Goal: Task Accomplishment & Management: Manage account settings

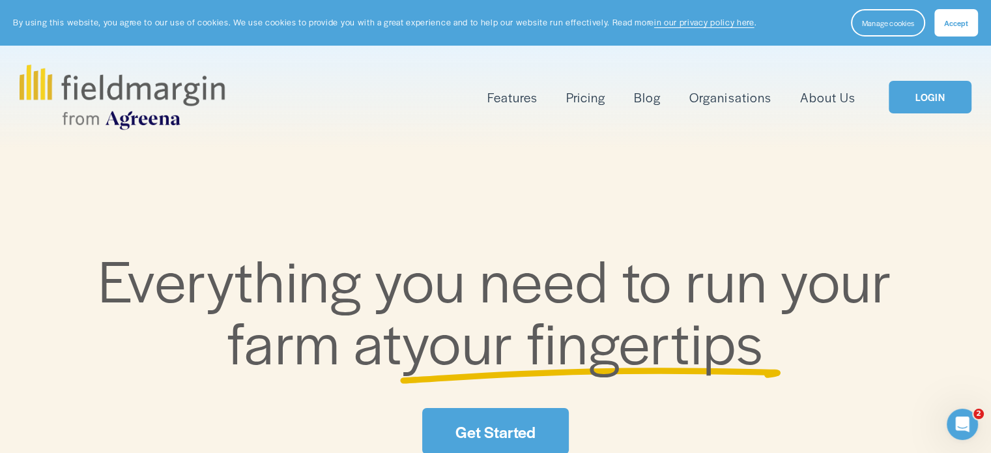
click at [918, 109] on link "LOGIN" at bounding box center [930, 97] width 82 height 33
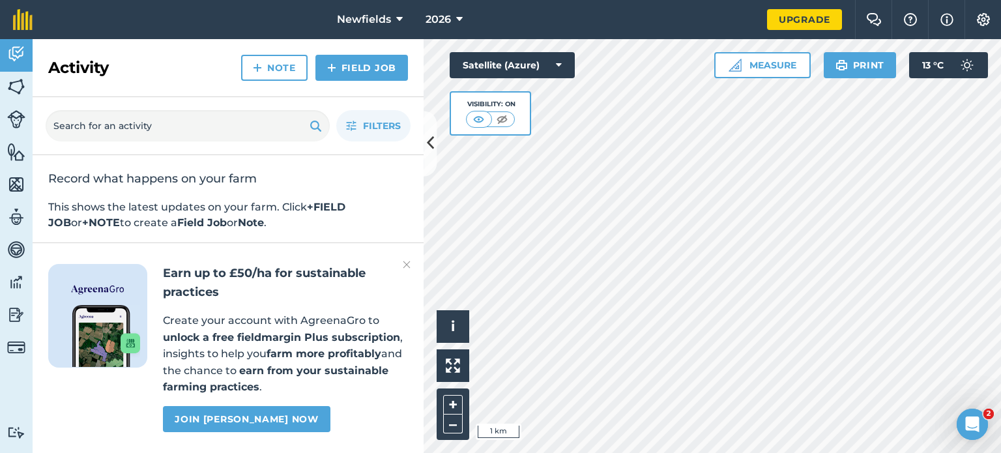
click at [408, 261] on img at bounding box center [407, 265] width 8 height 16
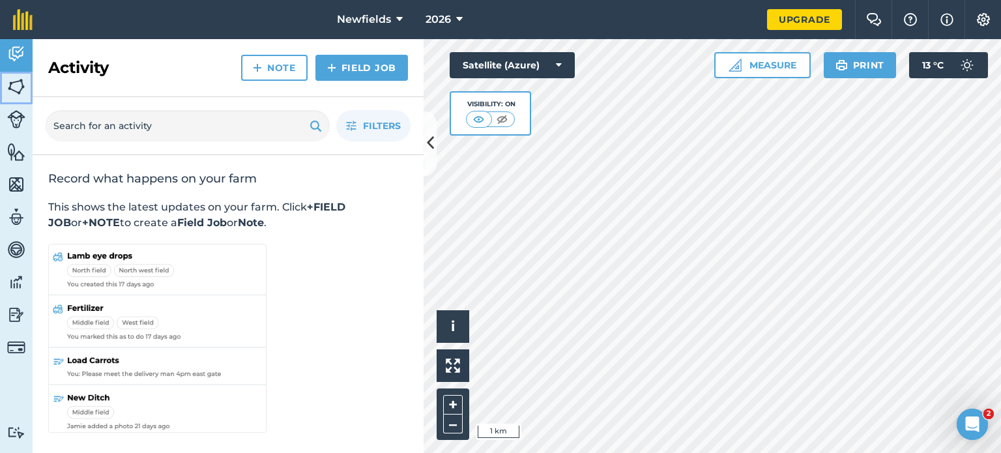
drag, startPoint x: 16, startPoint y: 88, endPoint x: 16, endPoint y: 104, distance: 15.6
click at [16, 88] on img at bounding box center [16, 87] width 18 height 20
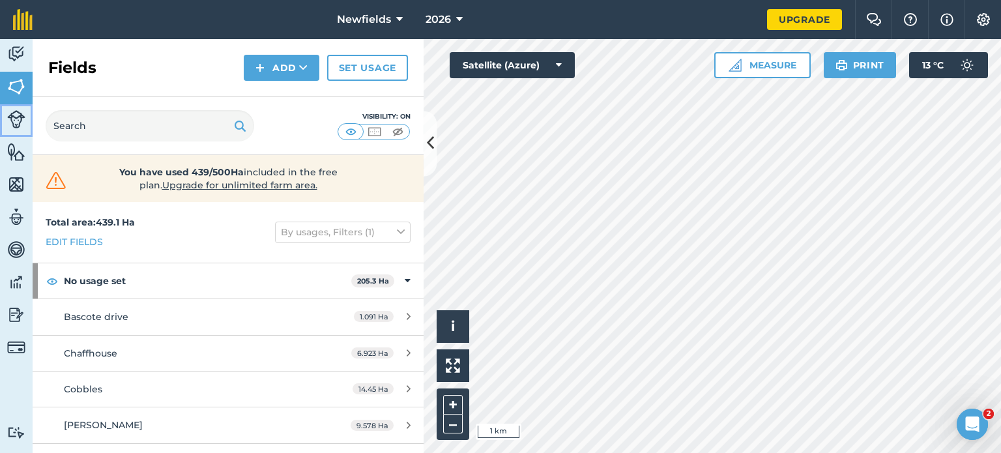
click at [14, 123] on img at bounding box center [16, 119] width 18 height 18
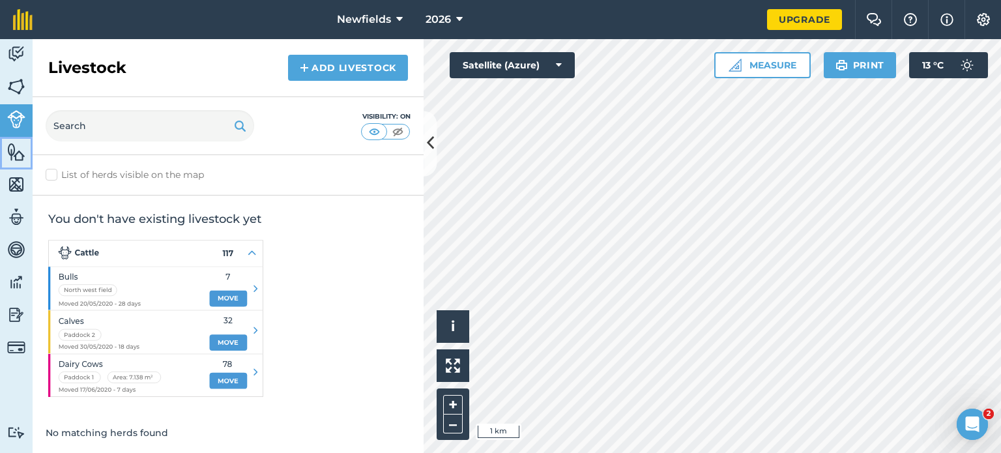
click at [9, 155] on img at bounding box center [16, 152] width 18 height 20
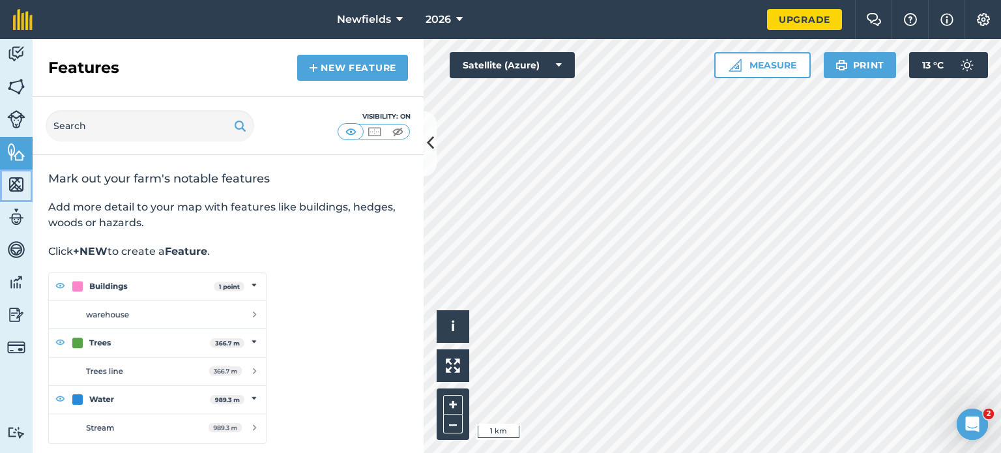
click at [11, 184] on img at bounding box center [16, 185] width 18 height 20
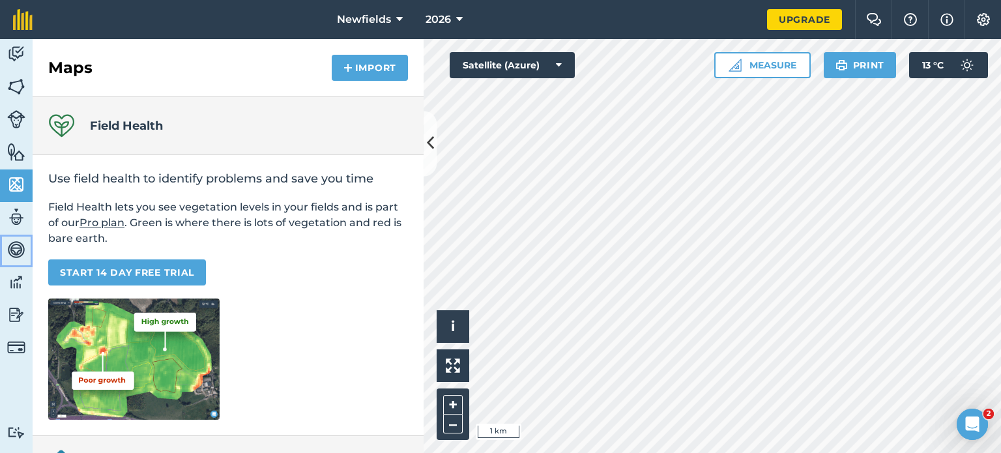
click at [7, 235] on link "Vehicles" at bounding box center [16, 251] width 33 height 33
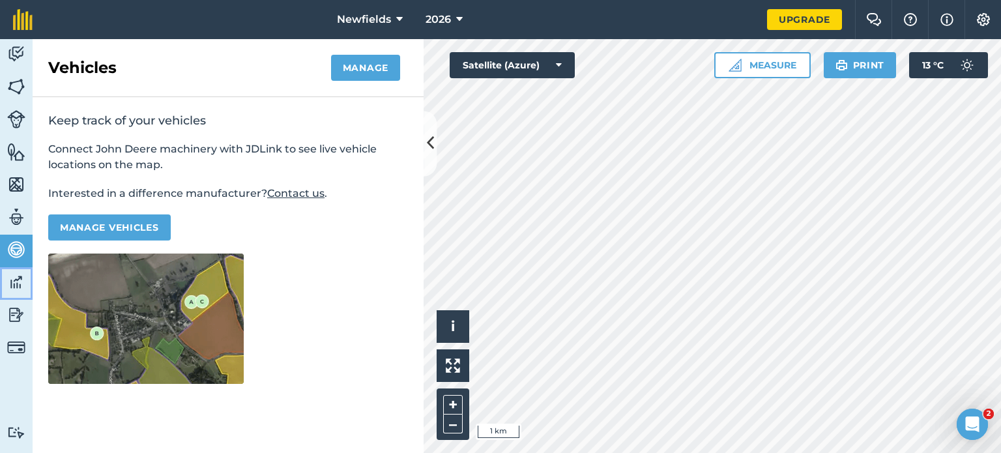
click at [8, 276] on img at bounding box center [16, 282] width 18 height 20
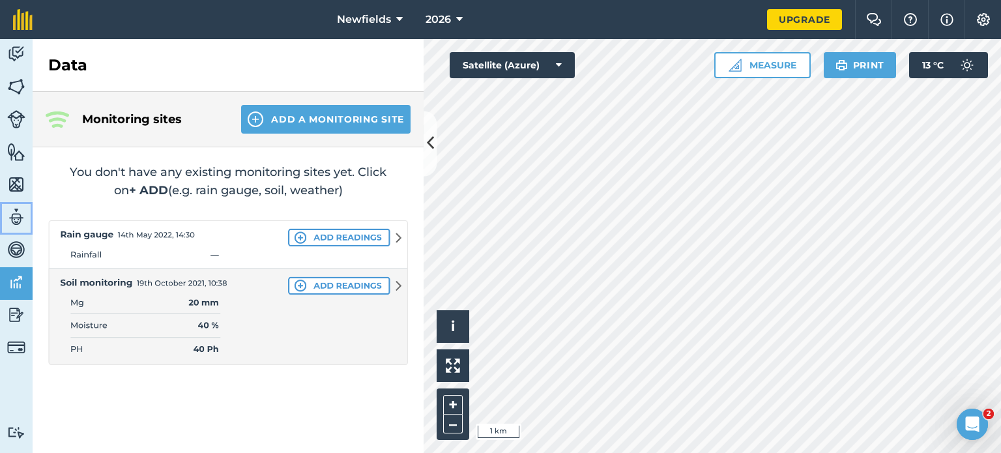
click at [21, 207] on img at bounding box center [16, 217] width 18 height 20
select select "MEMBER"
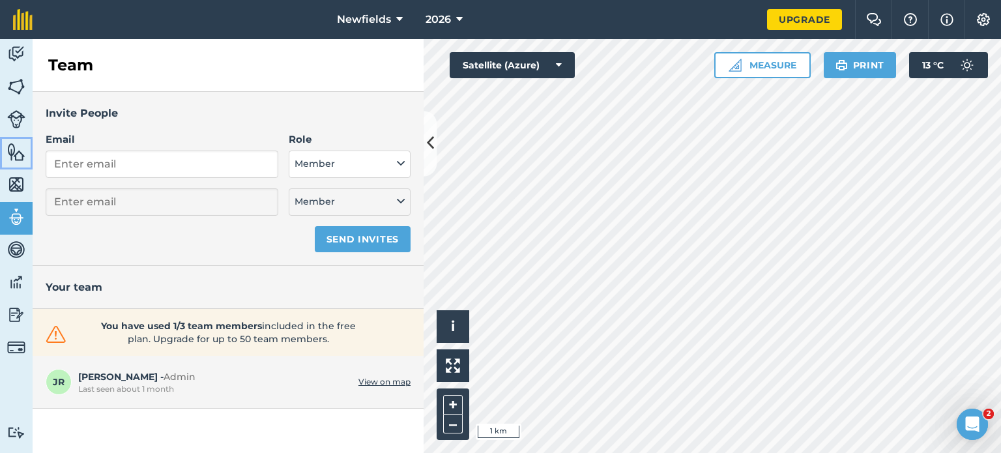
click at [18, 160] on img at bounding box center [16, 152] width 18 height 20
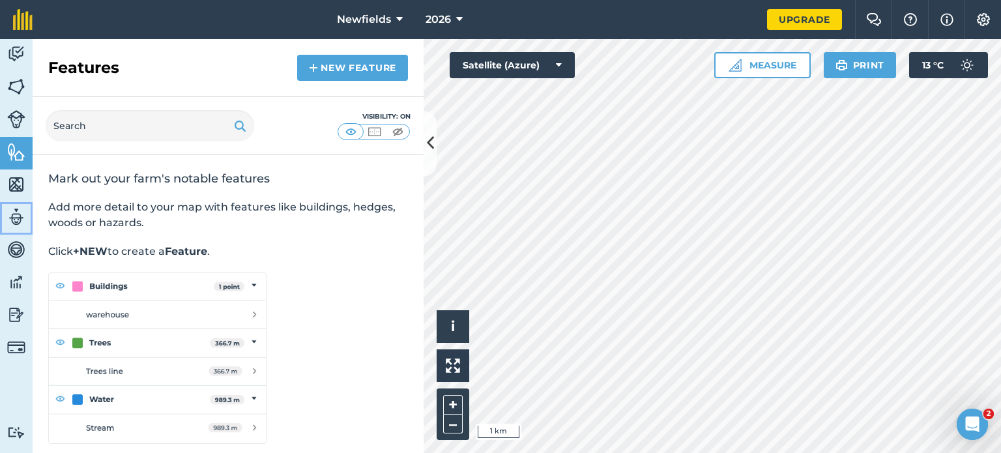
click at [18, 204] on link "Team" at bounding box center [16, 218] width 33 height 33
select select "MEMBER"
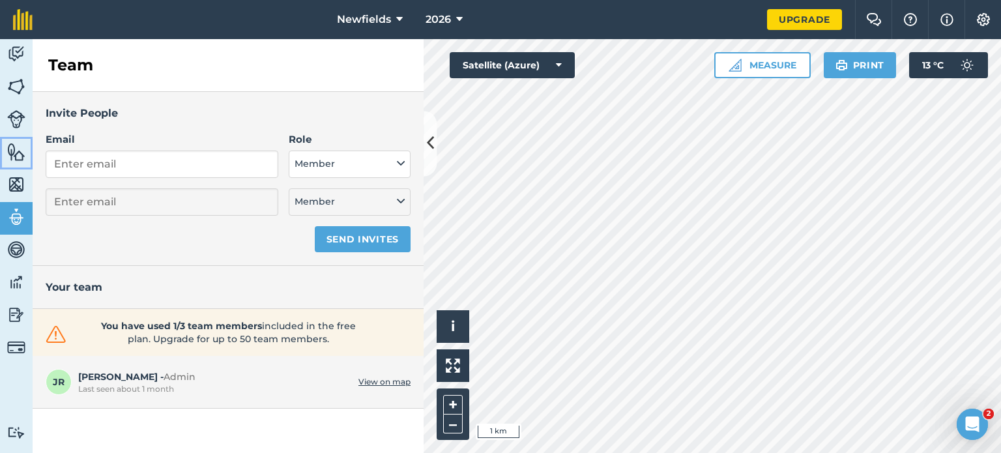
click at [16, 147] on img at bounding box center [16, 152] width 18 height 20
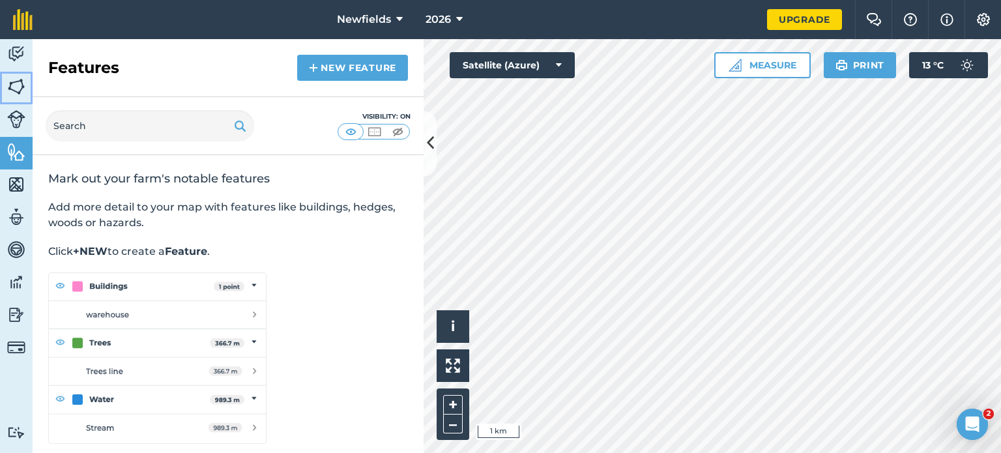
click at [16, 88] on img at bounding box center [16, 87] width 18 height 20
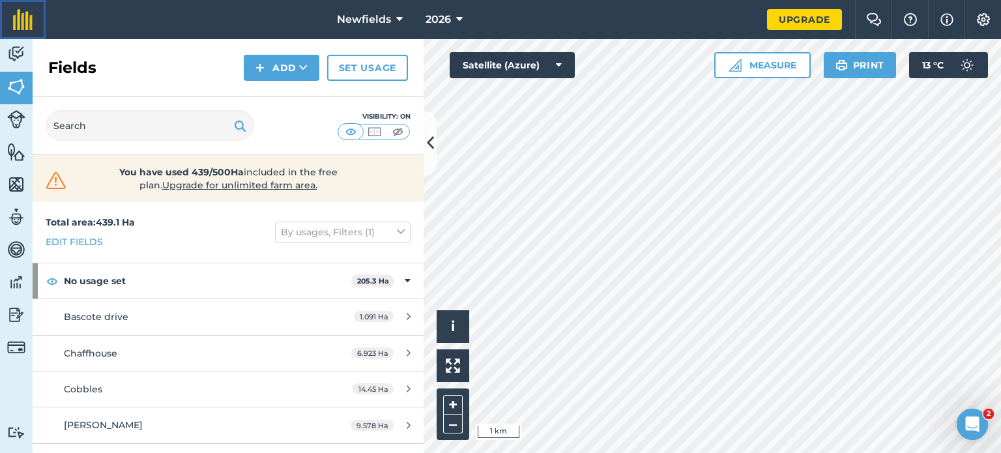
click at [18, 18] on img at bounding box center [23, 19] width 20 height 21
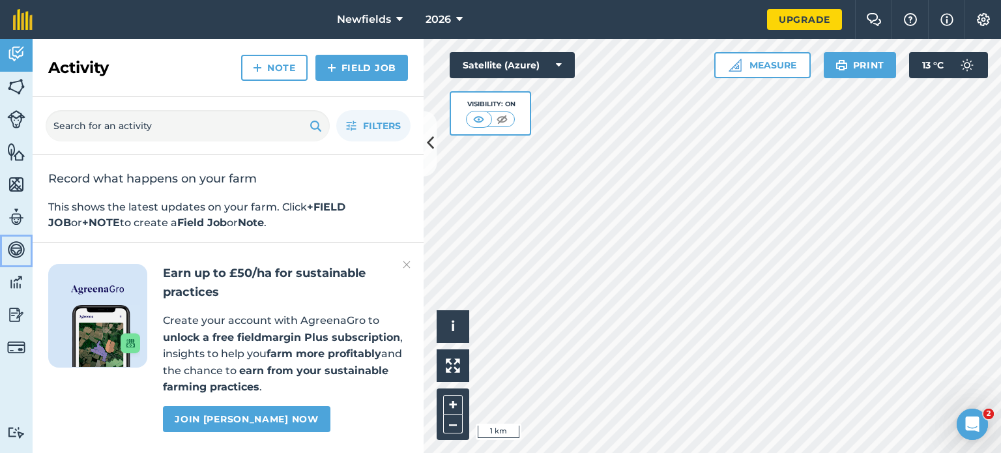
click at [11, 255] on img at bounding box center [16, 250] width 18 height 20
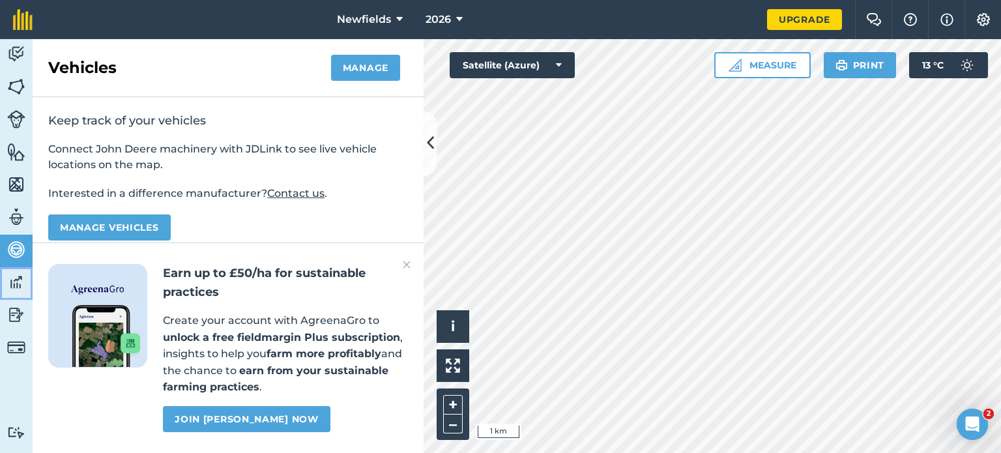
click at [10, 288] on img at bounding box center [16, 282] width 18 height 20
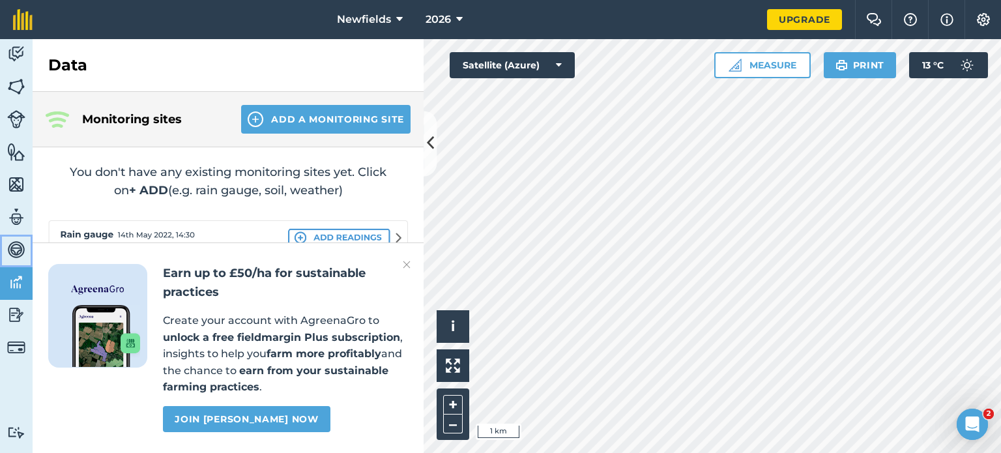
click at [15, 256] on img at bounding box center [16, 250] width 18 height 20
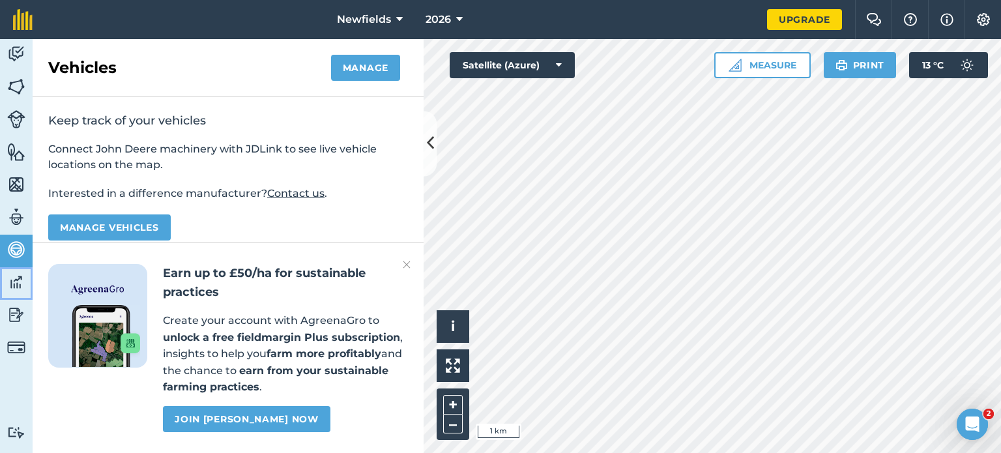
click at [24, 289] on img at bounding box center [16, 282] width 18 height 20
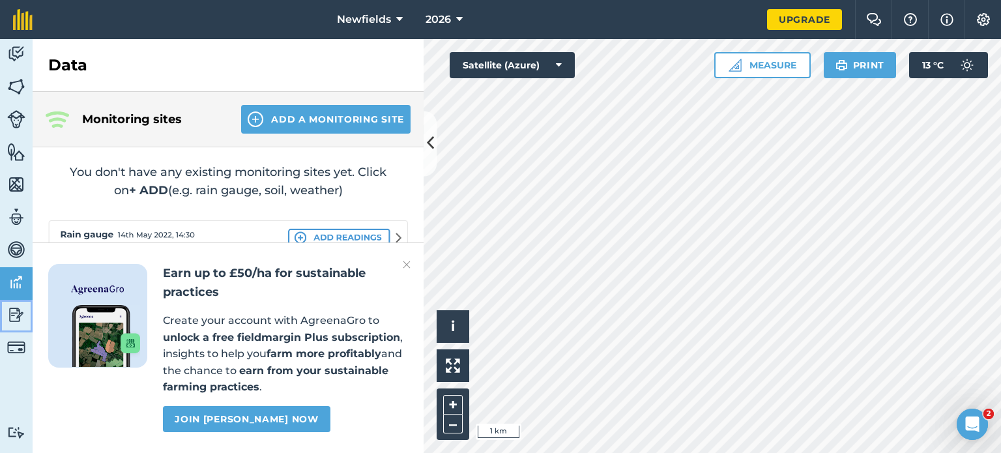
click at [13, 321] on img at bounding box center [16, 315] width 18 height 20
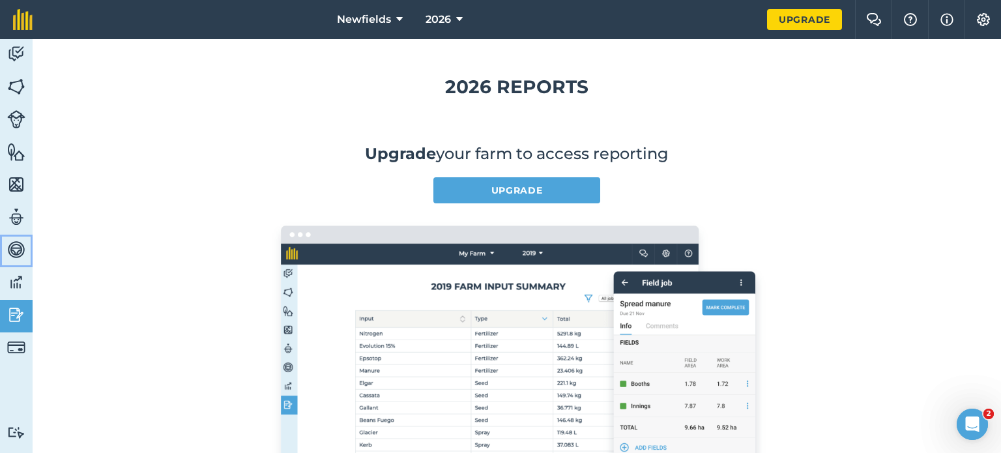
click at [22, 248] on img at bounding box center [16, 250] width 18 height 20
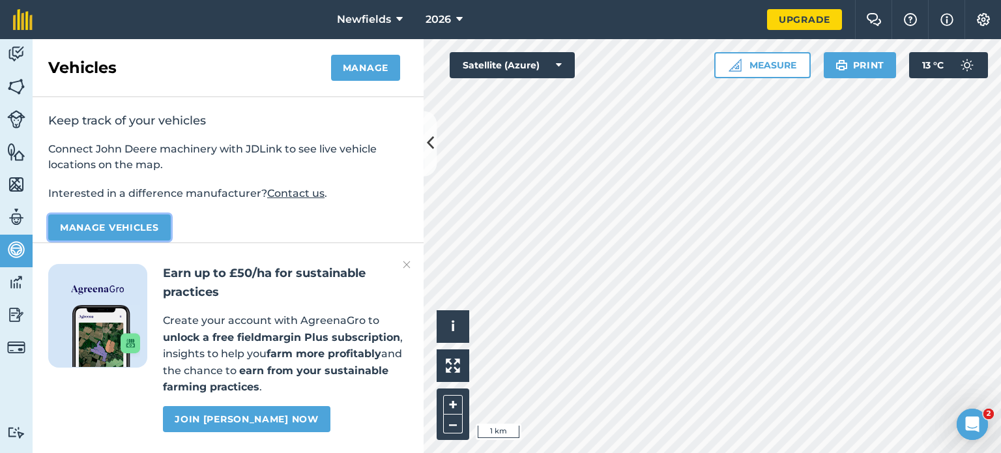
click at [151, 228] on button "Manage vehicles" at bounding box center [109, 227] width 123 height 26
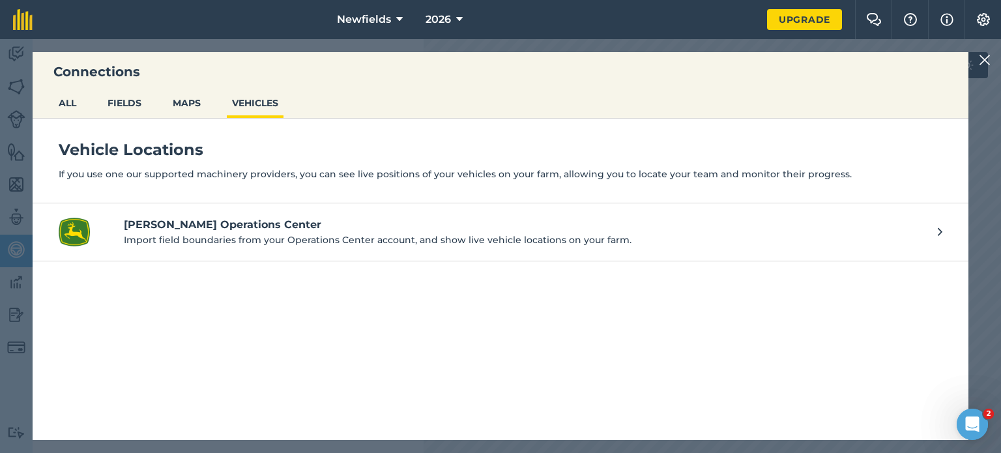
click at [211, 111] on ul "ALL FIELDS MAPS VEHICLES" at bounding box center [501, 105] width 936 height 28
click at [199, 109] on button "MAPS" at bounding box center [186, 103] width 38 height 25
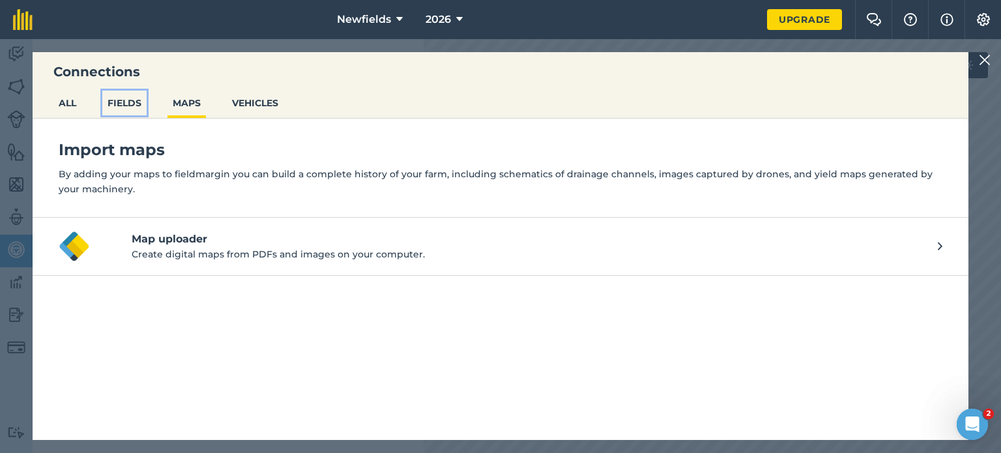
click at [130, 103] on button "FIELDS" at bounding box center [124, 103] width 44 height 25
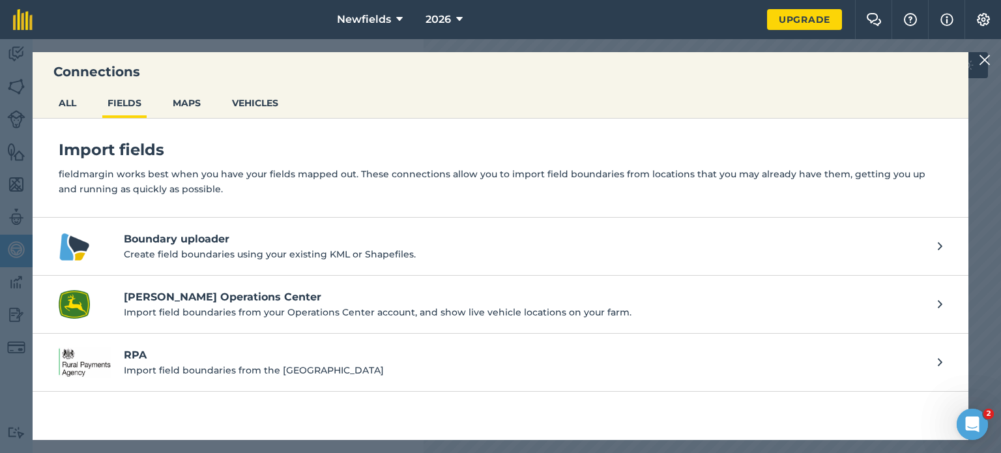
click at [89, 104] on ul "ALL FIELDS MAPS VEHICLES" at bounding box center [501, 105] width 936 height 28
click at [76, 109] on button "ALL" at bounding box center [67, 103] width 28 height 25
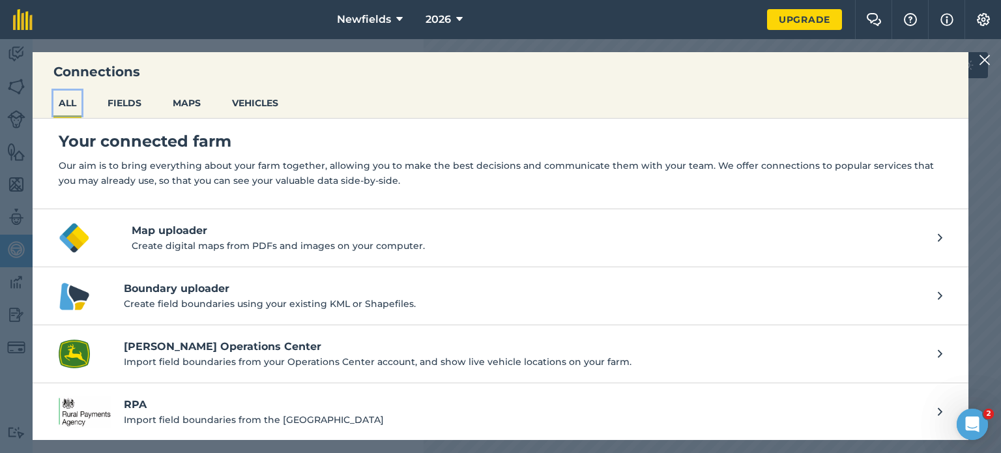
scroll to position [8, 0]
click at [129, 102] on button "FIELDS" at bounding box center [124, 103] width 44 height 25
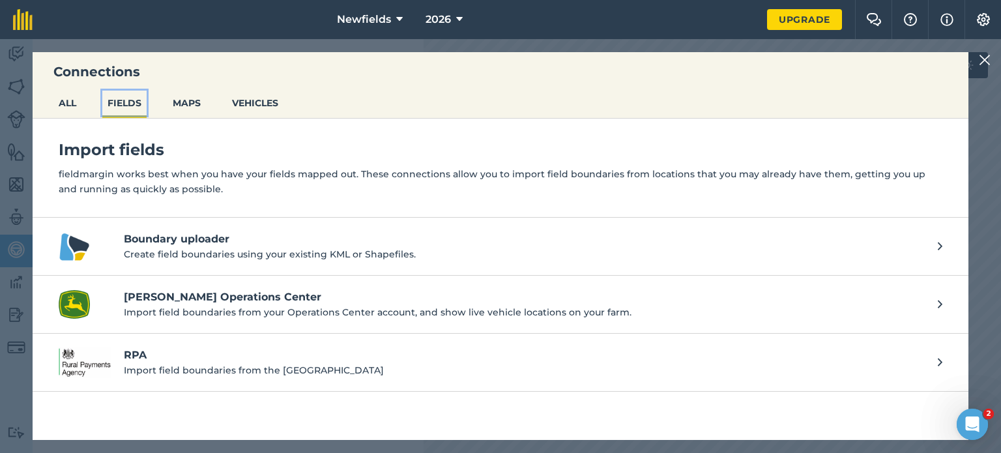
scroll to position [0, 0]
click at [985, 59] on img at bounding box center [985, 60] width 12 height 16
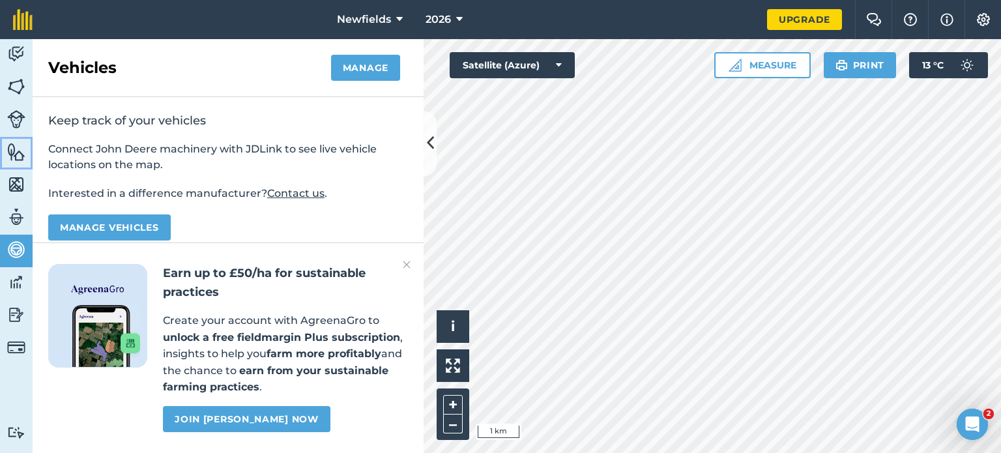
click at [8, 153] on img at bounding box center [16, 152] width 18 height 20
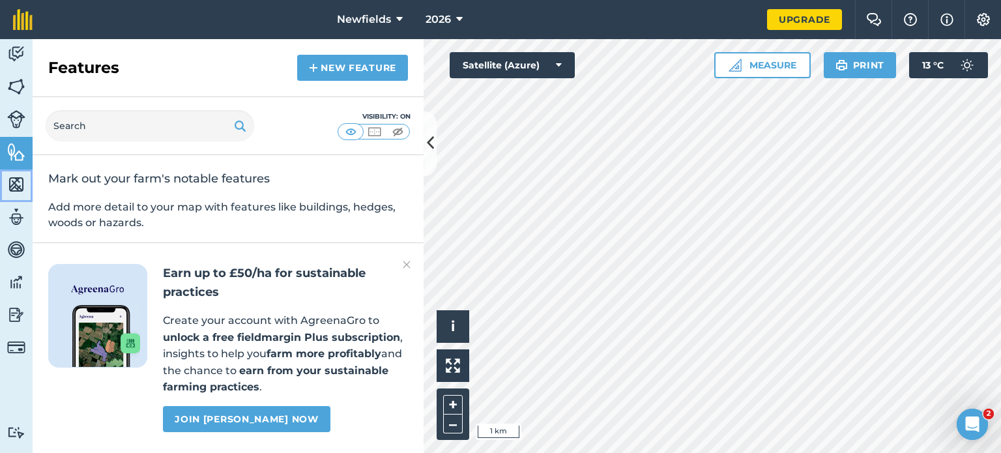
click at [12, 178] on img at bounding box center [16, 185] width 18 height 20
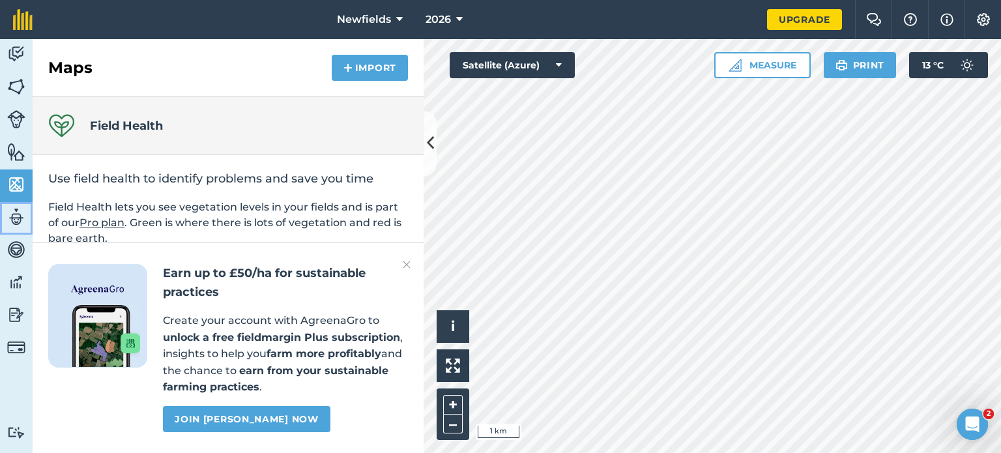
click at [10, 202] on link "Team" at bounding box center [16, 218] width 33 height 33
select select "MEMBER"
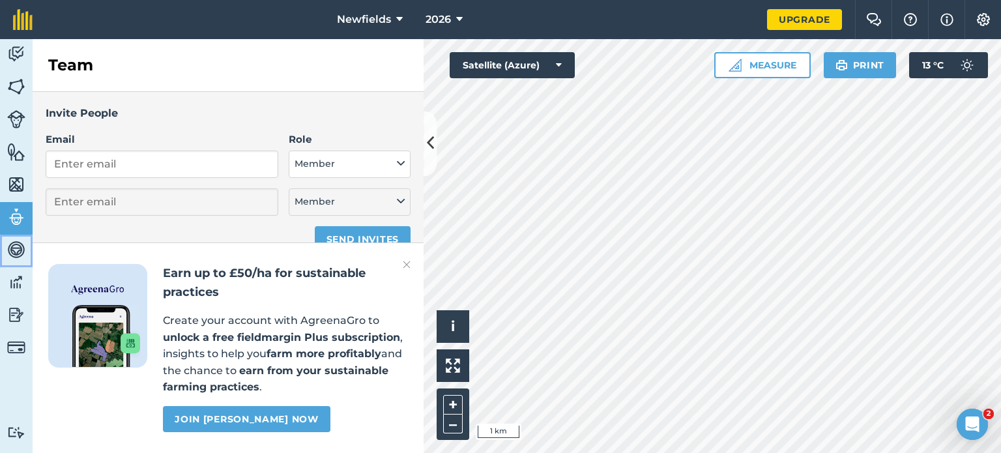
click at [16, 235] on link "Vehicles" at bounding box center [16, 251] width 33 height 33
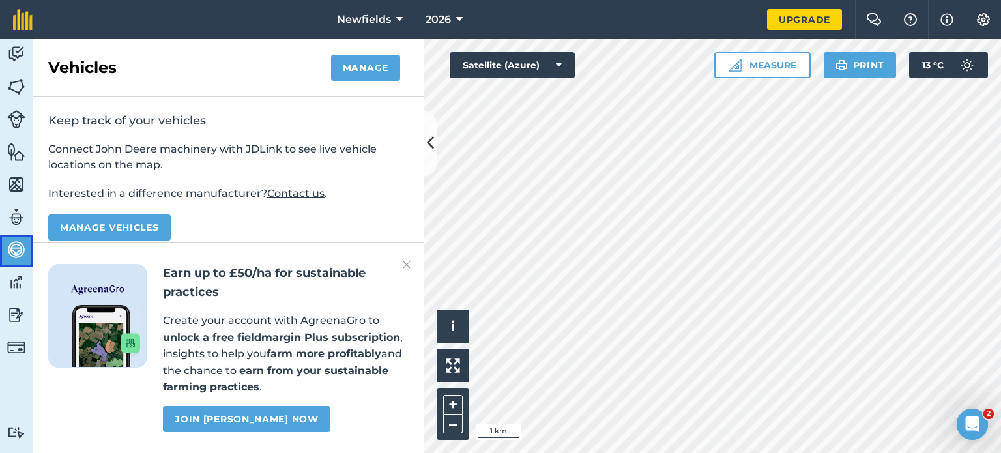
click at [13, 264] on link "Vehicles" at bounding box center [16, 251] width 33 height 33
click at [13, 276] on img at bounding box center [16, 282] width 18 height 20
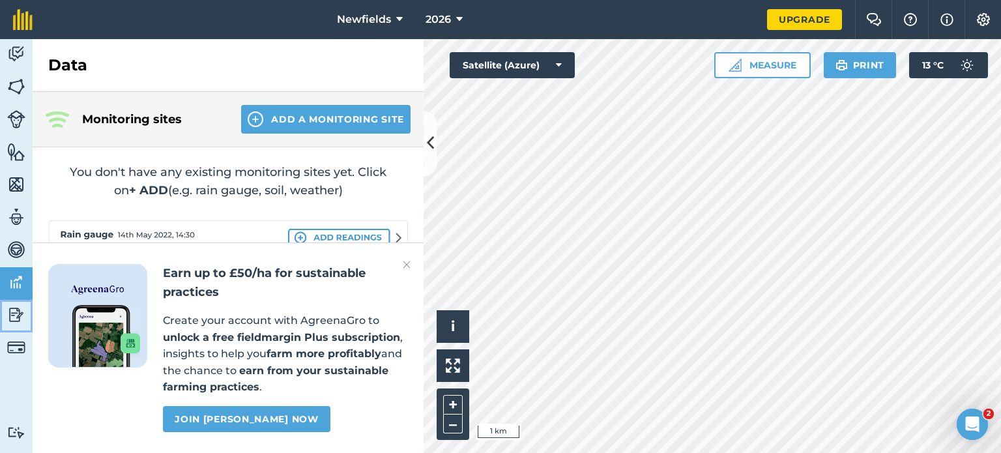
click at [16, 328] on link "Reporting" at bounding box center [16, 316] width 33 height 33
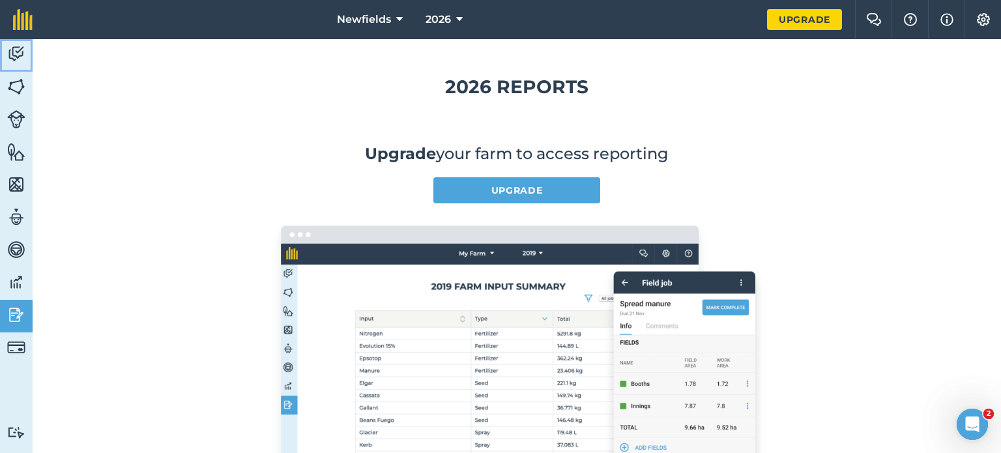
click at [14, 52] on img at bounding box center [16, 54] width 18 height 20
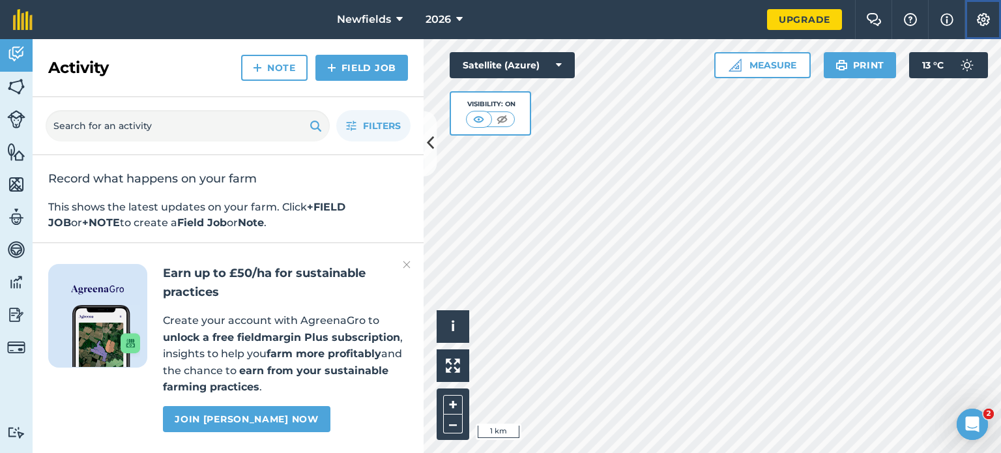
click at [991, 24] on button "Settings" at bounding box center [982, 19] width 36 height 39
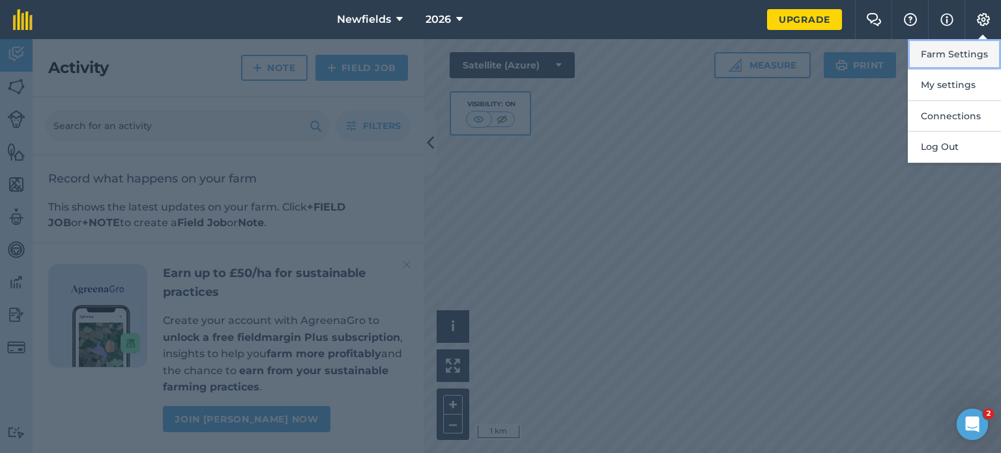
click at [959, 59] on button "Farm Settings" at bounding box center [954, 54] width 93 height 31
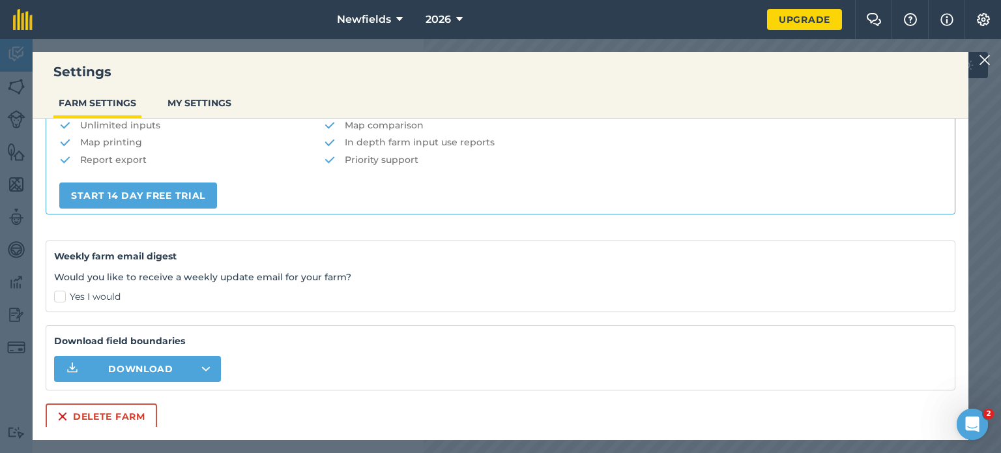
scroll to position [301, 0]
click at [208, 364] on button "Download" at bounding box center [137, 369] width 167 height 26
click at [730, 81] on div "Settings FARM SETTINGS MY SETTINGS" at bounding box center [501, 85] width 936 height 66
click at [396, 20] on icon at bounding box center [399, 20] width 7 height 16
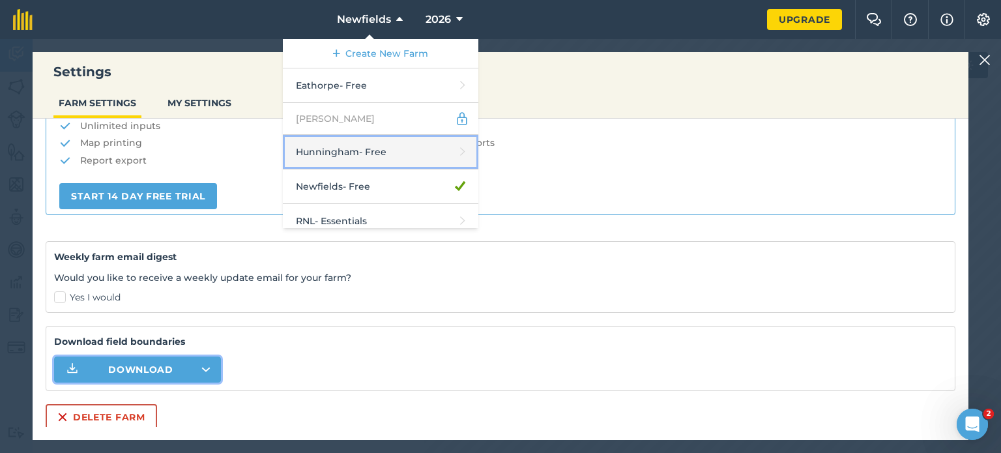
click at [378, 158] on link "Hunningham - Free" at bounding box center [380, 152] width 195 height 35
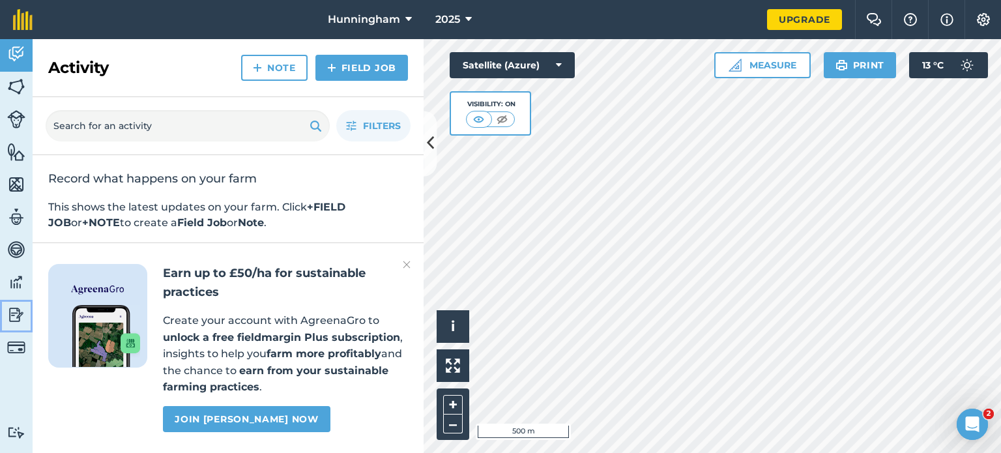
click at [18, 316] on img at bounding box center [16, 315] width 18 height 20
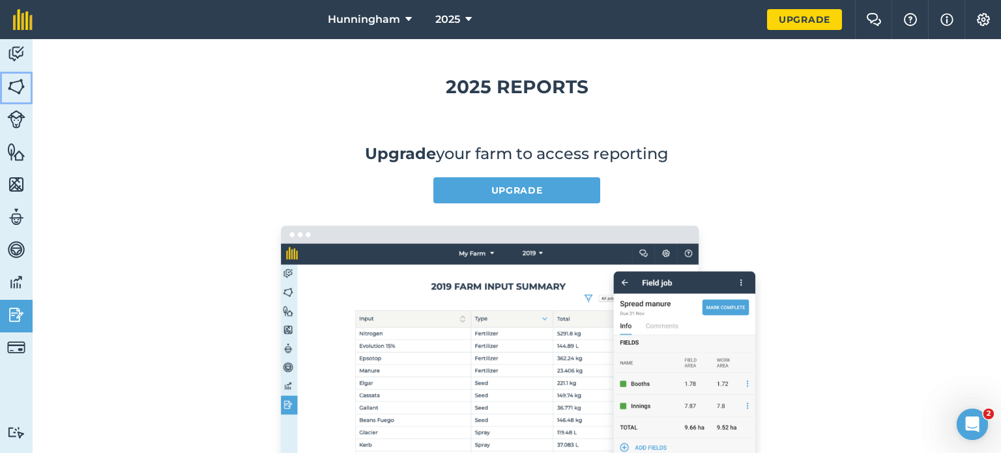
click at [18, 93] on img at bounding box center [16, 87] width 18 height 20
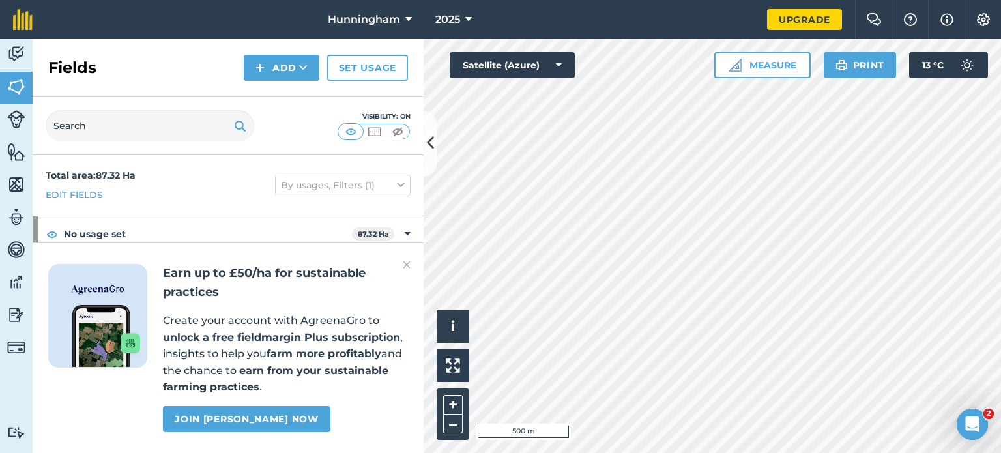
scroll to position [158, 0]
click at [407, 265] on img at bounding box center [407, 265] width 8 height 16
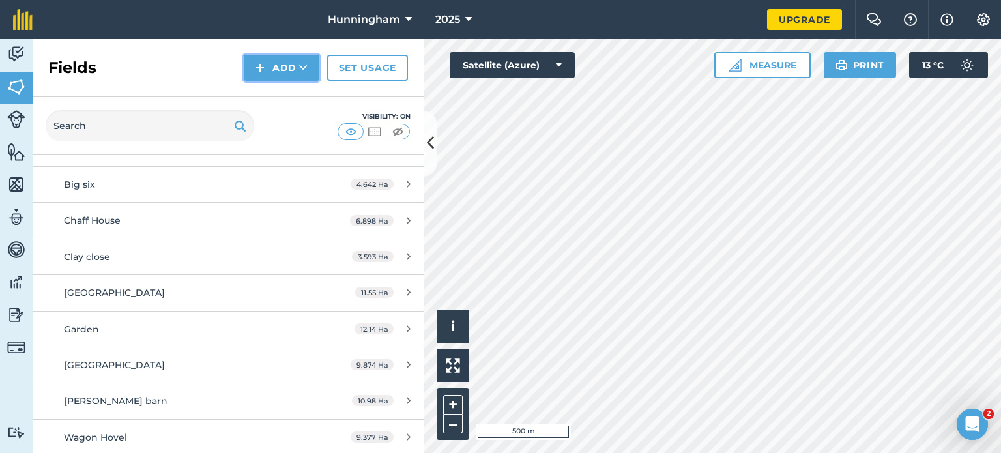
click at [298, 71] on button "Add" at bounding box center [282, 68] width 76 height 26
click at [292, 128] on link "Import" at bounding box center [282, 126] width 72 height 29
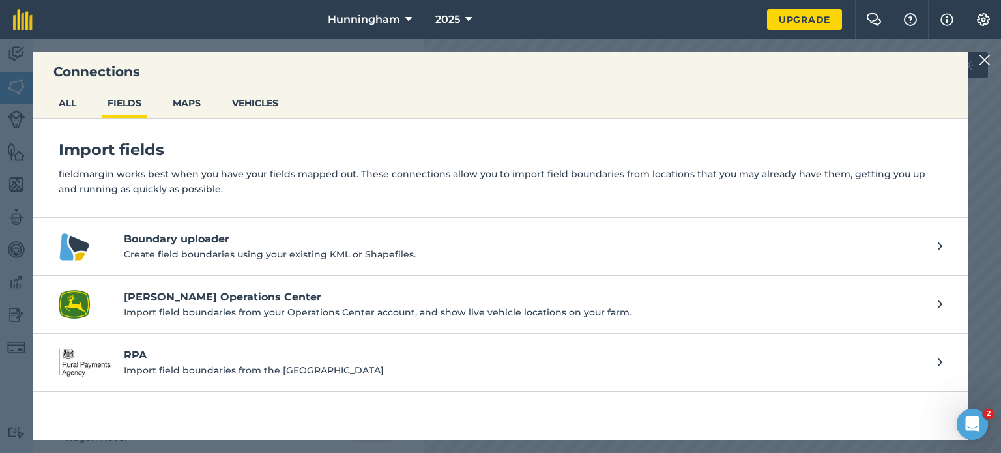
click at [314, 257] on p "Create field boundaries using your existing KML or Shapefiles." at bounding box center [524, 254] width 801 height 14
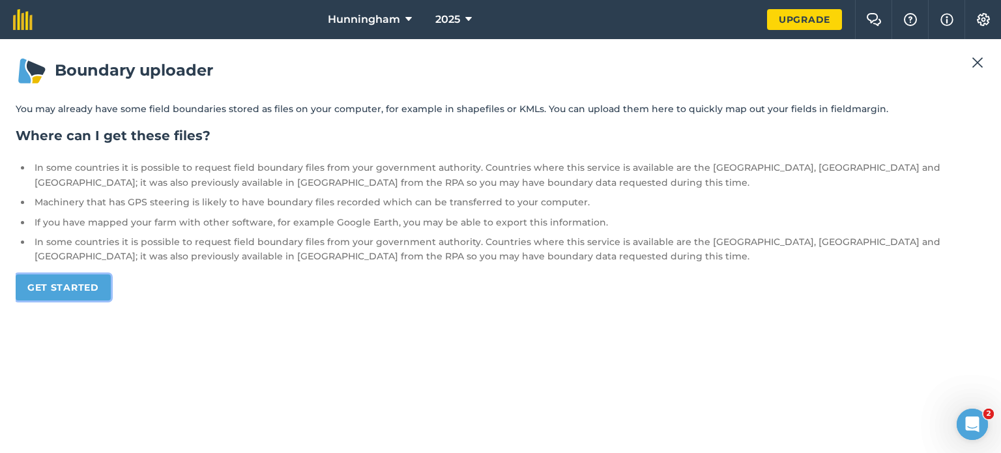
click at [69, 298] on link "Get started" at bounding box center [63, 287] width 95 height 26
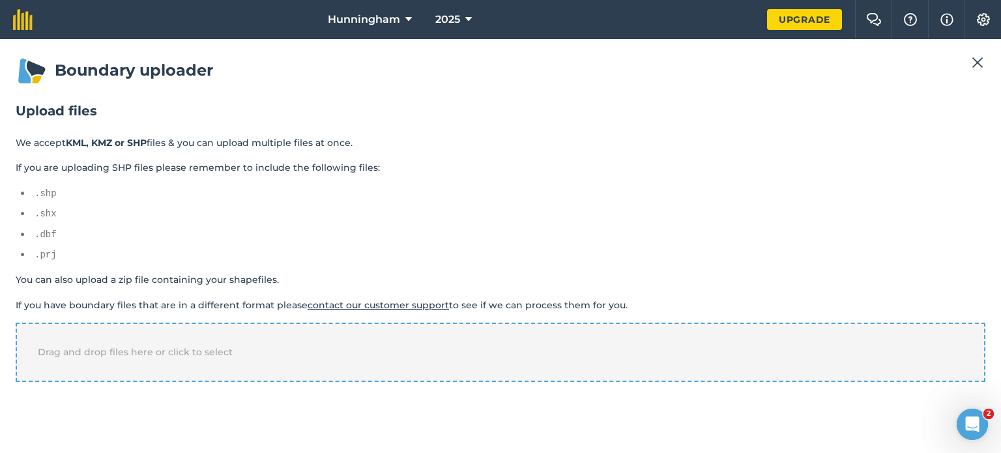
click at [131, 343] on div "Drag and drop files here or click to select" at bounding box center [501, 352] width 970 height 59
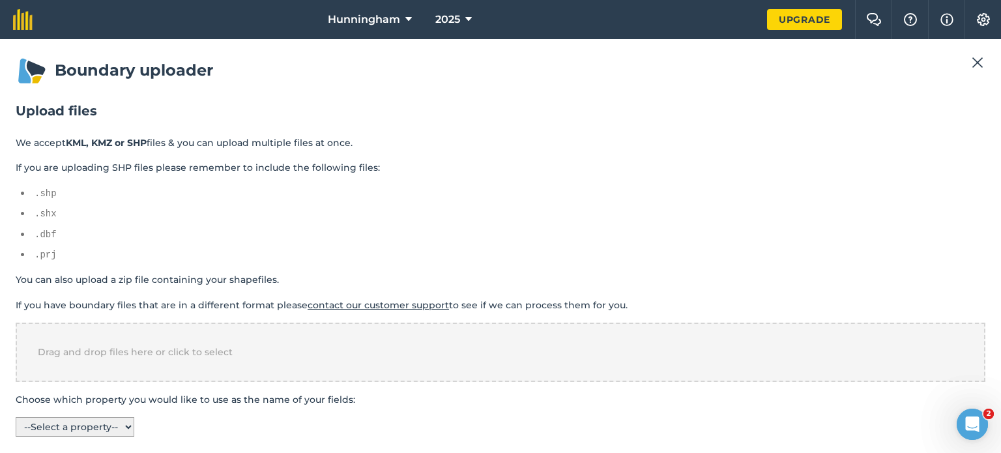
scroll to position [5, 0]
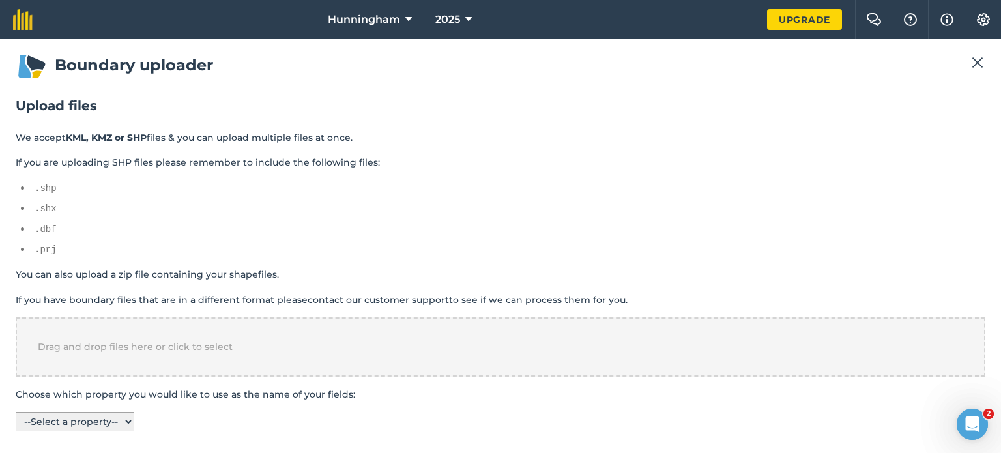
click at [115, 412] on select "-- Select a property -- name" at bounding box center [75, 422] width 119 height 20
click at [163, 420] on section "Choose which property you would like to use as the name of your fields: -- Sele…" at bounding box center [501, 409] width 970 height 44
click at [118, 422] on select "-- Select a property -- name" at bounding box center [75, 422] width 119 height 20
select select "name"
click at [16, 412] on select "-- Select a property -- name" at bounding box center [75, 422] width 119 height 20
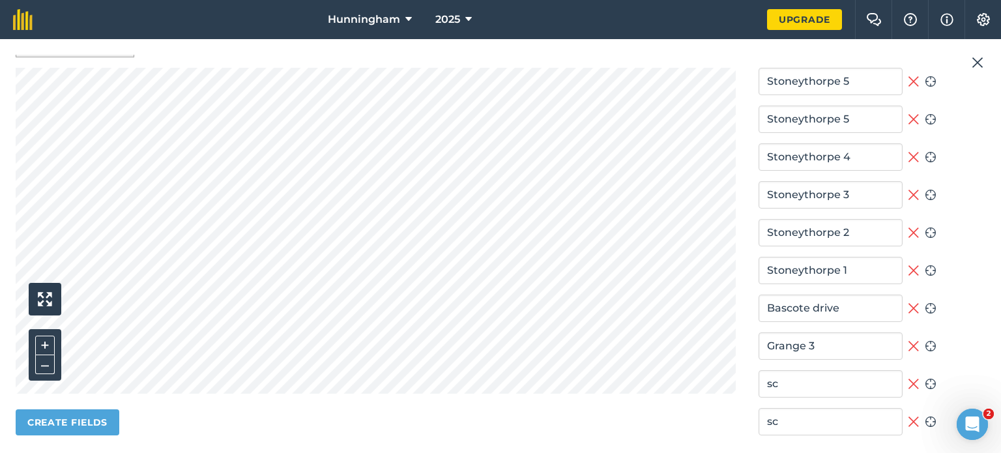
scroll to position [378, 0]
click at [910, 341] on icon at bounding box center [914, 347] width 12 height 16
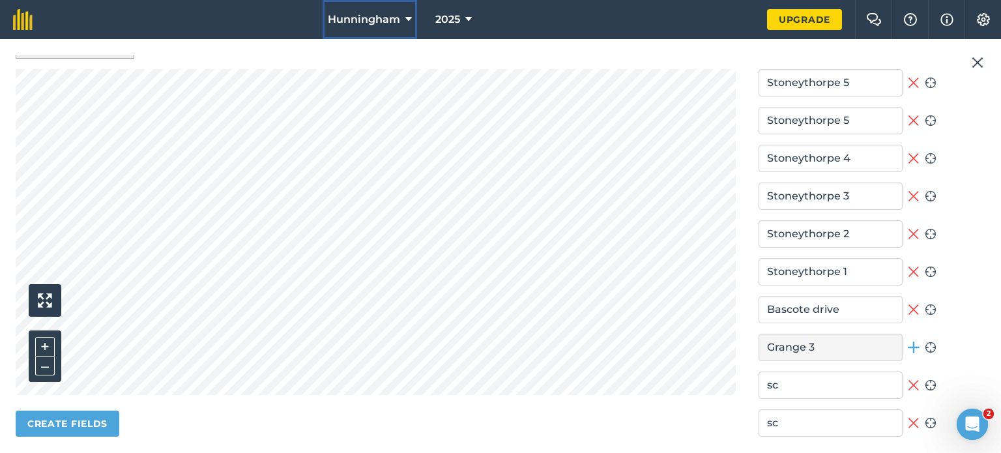
click at [404, 17] on button "Hunningham" at bounding box center [370, 19] width 94 height 39
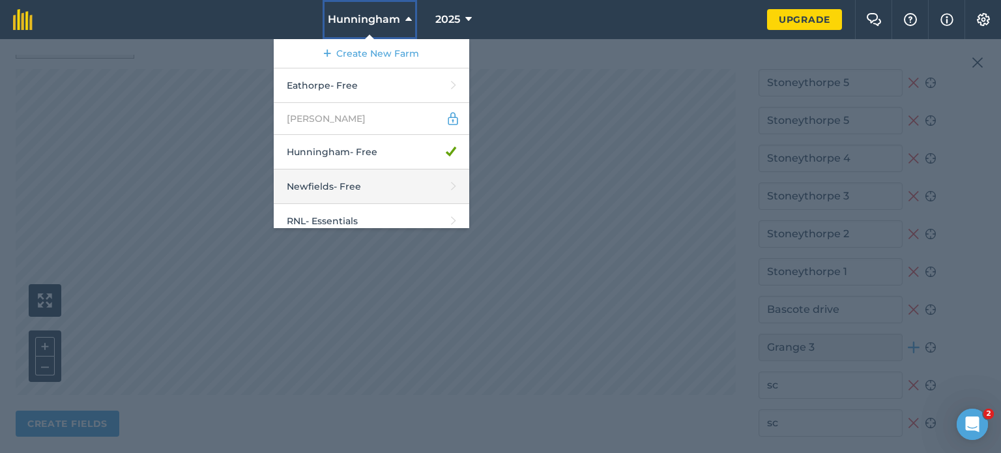
scroll to position [41, 0]
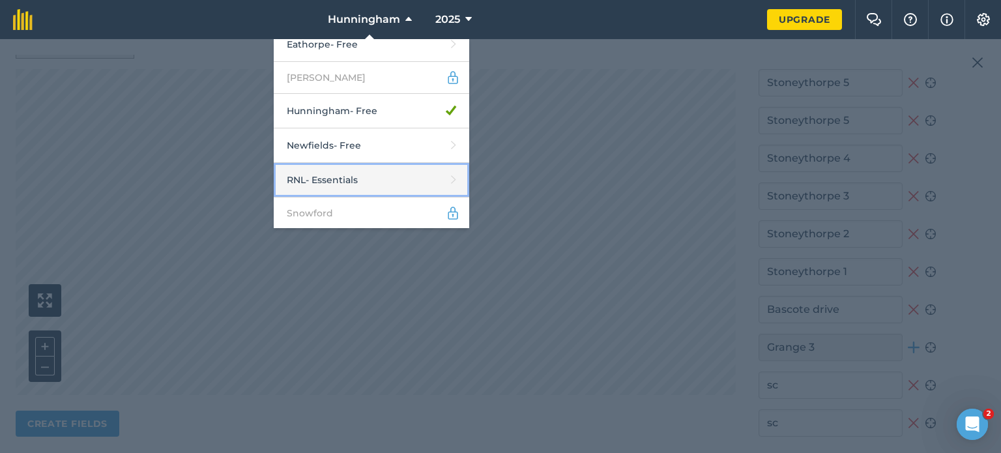
click at [373, 184] on link "RNL - Essentials" at bounding box center [371, 180] width 195 height 35
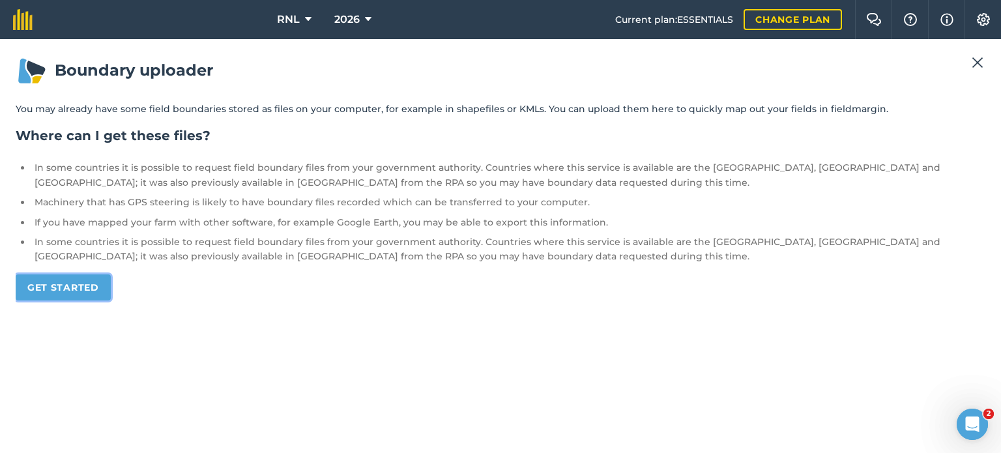
click at [90, 291] on link "Get started" at bounding box center [63, 287] width 95 height 26
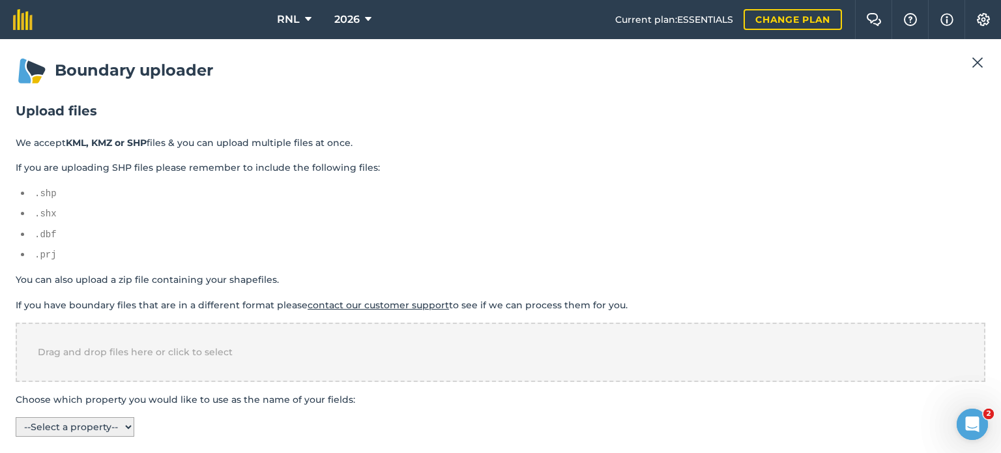
click at [125, 421] on select "-- Select a property -- name" at bounding box center [75, 427] width 119 height 20
select select "name"
click at [16, 417] on select "-- Select a property -- name" at bounding box center [75, 427] width 119 height 20
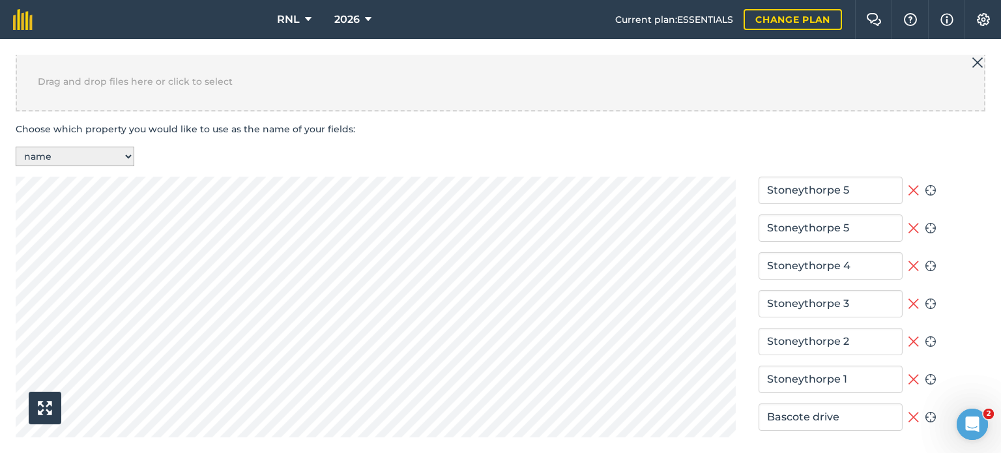
click at [908, 184] on icon at bounding box center [914, 190] width 12 height 16
click at [908, 220] on icon at bounding box center [914, 228] width 12 height 16
click at [908, 258] on icon at bounding box center [914, 266] width 12 height 16
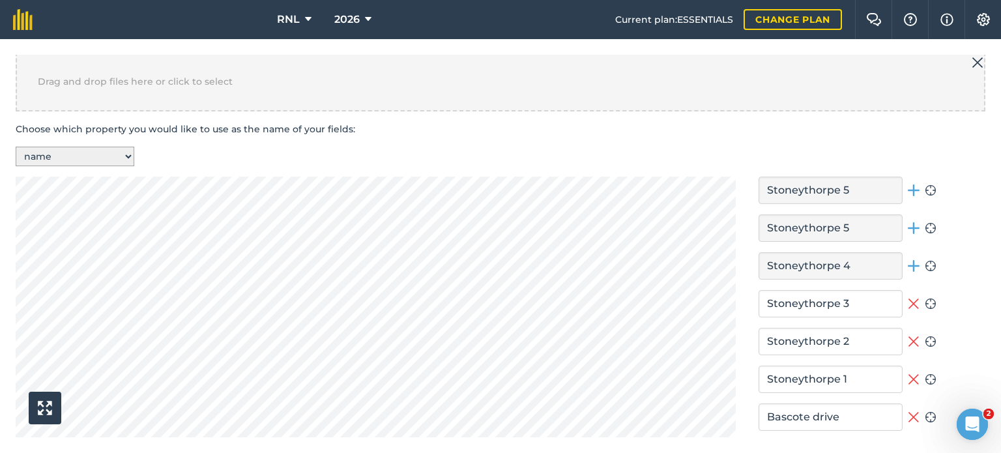
click at [908, 298] on icon at bounding box center [913, 303] width 10 height 10
click at [908, 334] on icon at bounding box center [914, 342] width 12 height 16
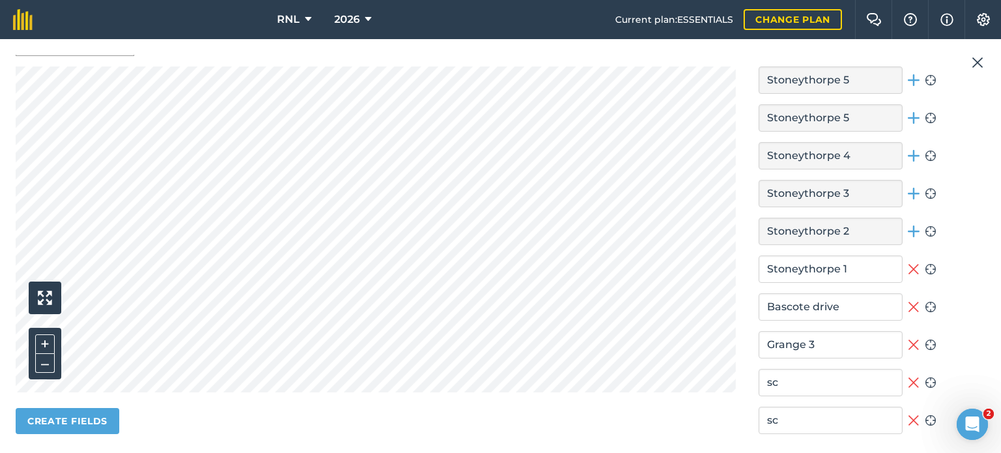
click at [908, 266] on icon at bounding box center [914, 269] width 12 height 16
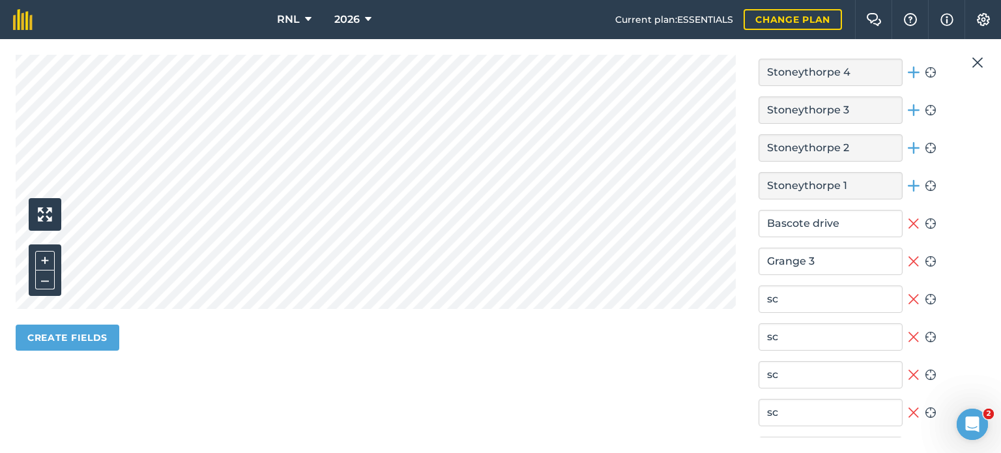
scroll to position [465, 0]
click at [908, 255] on icon at bounding box center [913, 260] width 10 height 10
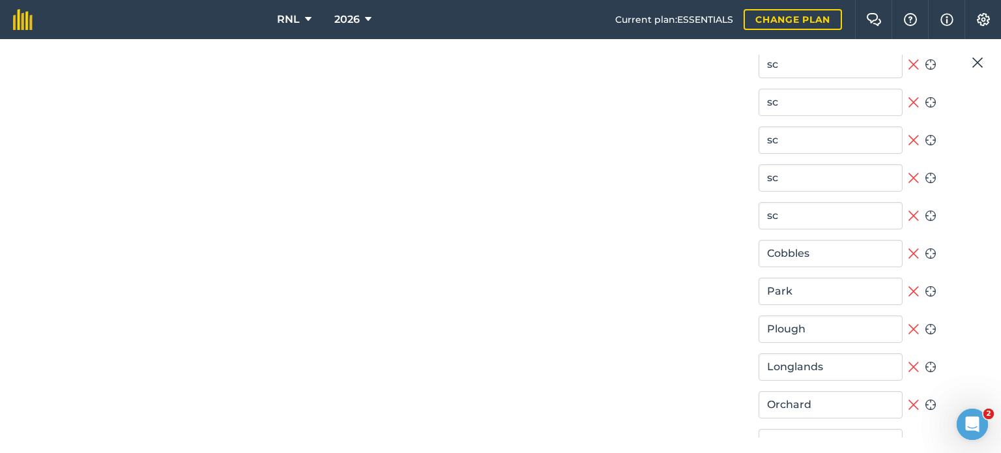
scroll to position [1144, 0]
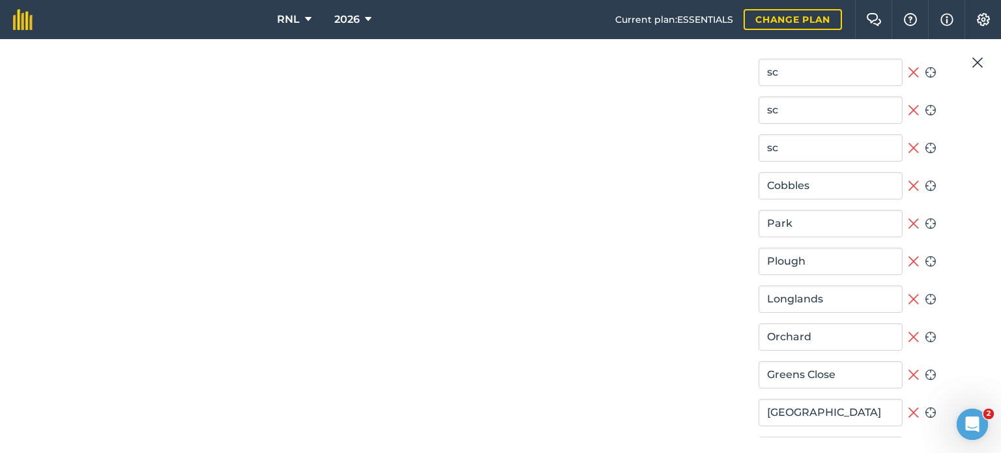
click at [908, 180] on icon at bounding box center [913, 185] width 10 height 10
click at [908, 216] on icon at bounding box center [914, 224] width 12 height 16
click at [908, 258] on icon at bounding box center [914, 261] width 12 height 16
click at [908, 296] on icon at bounding box center [914, 299] width 12 height 16
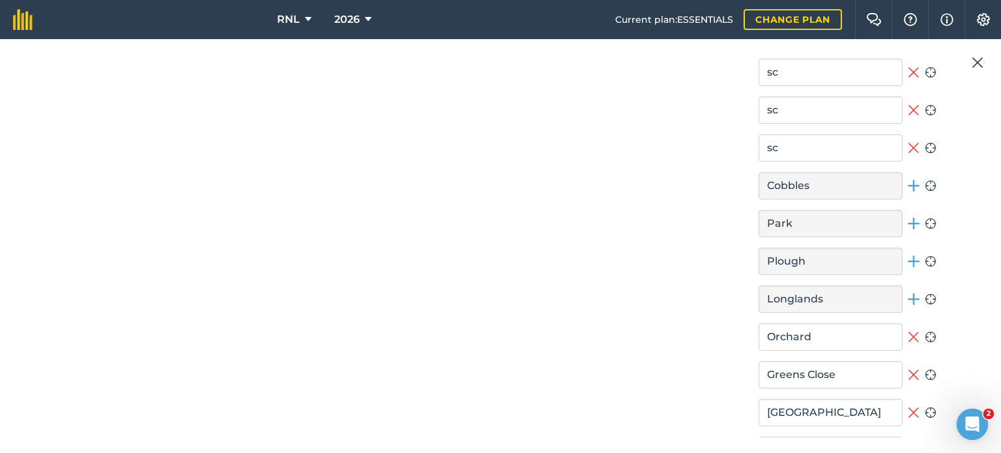
click at [908, 338] on icon at bounding box center [914, 337] width 12 height 16
click at [908, 367] on icon at bounding box center [914, 375] width 12 height 16
click at [910, 407] on icon at bounding box center [914, 413] width 12 height 16
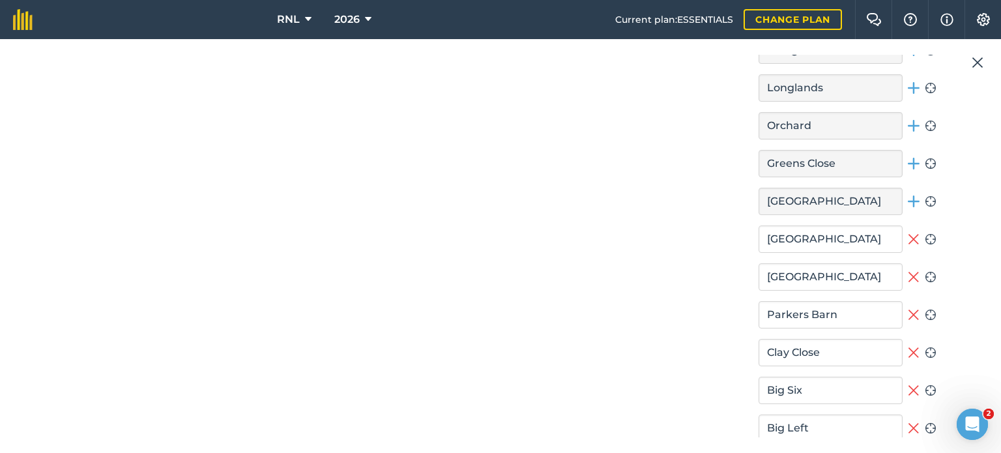
scroll to position [1358, 0]
click at [908, 310] on icon at bounding box center [914, 312] width 12 height 16
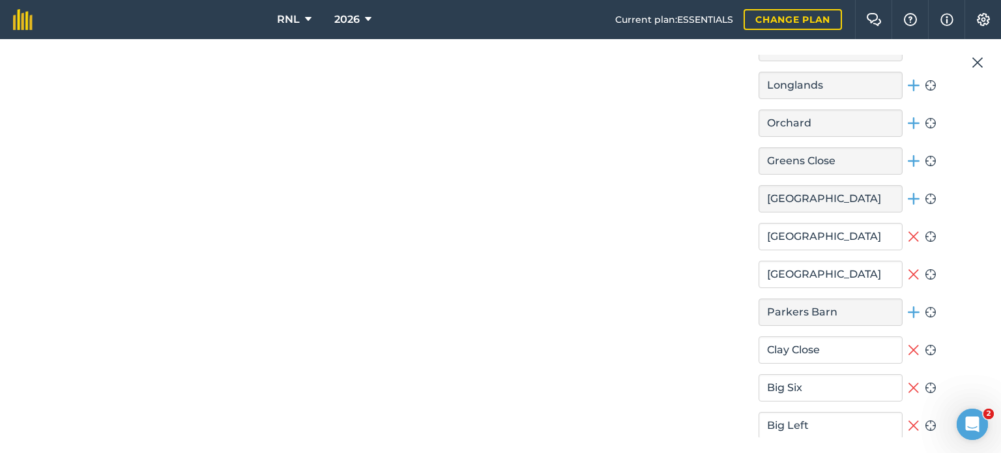
click at [908, 336] on button "Remove field" at bounding box center [914, 349] width 12 height 27
click at [910, 267] on icon at bounding box center [914, 275] width 12 height 16
click at [908, 234] on icon at bounding box center [914, 237] width 12 height 16
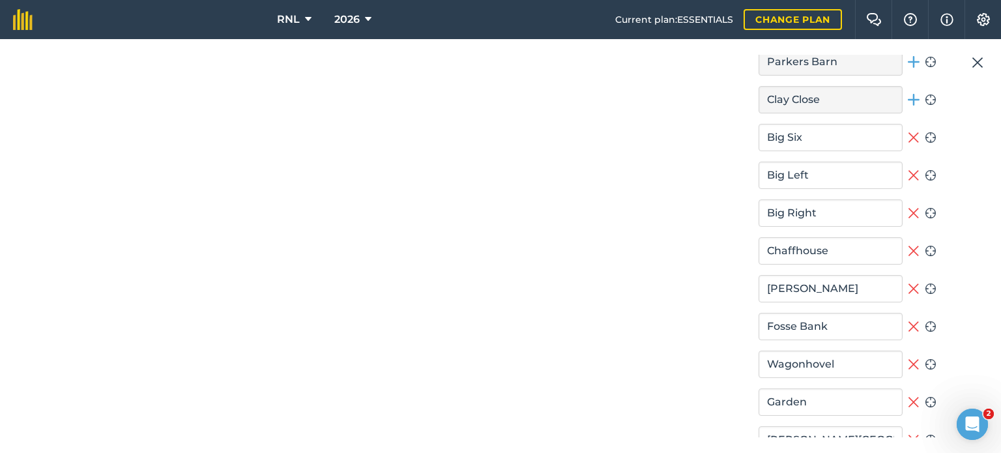
scroll to position [1608, 0]
click at [908, 281] on icon at bounding box center [914, 289] width 12 height 16
click at [908, 249] on icon at bounding box center [913, 251] width 10 height 10
click at [910, 210] on icon at bounding box center [913, 213] width 10 height 10
click at [908, 168] on icon at bounding box center [914, 175] width 12 height 16
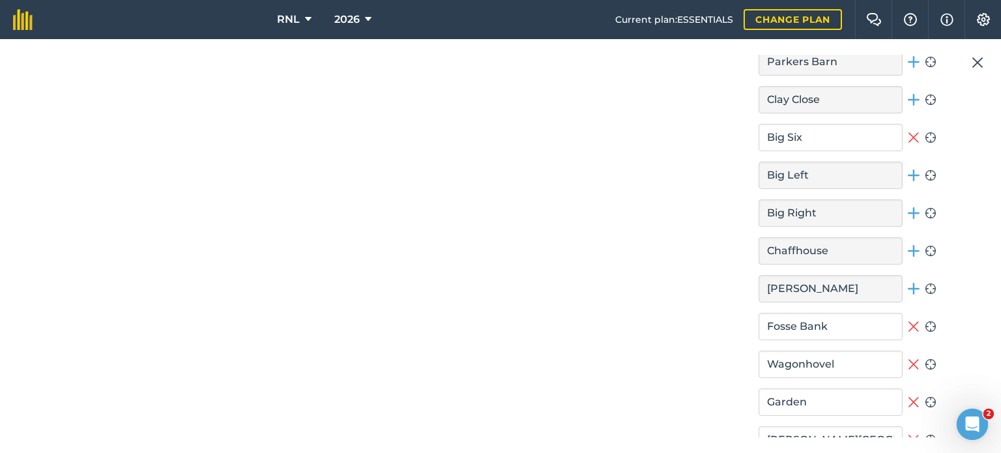
click at [910, 130] on icon at bounding box center [914, 138] width 12 height 16
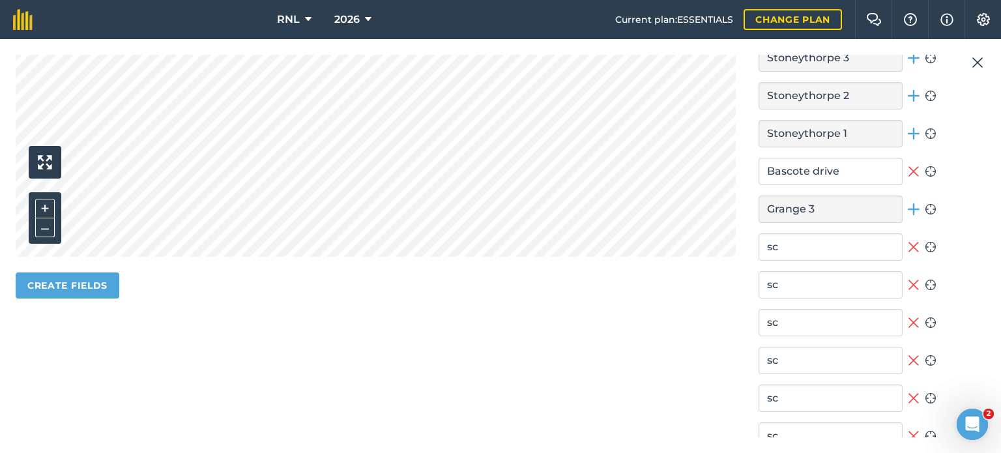
scroll to position [494, 0]
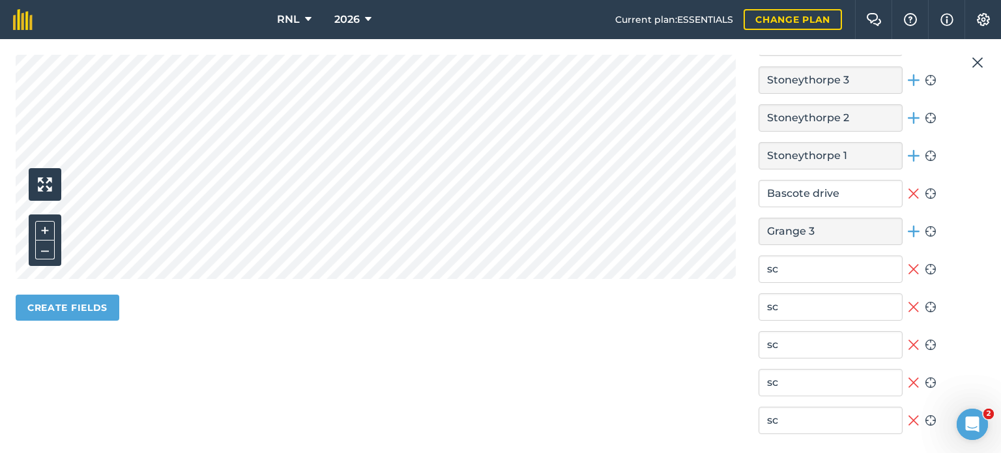
click at [925, 189] on icon at bounding box center [931, 194] width 12 height 12
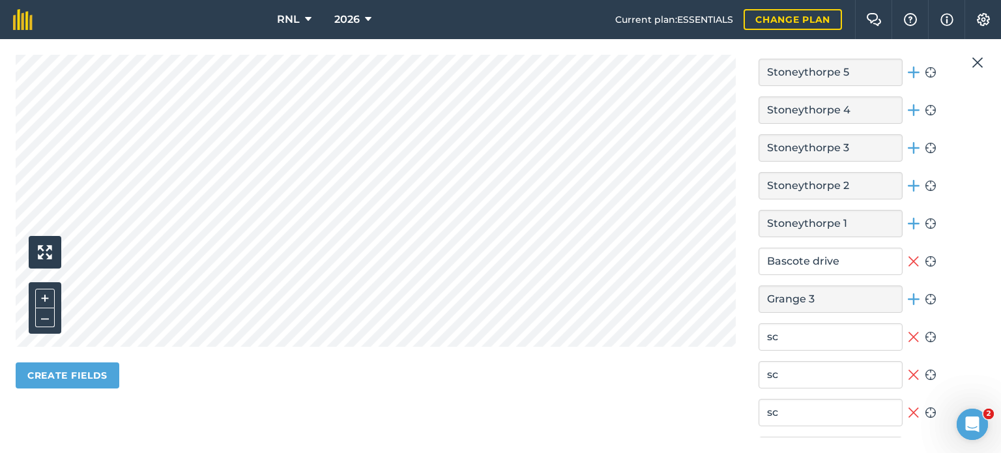
scroll to position [425, 0]
click at [910, 257] on icon at bounding box center [913, 262] width 10 height 10
click at [910, 258] on icon at bounding box center [914, 263] width 12 height 12
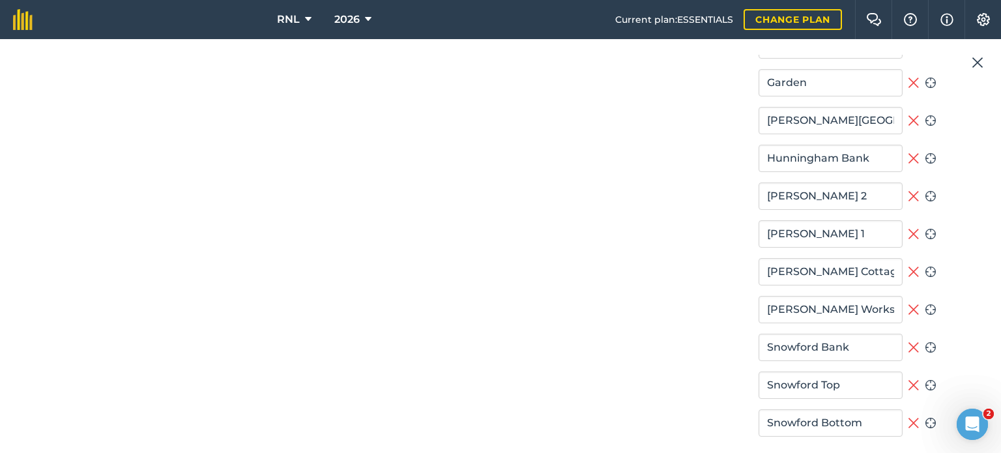
scroll to position [1935, 0]
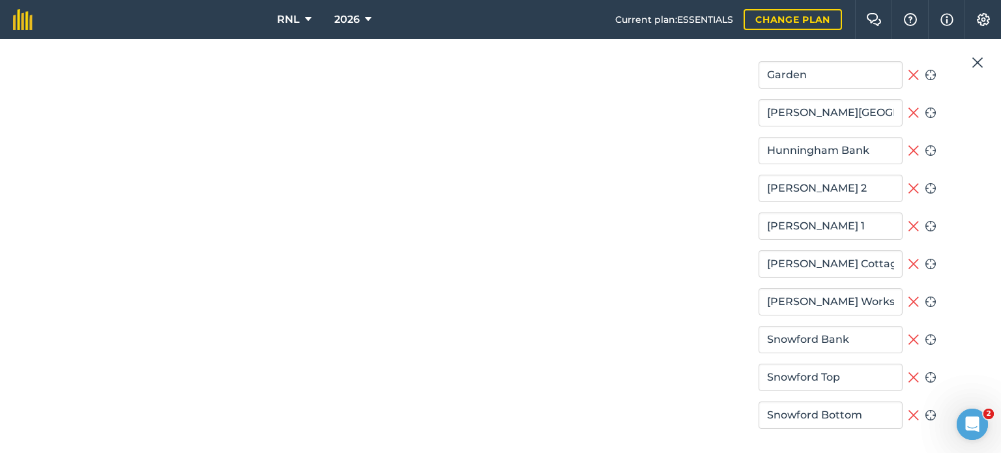
click at [910, 256] on icon at bounding box center [914, 264] width 12 height 16
click at [908, 296] on icon at bounding box center [914, 302] width 12 height 16
click at [908, 334] on icon at bounding box center [913, 339] width 10 height 10
click at [908, 375] on icon at bounding box center [914, 377] width 12 height 16
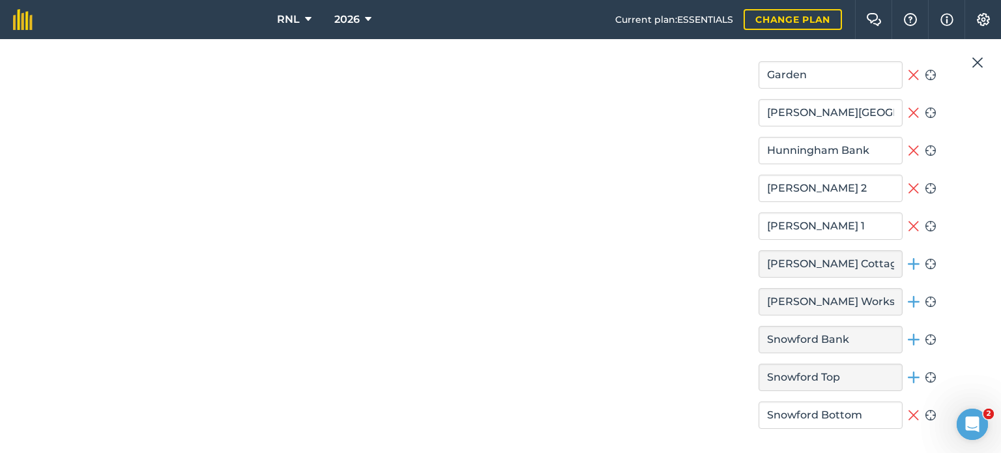
click at [910, 407] on icon at bounding box center [914, 415] width 12 height 16
click at [910, 145] on icon at bounding box center [914, 151] width 12 height 16
click at [908, 180] on icon at bounding box center [914, 188] width 12 height 16
click at [908, 212] on button "Remove field" at bounding box center [914, 225] width 12 height 27
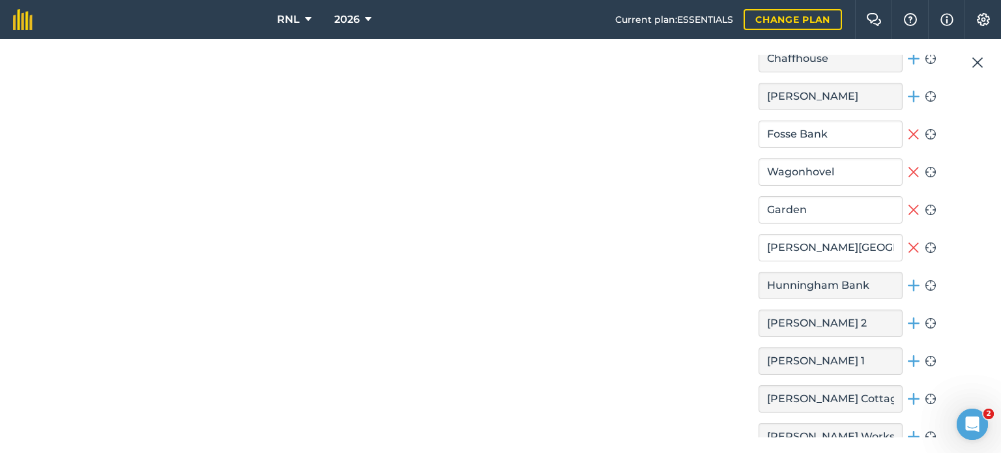
scroll to position [1782, 0]
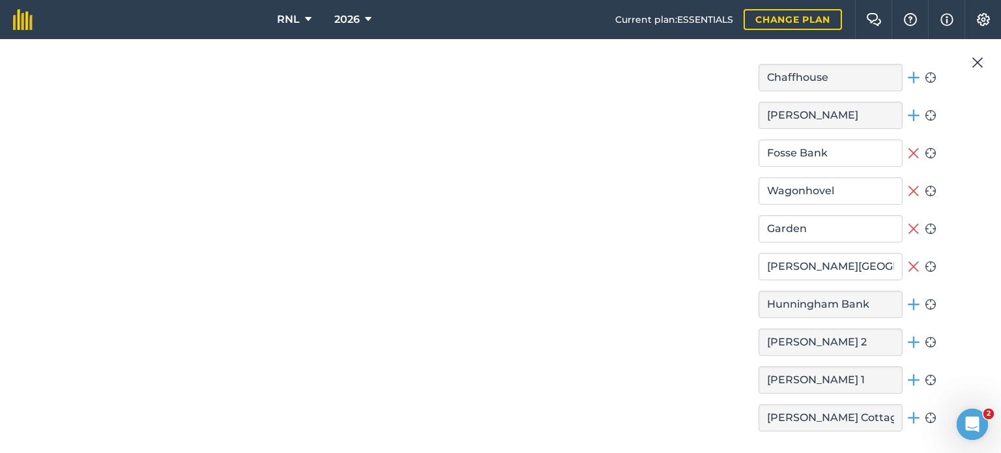
click at [914, 139] on button "Remove field" at bounding box center [914, 152] width 12 height 27
click at [908, 183] on icon at bounding box center [914, 191] width 12 height 16
click at [908, 215] on button "Remove field" at bounding box center [914, 228] width 12 height 27
click at [908, 259] on icon at bounding box center [914, 267] width 12 height 16
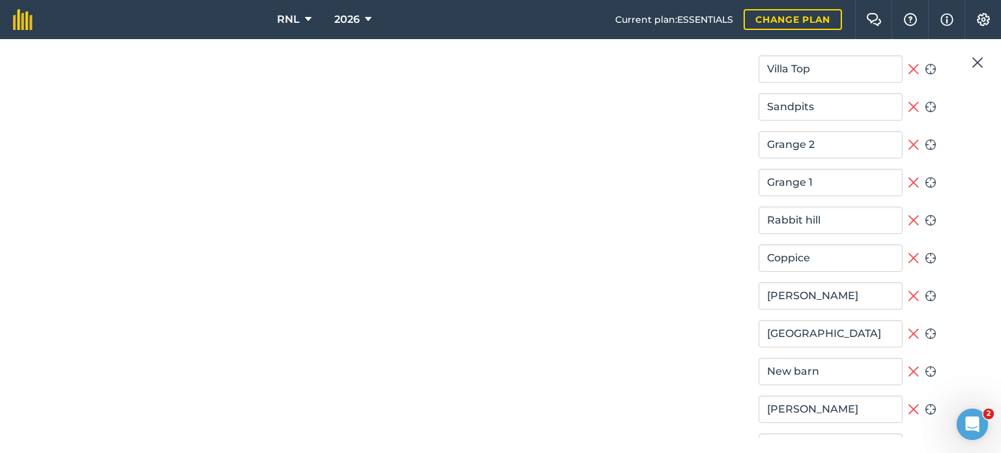
scroll to position [2386, 0]
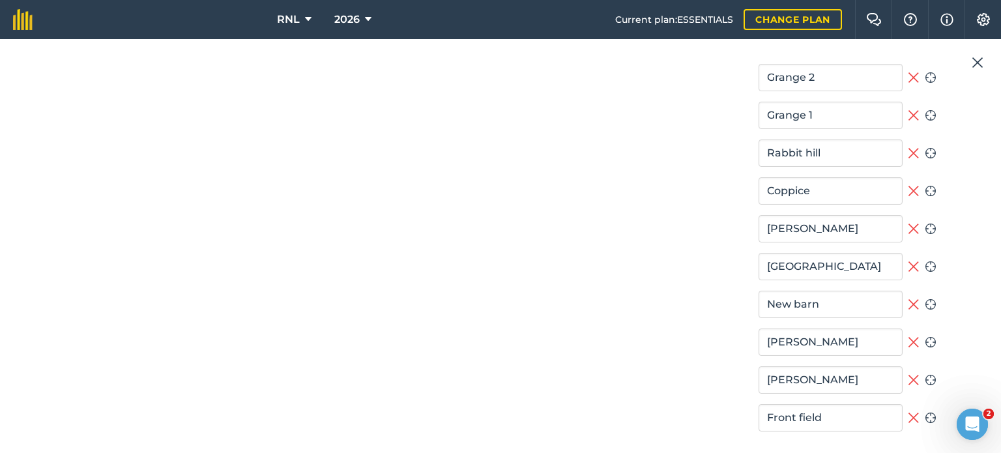
click at [908, 260] on icon at bounding box center [914, 267] width 12 height 16
click at [908, 221] on icon at bounding box center [914, 229] width 12 height 16
click at [908, 183] on icon at bounding box center [914, 191] width 12 height 16
click at [909, 145] on icon at bounding box center [914, 153] width 12 height 16
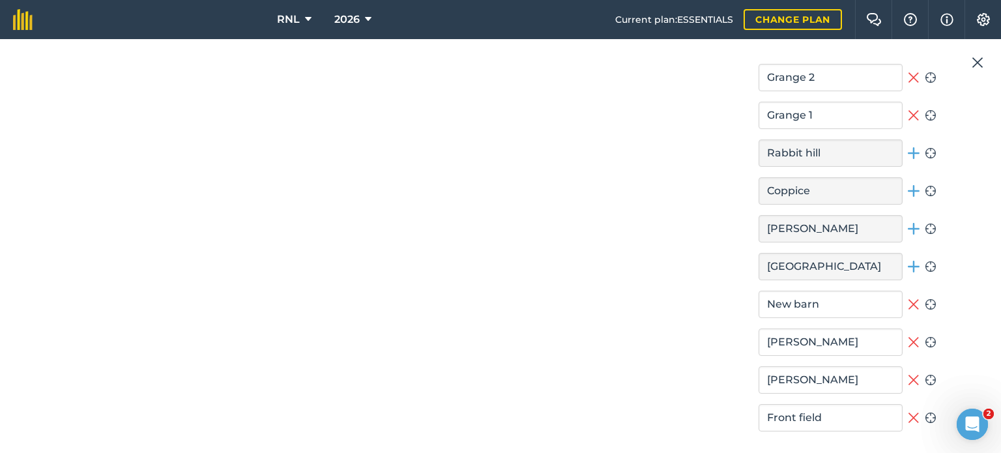
click at [908, 111] on icon at bounding box center [914, 116] width 12 height 16
click at [908, 72] on icon at bounding box center [914, 78] width 12 height 16
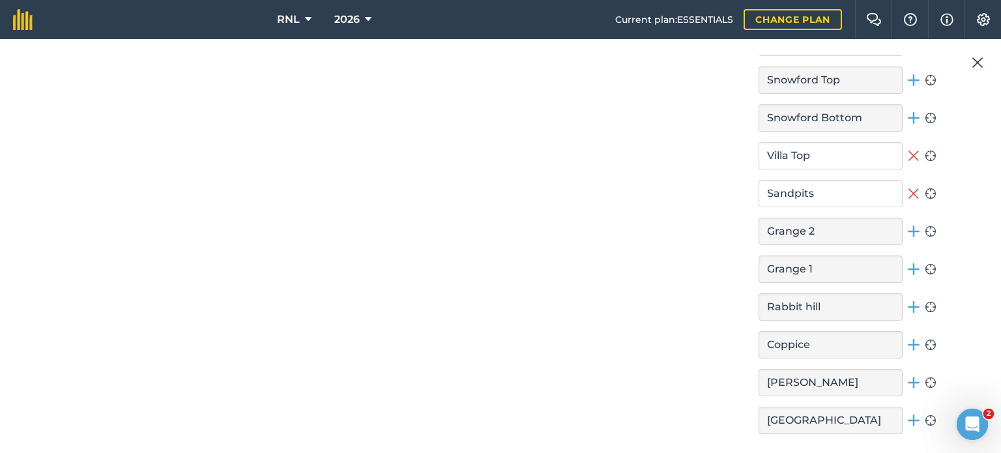
scroll to position [2249, 0]
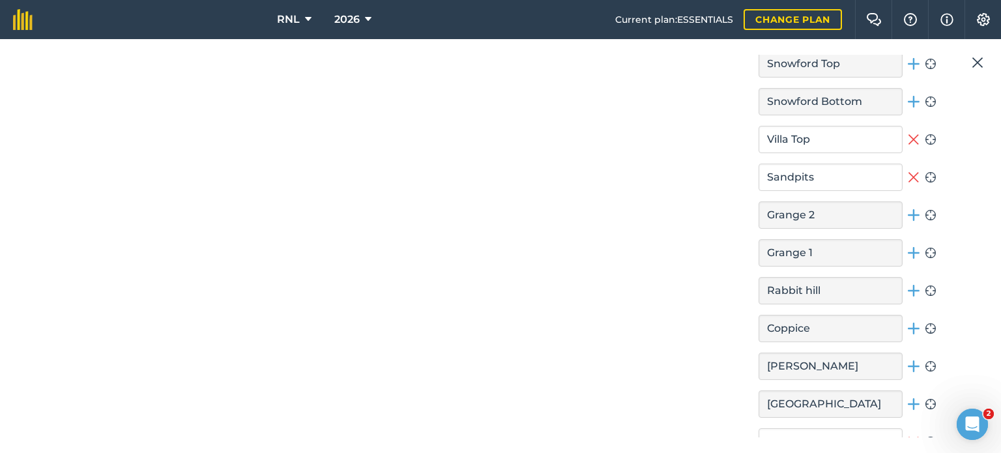
click at [910, 132] on icon at bounding box center [914, 140] width 12 height 16
click at [908, 170] on icon at bounding box center [914, 177] width 12 height 16
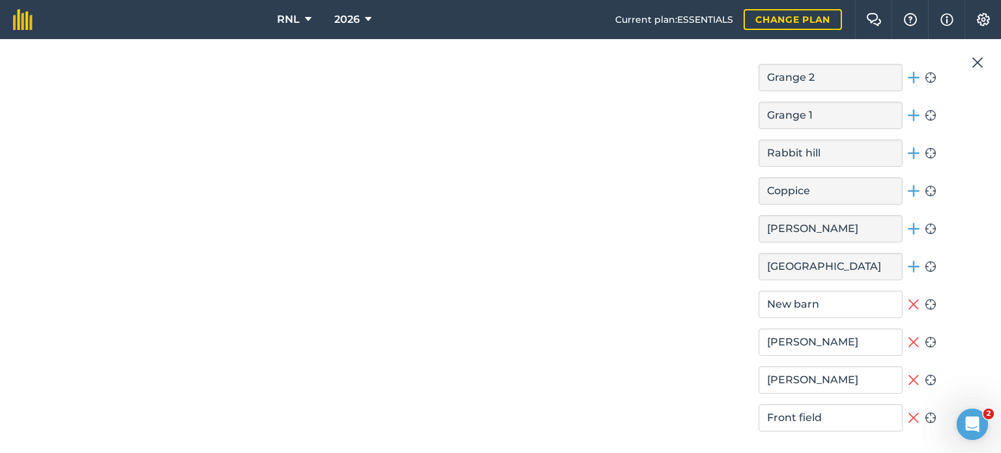
scroll to position [2386, 0]
click at [908, 300] on icon at bounding box center [914, 304] width 12 height 16
click at [914, 334] on icon at bounding box center [914, 342] width 12 height 16
click at [908, 366] on button "Remove field" at bounding box center [914, 379] width 12 height 27
click at [910, 412] on icon at bounding box center [914, 418] width 12 height 16
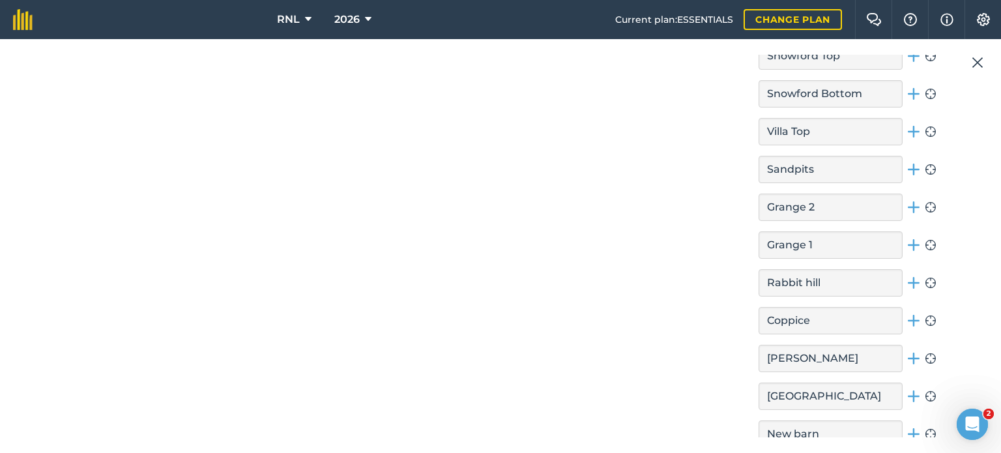
scroll to position [2253, 0]
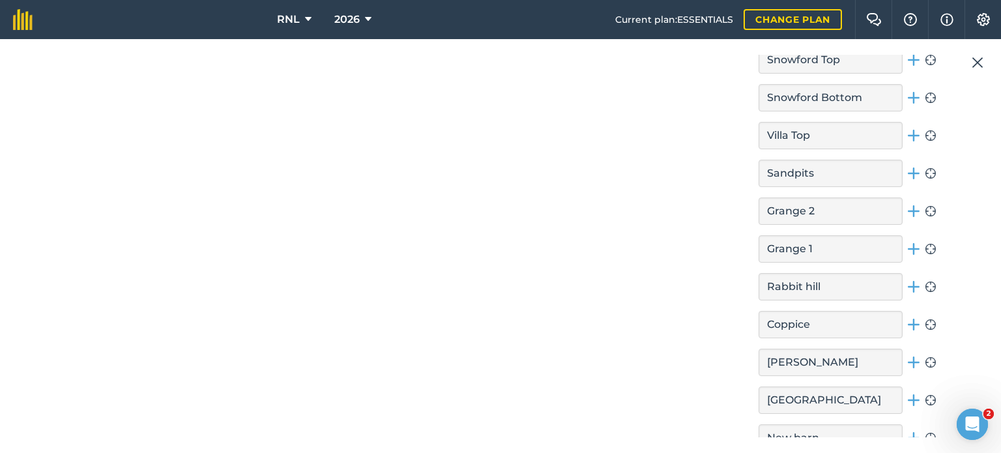
click at [909, 177] on button "Add field" at bounding box center [914, 173] width 12 height 27
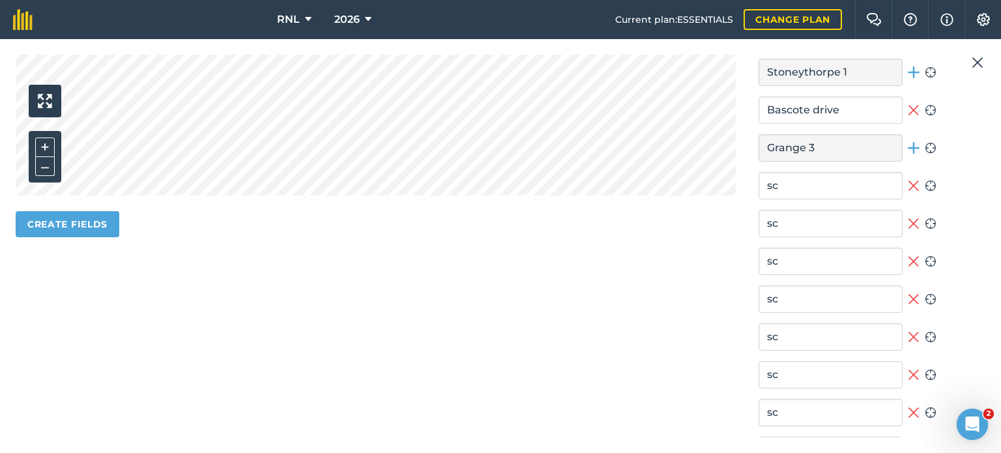
scroll to position [495, 0]
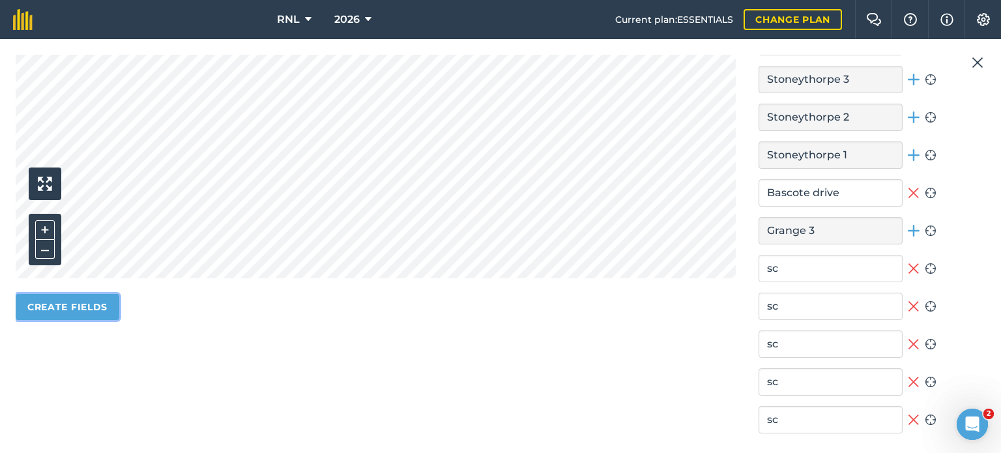
click at [107, 312] on button "Create fields" at bounding box center [68, 307] width 104 height 26
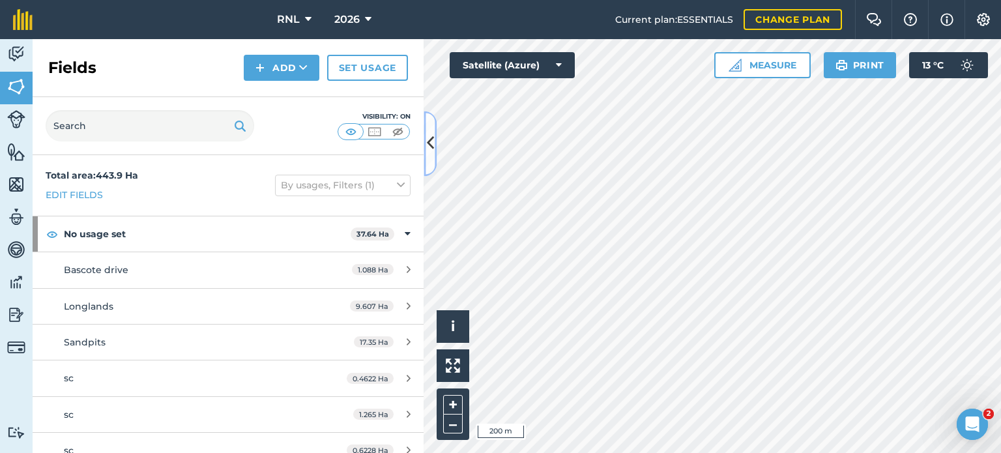
click at [431, 147] on icon at bounding box center [430, 143] width 7 height 23
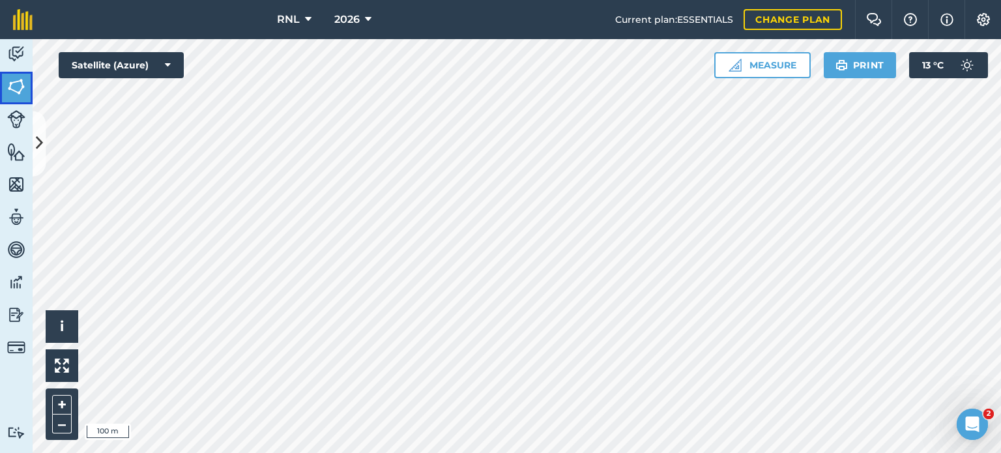
click at [20, 91] on img at bounding box center [16, 87] width 18 height 20
click at [34, 146] on button at bounding box center [39, 143] width 13 height 65
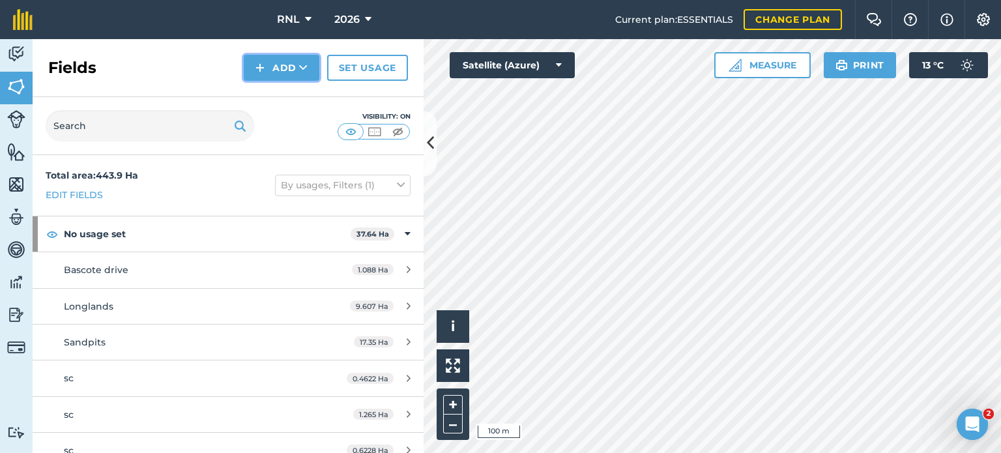
click at [295, 65] on button "Add" at bounding box center [282, 68] width 76 height 26
click at [291, 128] on link "Import" at bounding box center [282, 126] width 72 height 29
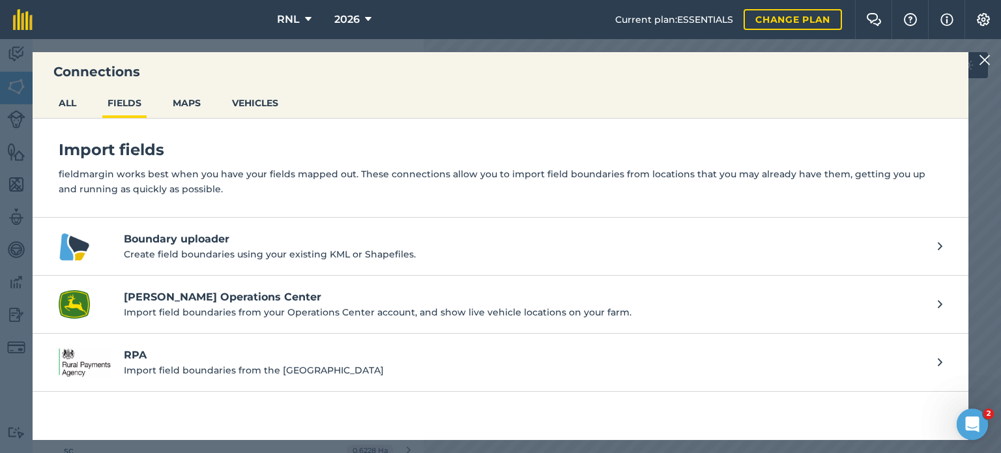
click at [443, 255] on p "Create field boundaries using your existing KML or Shapefiles." at bounding box center [524, 254] width 801 height 14
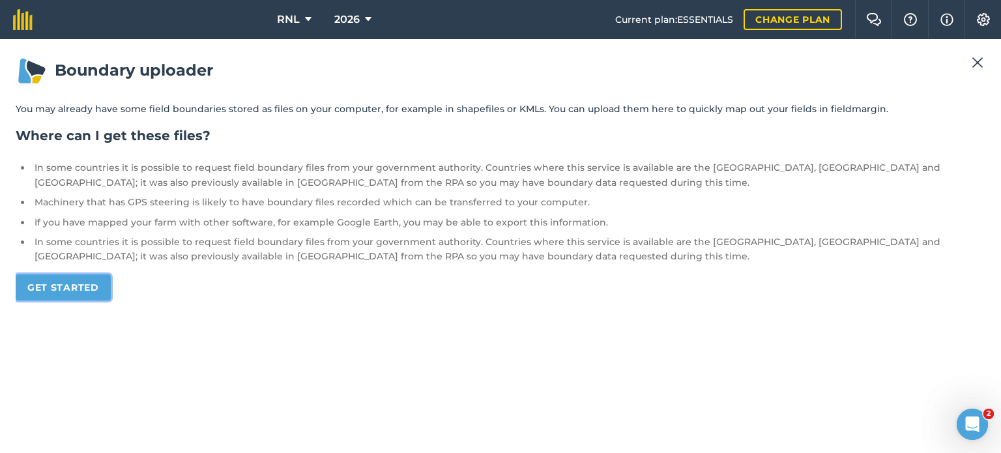
click at [66, 296] on link "Get started" at bounding box center [63, 287] width 95 height 26
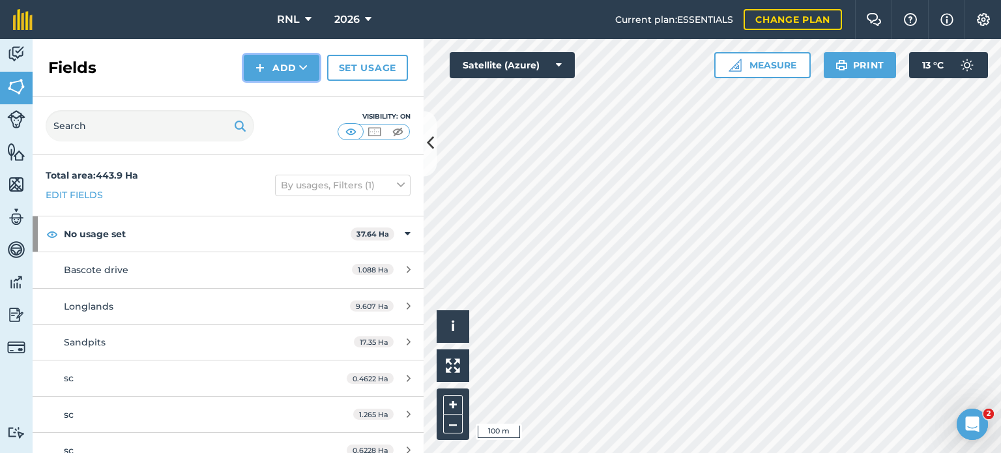
click at [310, 69] on button "Add" at bounding box center [282, 68] width 76 height 26
click at [297, 119] on link "Import" at bounding box center [282, 126] width 72 height 29
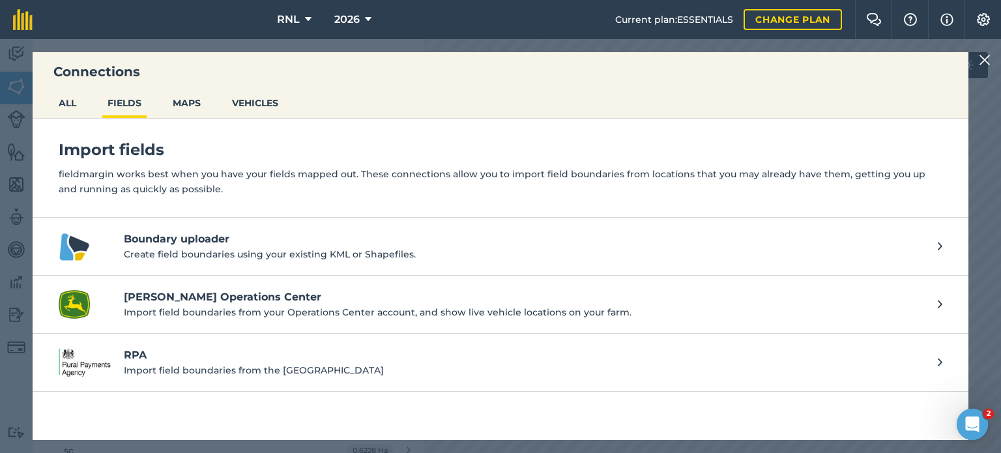
click at [331, 307] on p "Import field boundaries from your Operations Center account, and show live vehi…" at bounding box center [524, 312] width 801 height 14
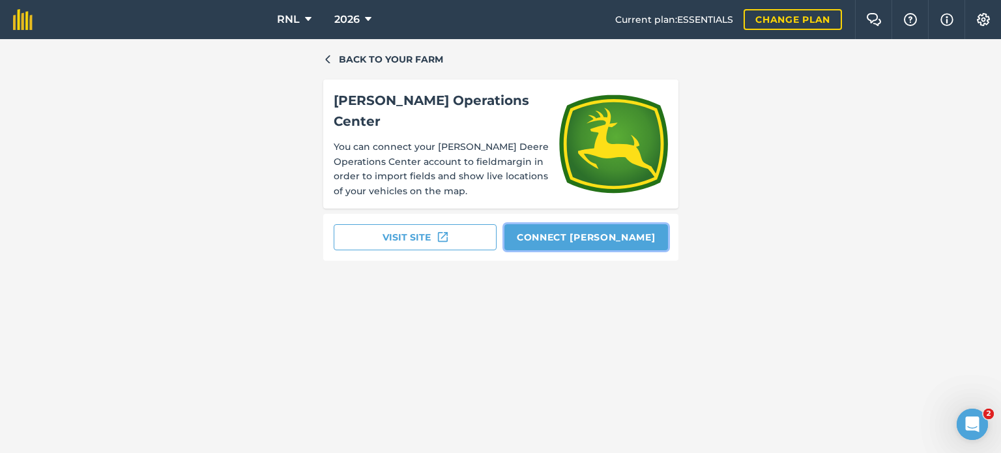
click at [551, 233] on button "Connect John Deere" at bounding box center [586, 237] width 164 height 26
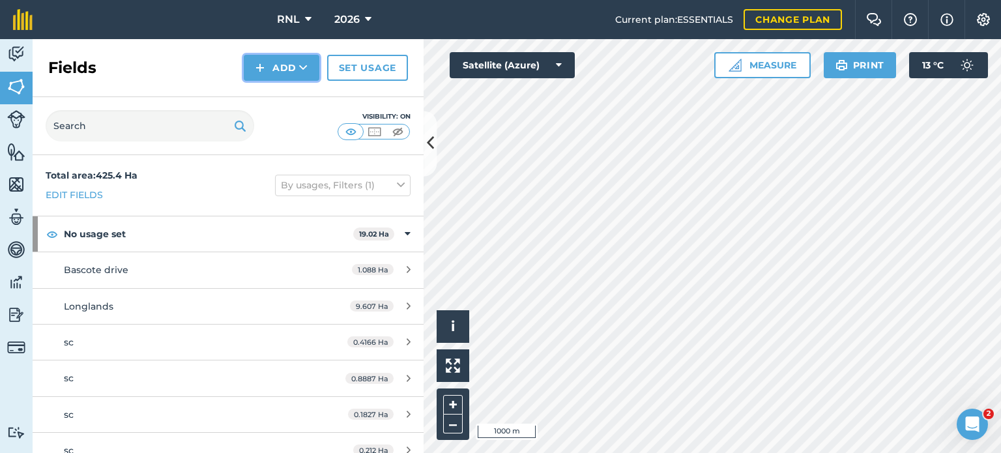
click at [300, 69] on icon at bounding box center [303, 67] width 8 height 13
click at [298, 115] on link "Import" at bounding box center [282, 126] width 72 height 29
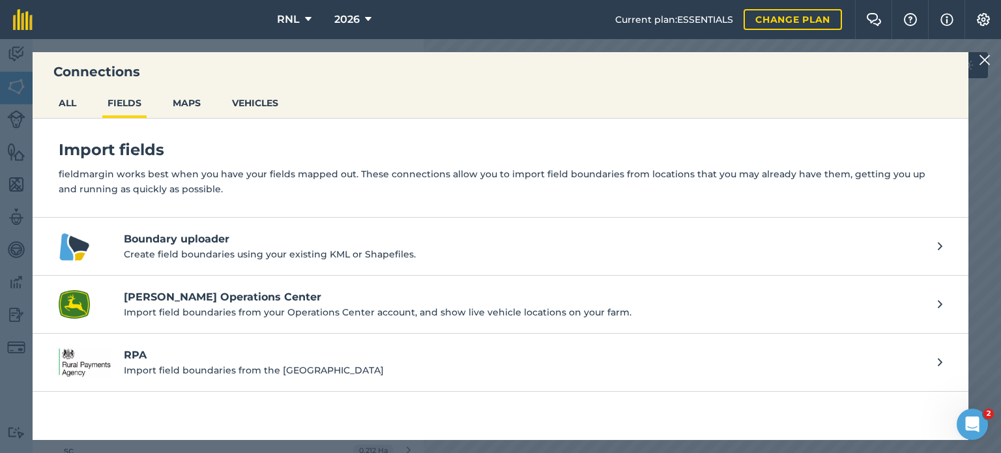
click at [305, 246] on h4 "Boundary uploader" at bounding box center [524, 239] width 801 height 16
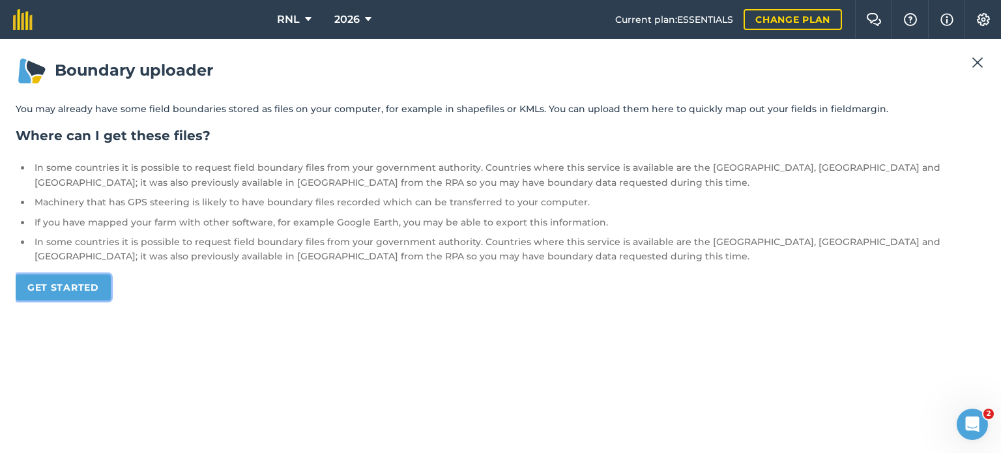
click at [61, 291] on link "Get started" at bounding box center [63, 287] width 95 height 26
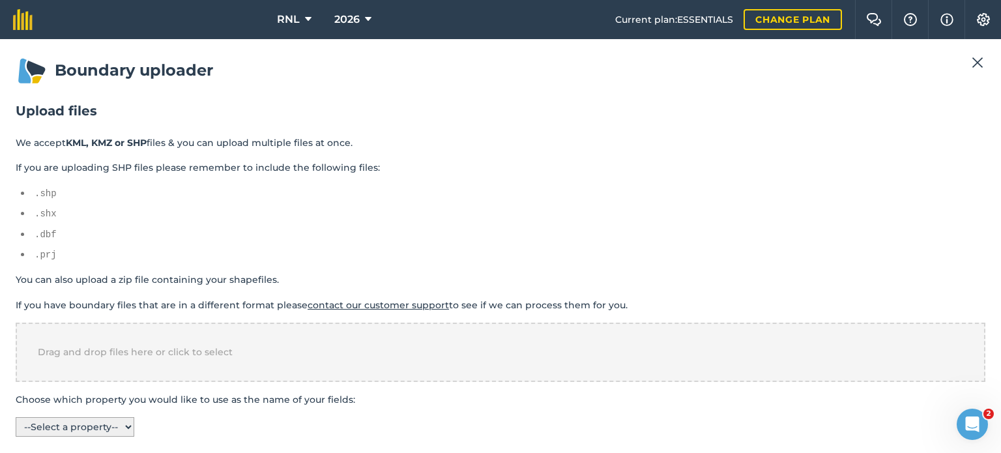
scroll to position [5, 0]
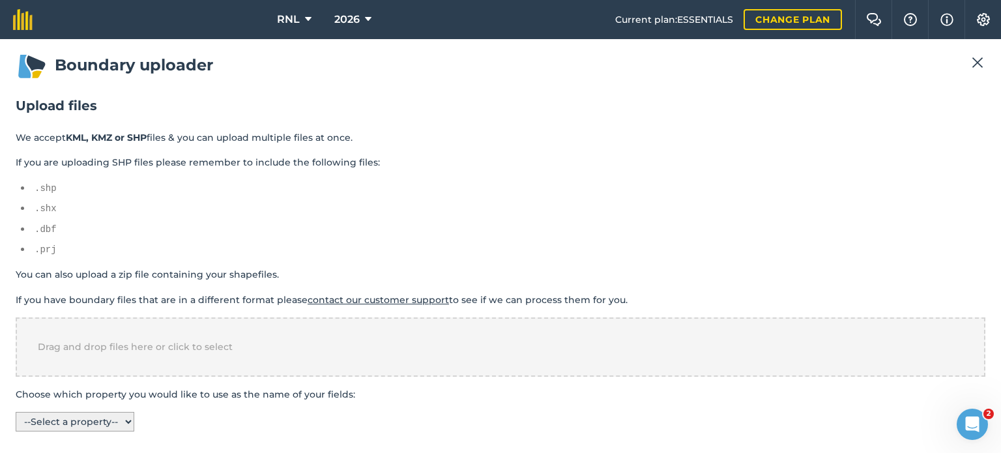
click at [111, 417] on select "-- Select a property -- name" at bounding box center [75, 422] width 119 height 20
select select "name"
click at [16, 412] on select "-- Select a property -- name" at bounding box center [75, 422] width 119 height 20
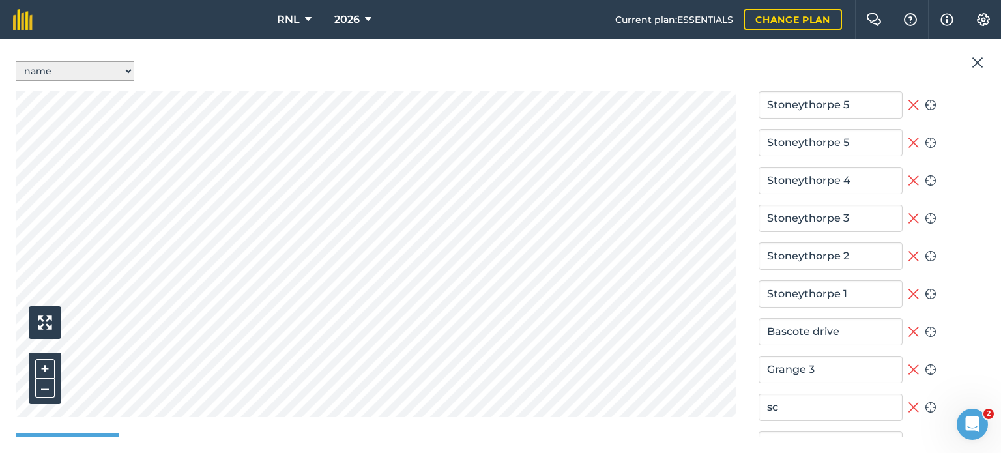
scroll to position [368, 0]
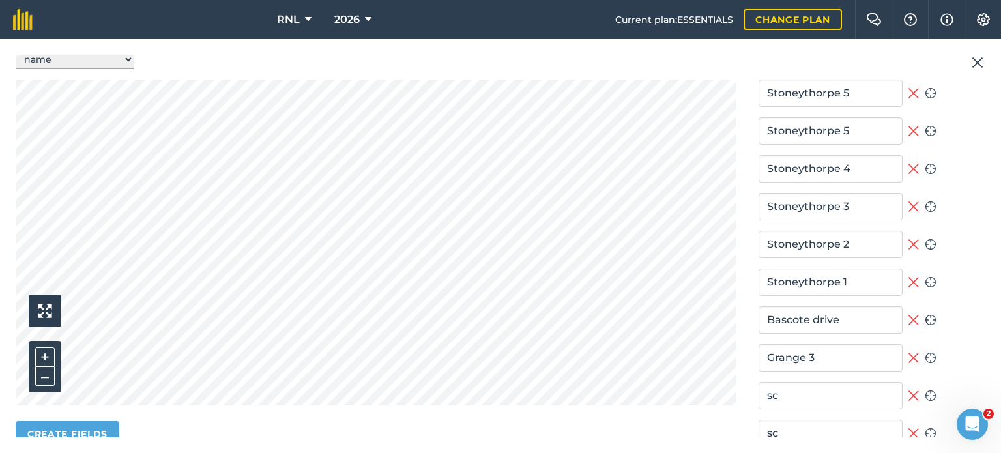
click at [908, 88] on icon at bounding box center [913, 93] width 10 height 10
click at [909, 117] on button "Remove field" at bounding box center [914, 130] width 12 height 27
click at [908, 164] on icon at bounding box center [913, 169] width 10 height 10
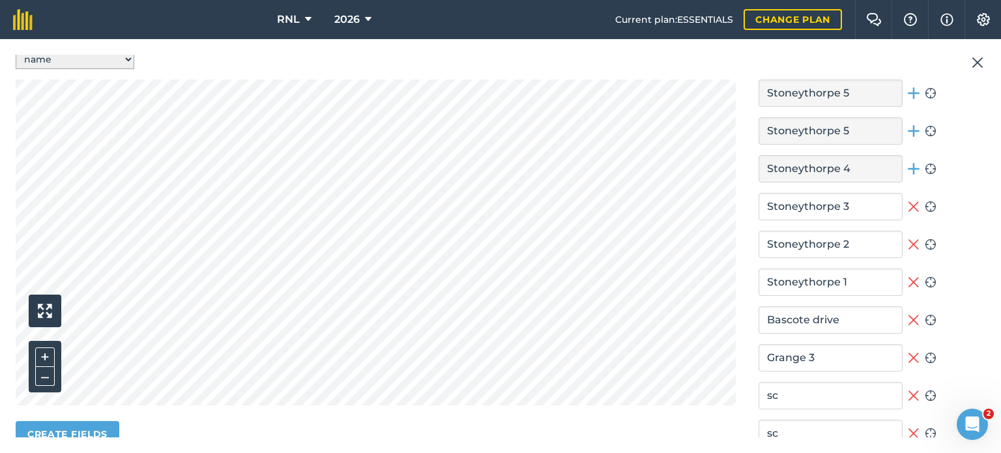
click at [908, 201] on icon at bounding box center [913, 206] width 10 height 10
click at [908, 238] on icon at bounding box center [914, 245] width 12 height 16
click at [908, 274] on icon at bounding box center [914, 282] width 12 height 16
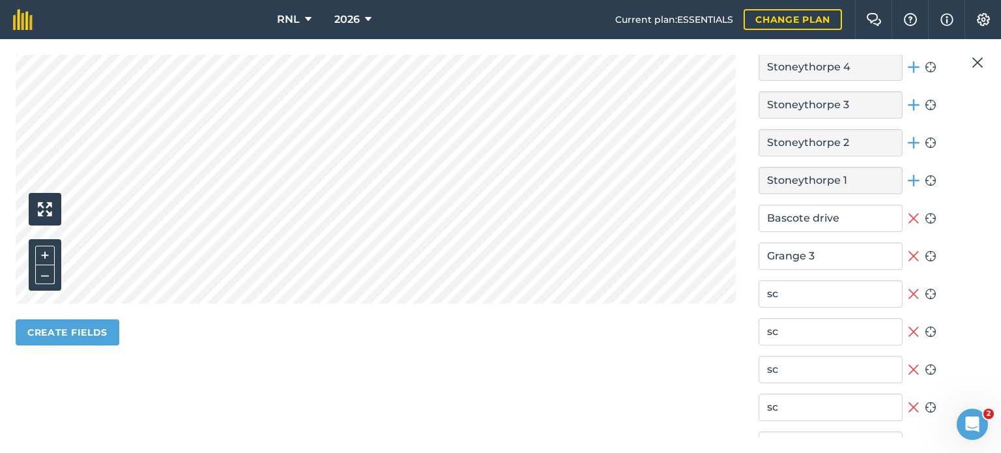
scroll to position [485, 0]
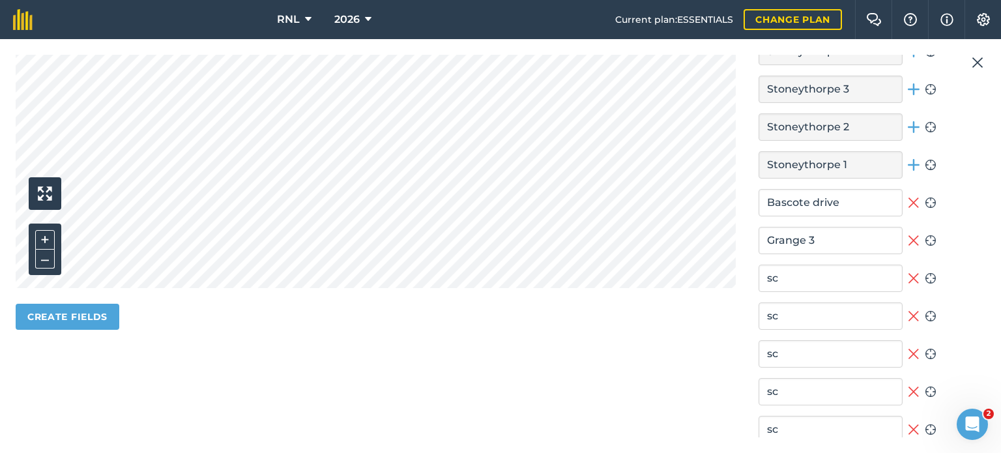
click at [908, 199] on icon at bounding box center [914, 203] width 12 height 16
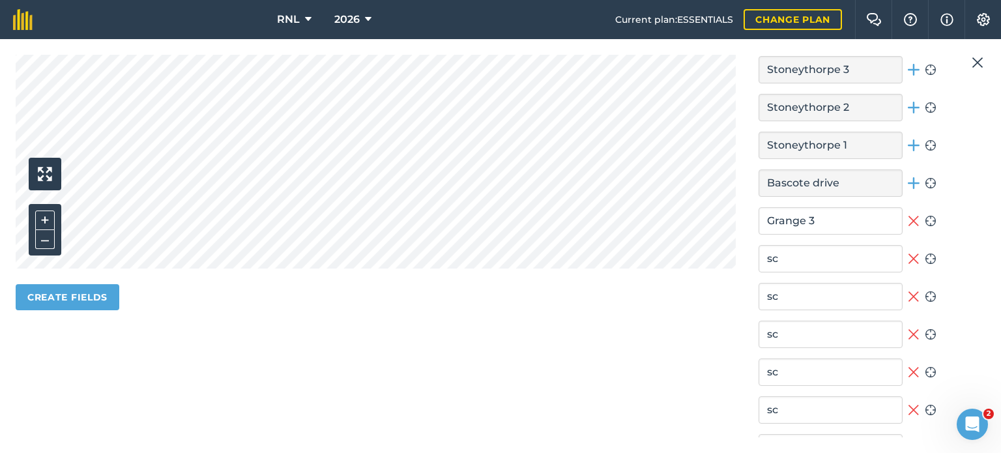
click at [911, 251] on icon at bounding box center [914, 259] width 12 height 16
click at [908, 291] on icon at bounding box center [914, 297] width 12 height 16
click at [908, 326] on icon at bounding box center [914, 334] width 12 height 16
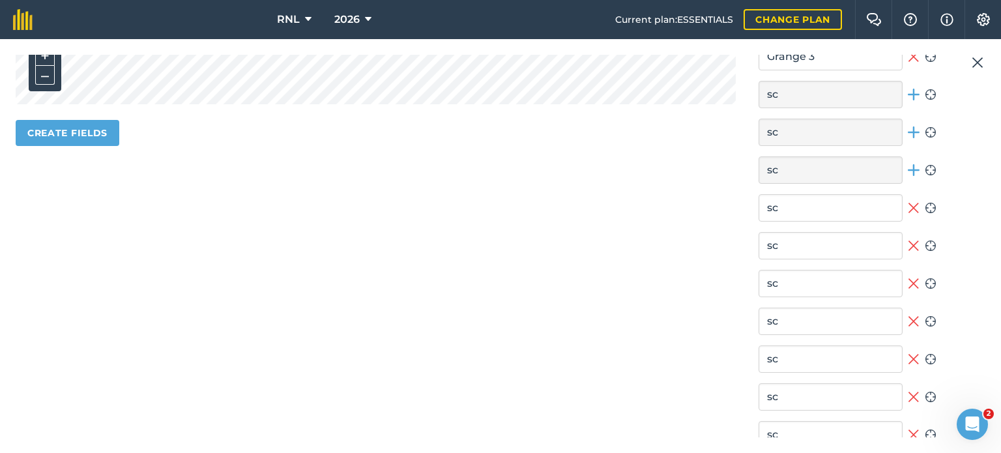
click at [909, 276] on icon at bounding box center [914, 284] width 12 height 16
click at [911, 242] on icon at bounding box center [914, 246] width 12 height 16
click at [908, 203] on icon at bounding box center [913, 208] width 10 height 10
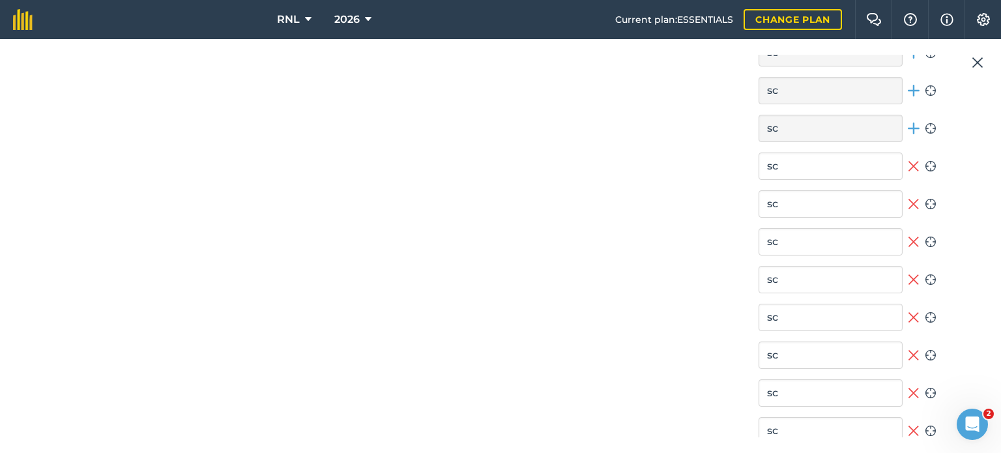
scroll to position [826, 0]
click at [908, 157] on icon at bounding box center [914, 164] width 12 height 16
click at [908, 194] on icon at bounding box center [914, 202] width 12 height 16
click at [908, 231] on icon at bounding box center [914, 239] width 12 height 16
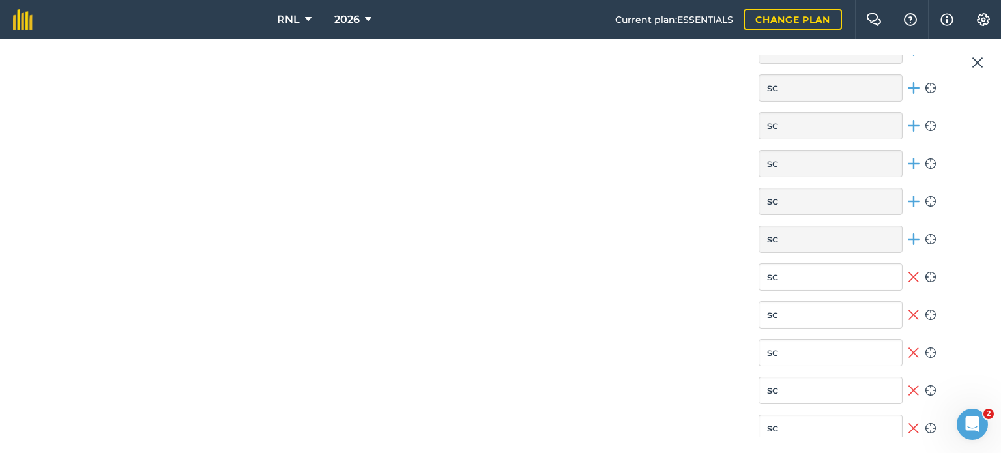
click at [908, 276] on icon at bounding box center [914, 277] width 12 height 16
click at [908, 307] on icon at bounding box center [914, 315] width 12 height 16
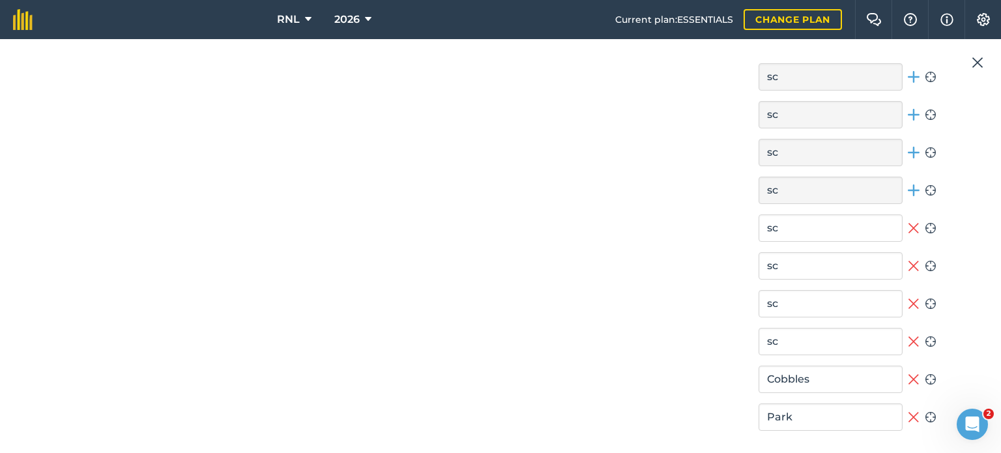
scroll to position [951, 0]
click at [908, 299] on icon at bounding box center [914, 303] width 12 height 16
click at [908, 257] on icon at bounding box center [914, 265] width 12 height 16
click at [908, 220] on icon at bounding box center [914, 228] width 12 height 16
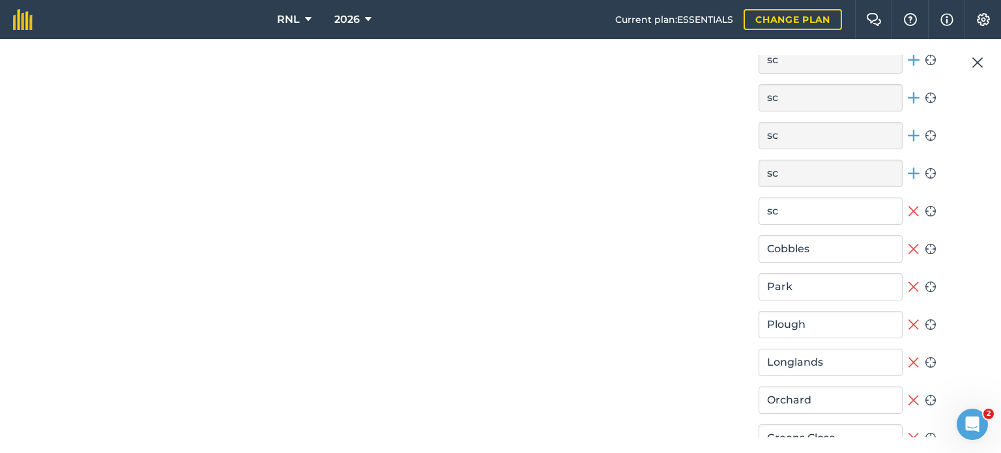
click at [908, 241] on icon at bounding box center [914, 249] width 12 height 16
click at [909, 206] on icon at bounding box center [913, 211] width 10 height 10
click at [908, 243] on icon at bounding box center [914, 249] width 12 height 12
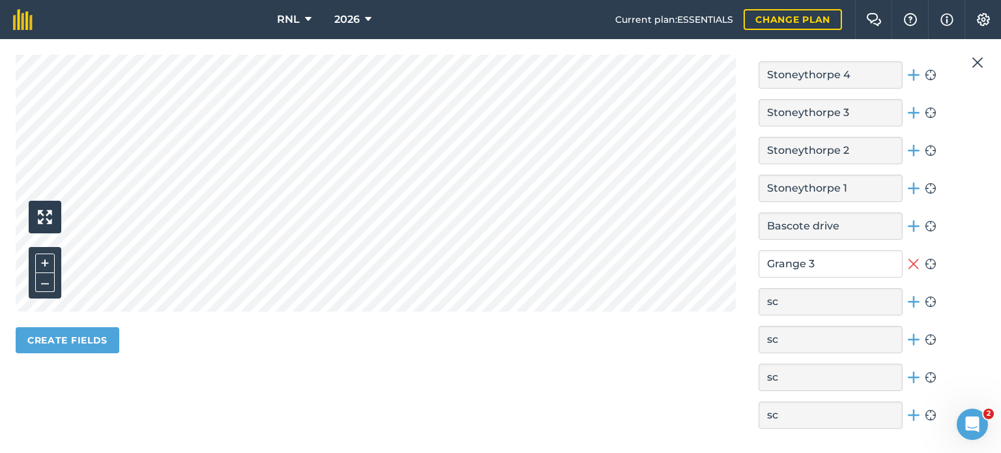
scroll to position [460, 0]
click at [67, 332] on button "Create fields" at bounding box center [68, 341] width 104 height 26
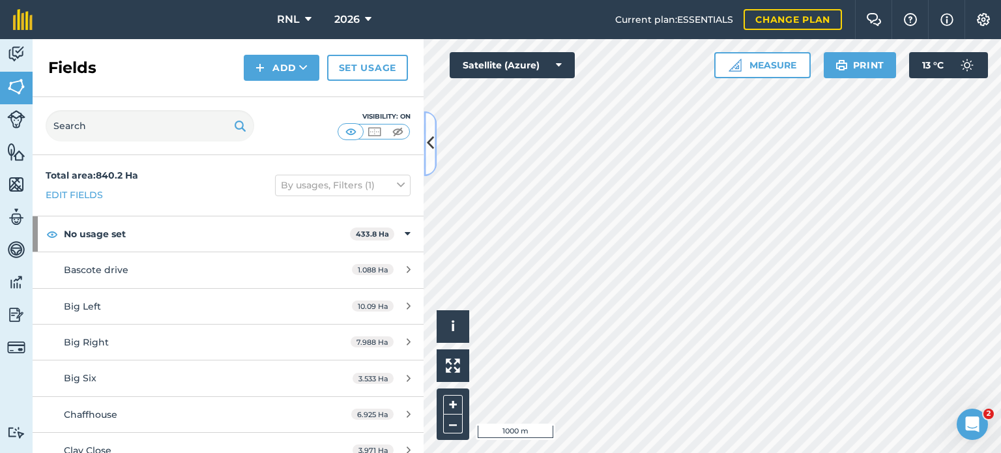
click at [435, 150] on button at bounding box center [430, 143] width 13 height 65
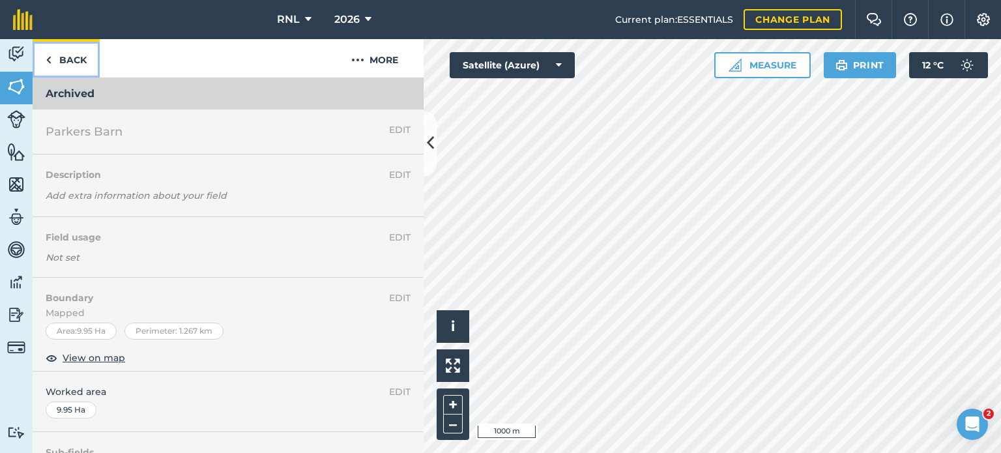
click at [69, 63] on link "Back" at bounding box center [66, 58] width 67 height 38
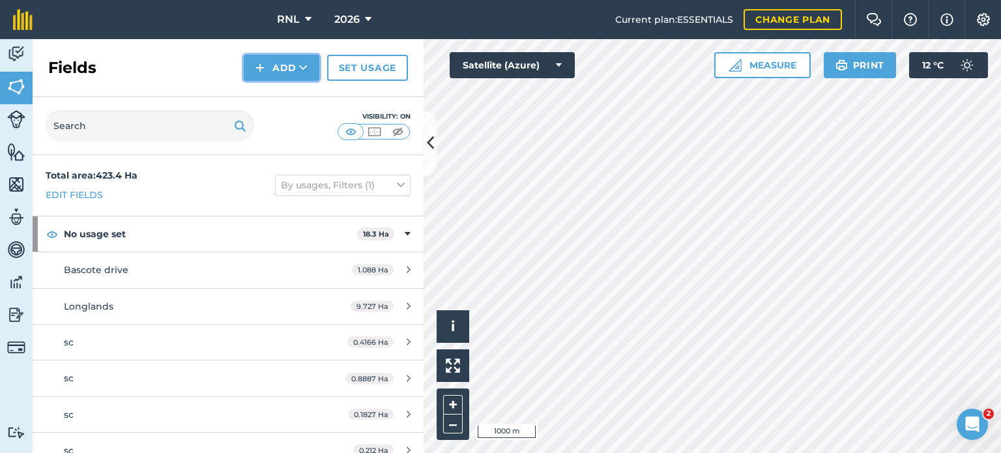
click at [308, 70] on icon at bounding box center [303, 67] width 8 height 13
click at [302, 67] on icon at bounding box center [303, 67] width 8 height 13
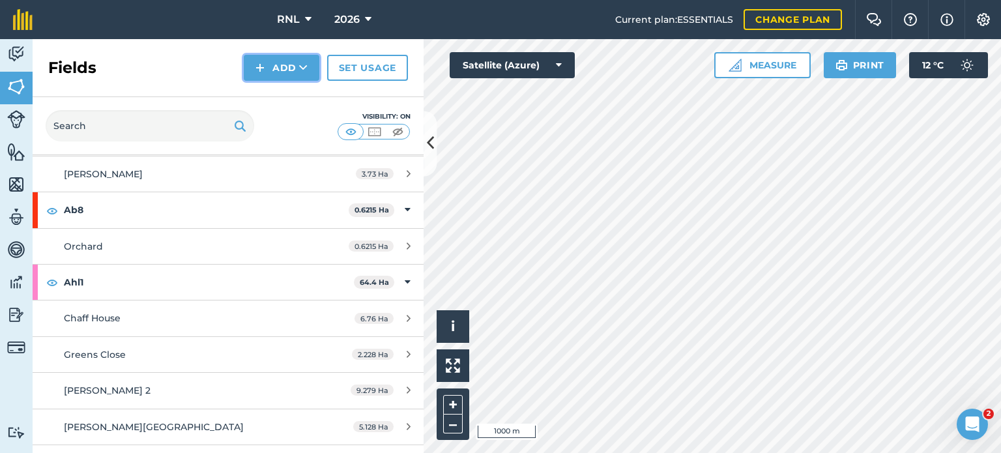
scroll to position [605, 0]
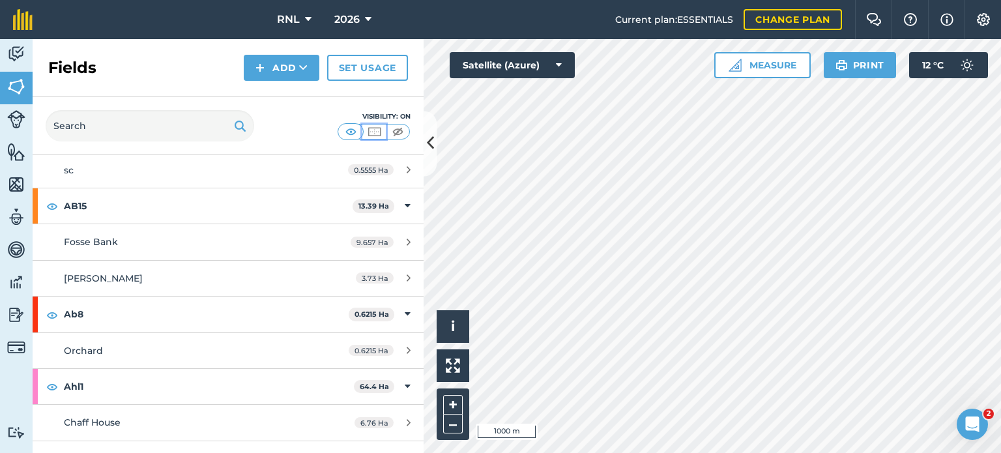
click at [379, 127] on img at bounding box center [374, 131] width 16 height 13
click at [399, 132] on img at bounding box center [398, 131] width 16 height 13
click at [377, 129] on img at bounding box center [374, 131] width 16 height 13
click at [354, 128] on img at bounding box center [351, 131] width 16 height 13
click at [371, 132] on img at bounding box center [374, 131] width 16 height 13
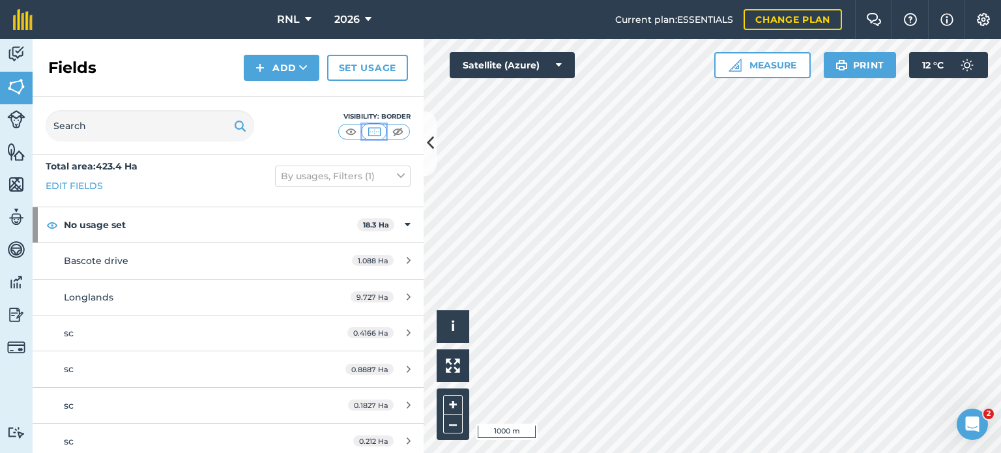
scroll to position [0, 0]
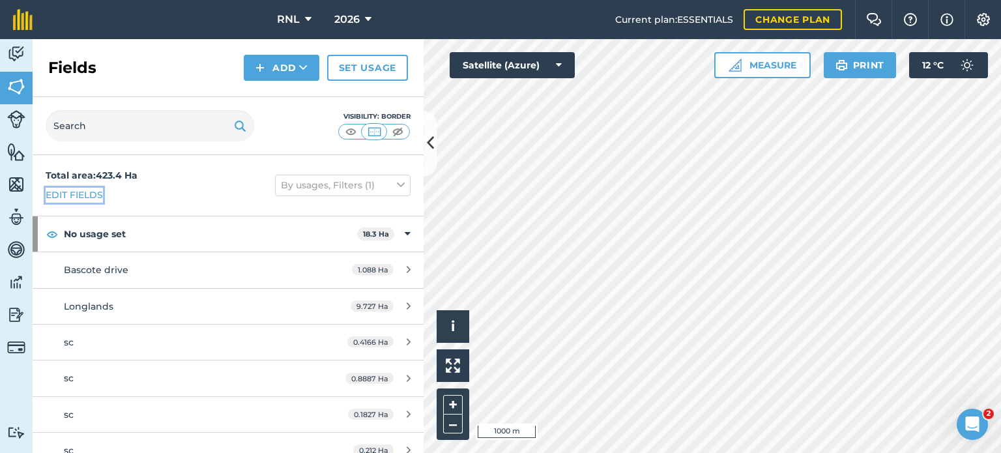
click at [93, 196] on link "Edit fields" at bounding box center [74, 195] width 57 height 14
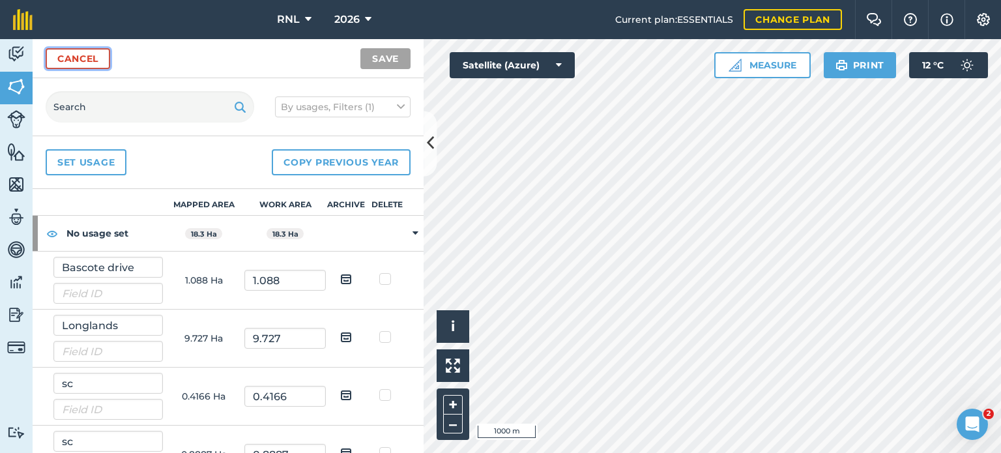
click at [74, 55] on link "Cancel" at bounding box center [78, 58] width 65 height 21
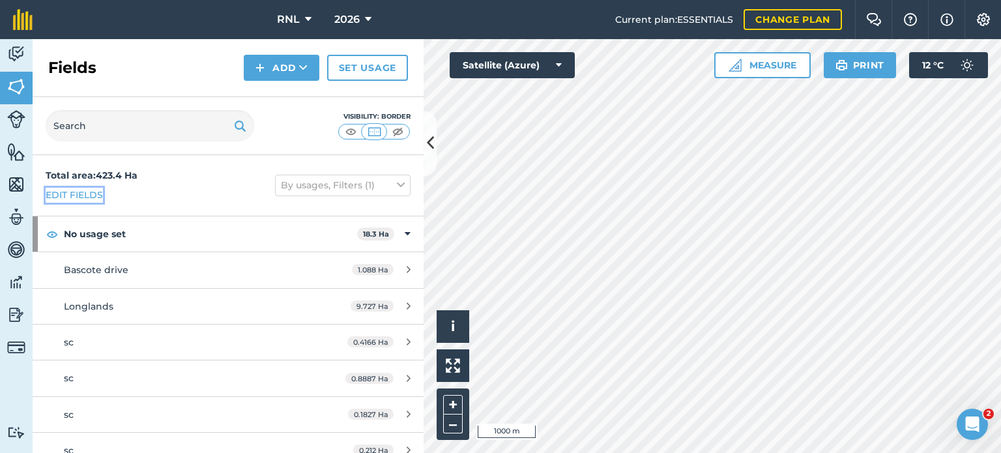
click at [81, 195] on link "Edit fields" at bounding box center [74, 195] width 57 height 14
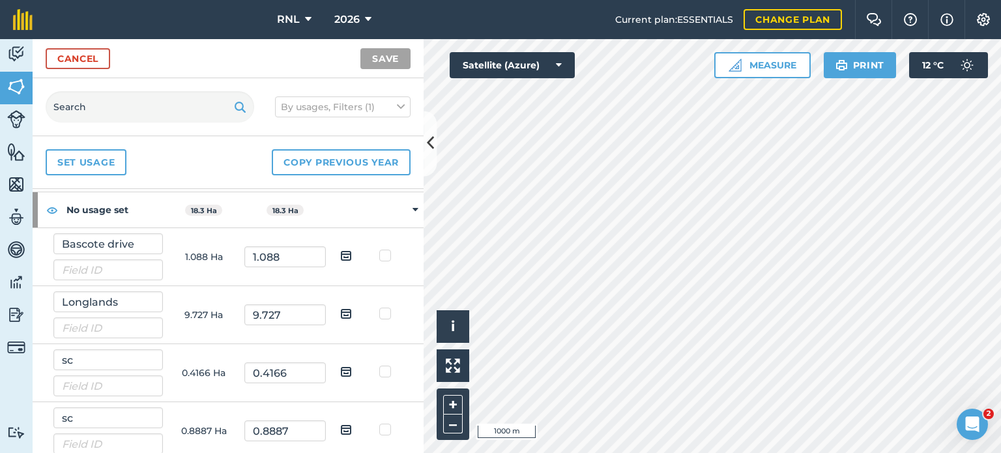
scroll to position [23, 0]
click at [81, 50] on link "Cancel" at bounding box center [78, 58] width 65 height 21
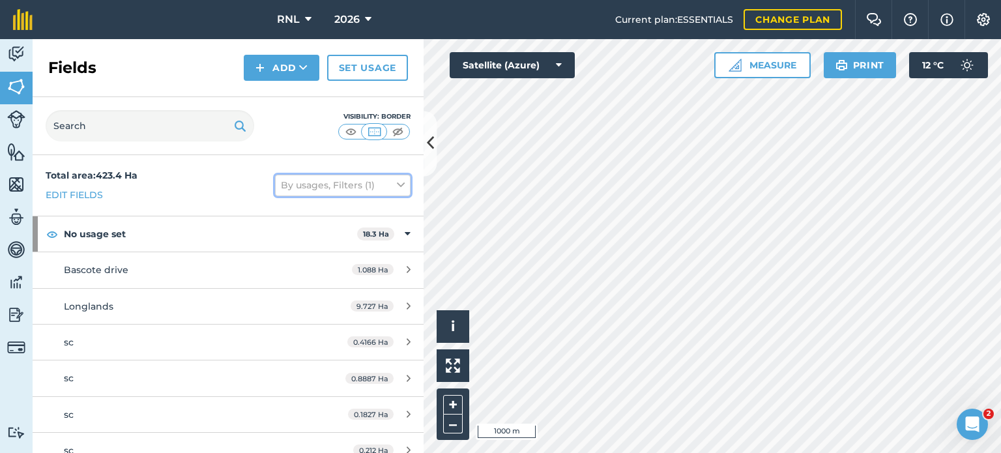
click at [341, 177] on button "By usages, Filters (1)" at bounding box center [343, 185] width 136 height 21
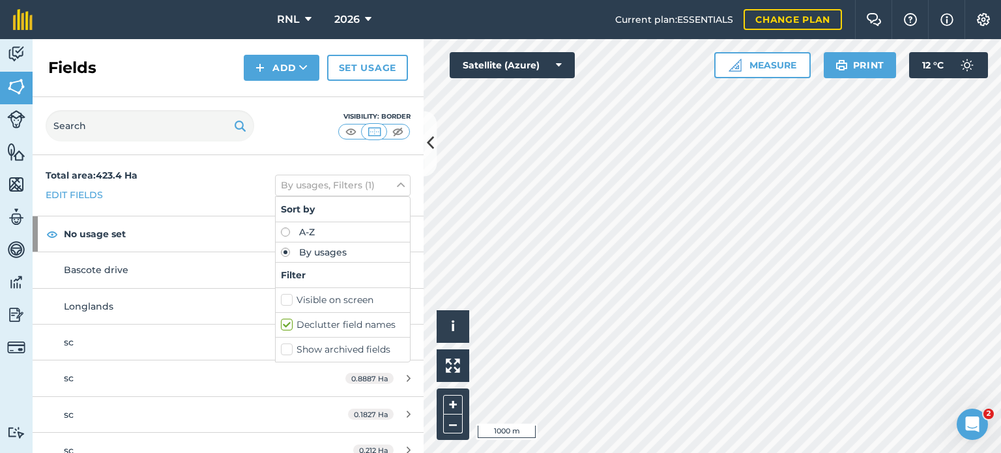
click at [318, 351] on label "Show archived fields" at bounding box center [343, 350] width 124 height 14
click at [289, 351] on input "Show archived fields" at bounding box center [285, 347] width 8 height 8
click at [369, 343] on label "Show archived fields" at bounding box center [343, 350] width 124 height 14
click at [289, 343] on input "Show archived fields" at bounding box center [285, 347] width 8 height 8
click at [369, 343] on label "Show archived fields" at bounding box center [343, 350] width 124 height 14
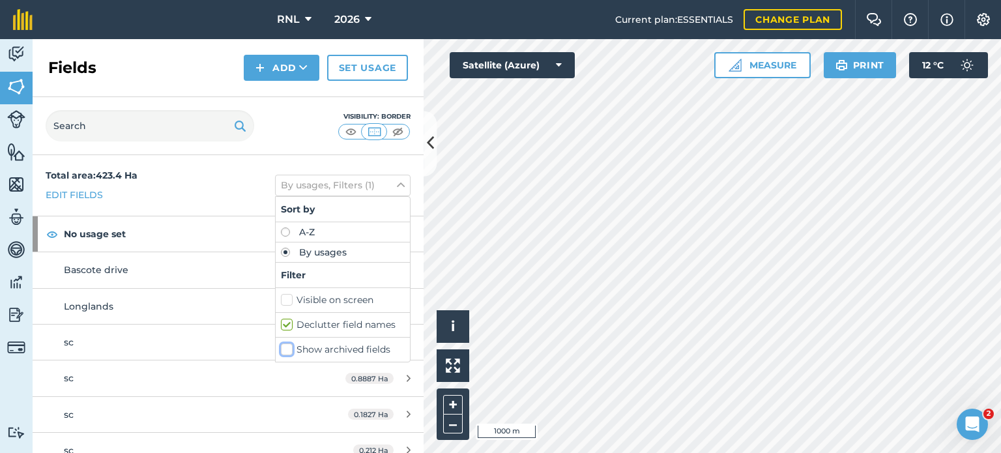
click at [289, 343] on input "Show archived fields" at bounding box center [285, 347] width 8 height 8
checkbox input "true"
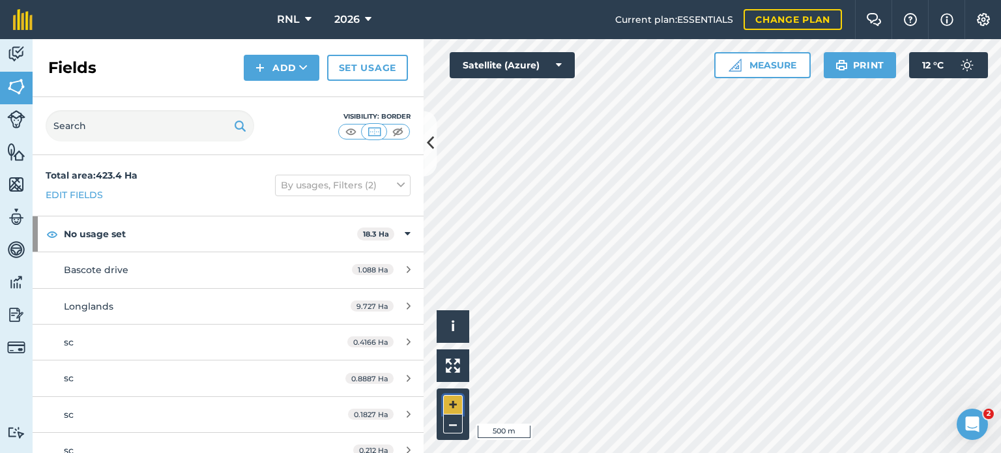
click at [454, 402] on button "+" at bounding box center [453, 405] width 20 height 20
click at [455, 417] on button "–" at bounding box center [453, 423] width 20 height 19
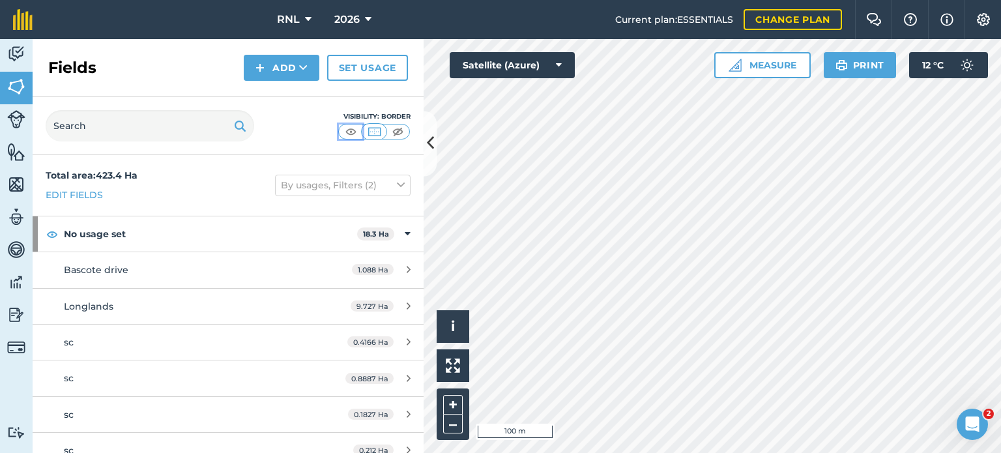
click at [349, 130] on img at bounding box center [351, 131] width 16 height 13
click at [456, 405] on button "+" at bounding box center [453, 405] width 20 height 20
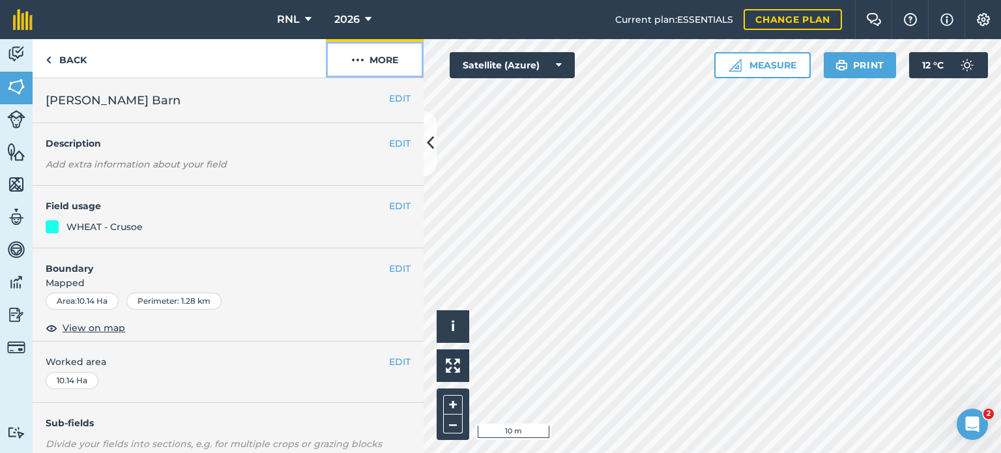
click at [360, 62] on img at bounding box center [357, 60] width 13 height 16
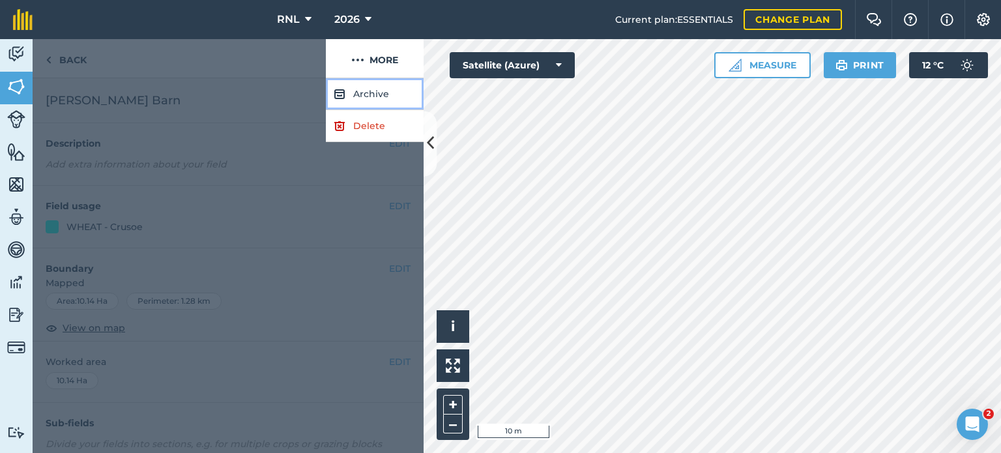
click at [368, 94] on button "Archive" at bounding box center [375, 94] width 98 height 32
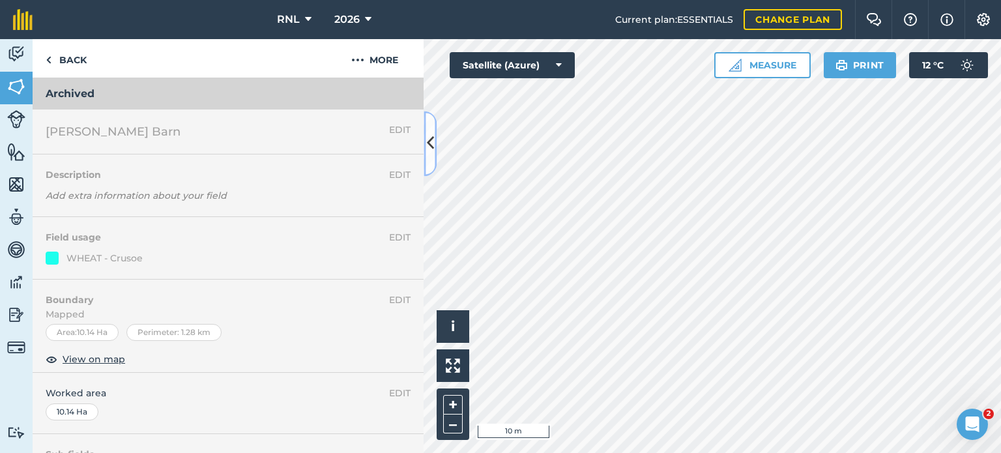
click at [431, 143] on icon at bounding box center [430, 143] width 7 height 23
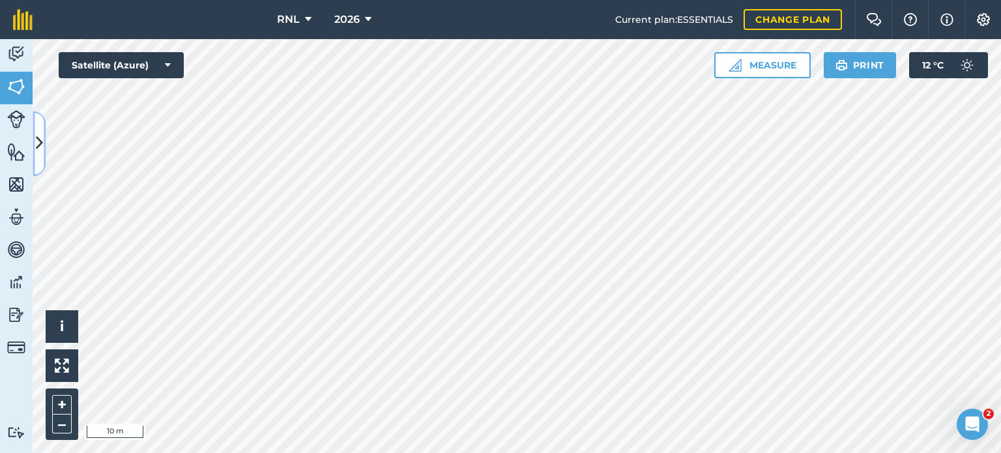
click at [40, 137] on icon at bounding box center [39, 143] width 7 height 23
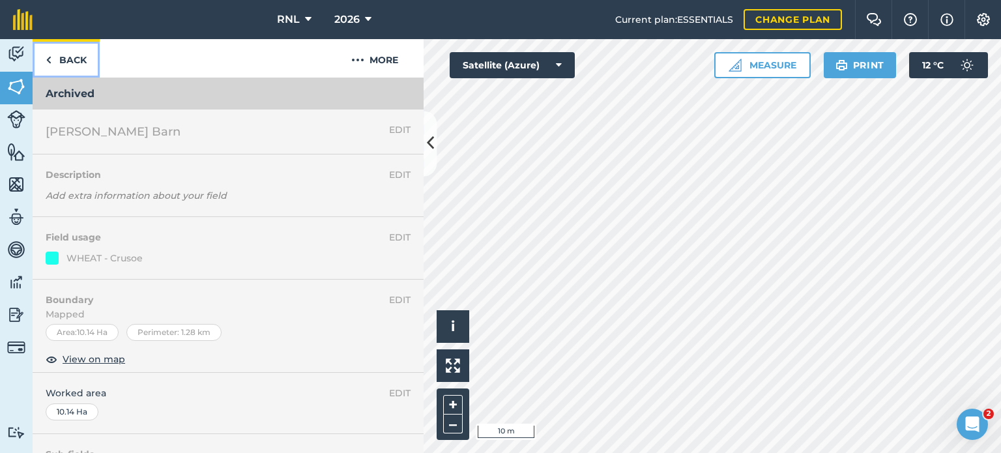
click at [73, 65] on link "Back" at bounding box center [66, 58] width 67 height 38
click at [50, 61] on img at bounding box center [49, 60] width 6 height 16
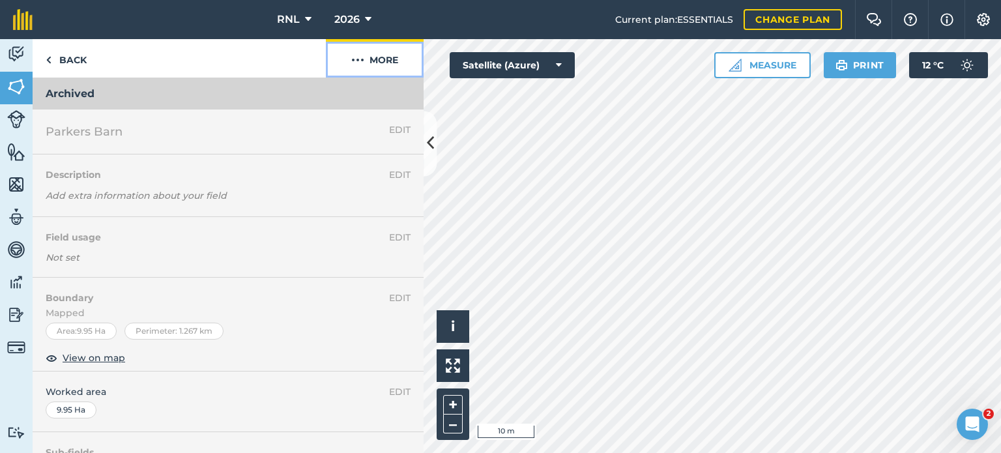
click at [375, 52] on button "More" at bounding box center [375, 58] width 98 height 38
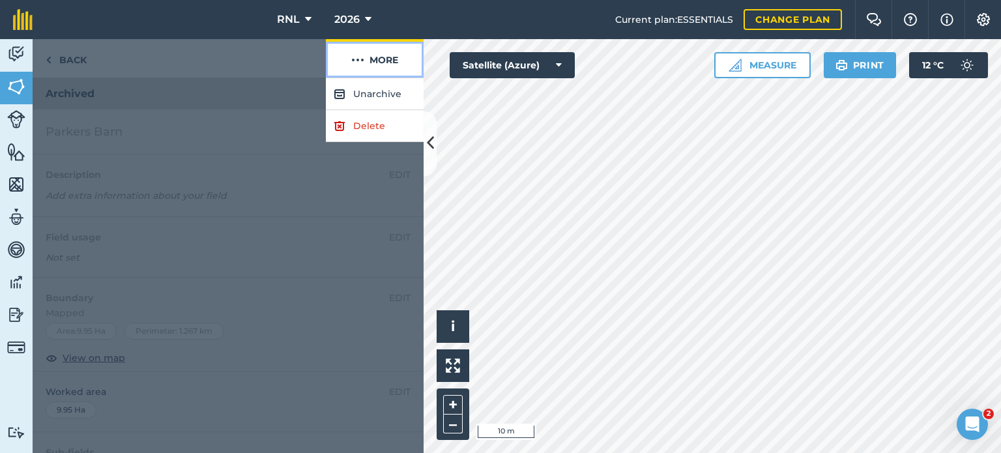
click at [373, 57] on button "More" at bounding box center [375, 58] width 98 height 38
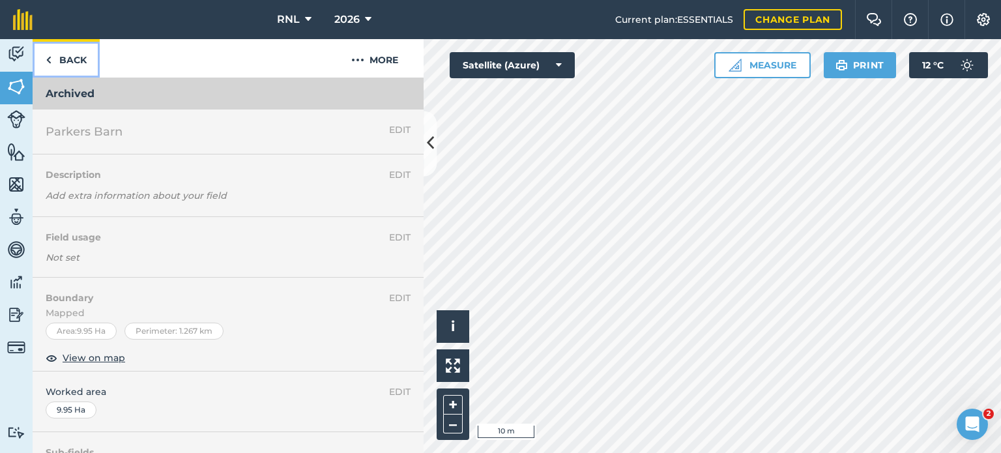
click at [72, 57] on link "Back" at bounding box center [66, 58] width 67 height 38
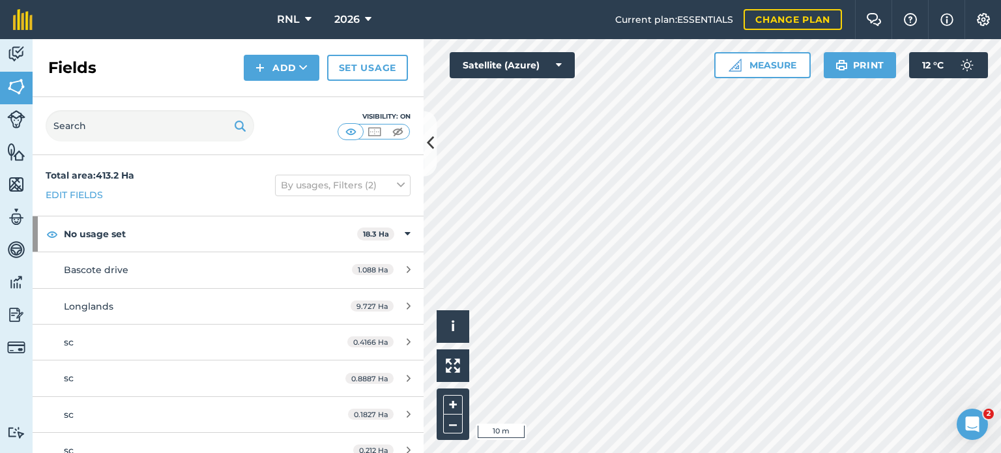
click at [467, 401] on div "Hello i © 2025 TomTom, Microsoft 10 m + –" at bounding box center [712, 246] width 577 height 414
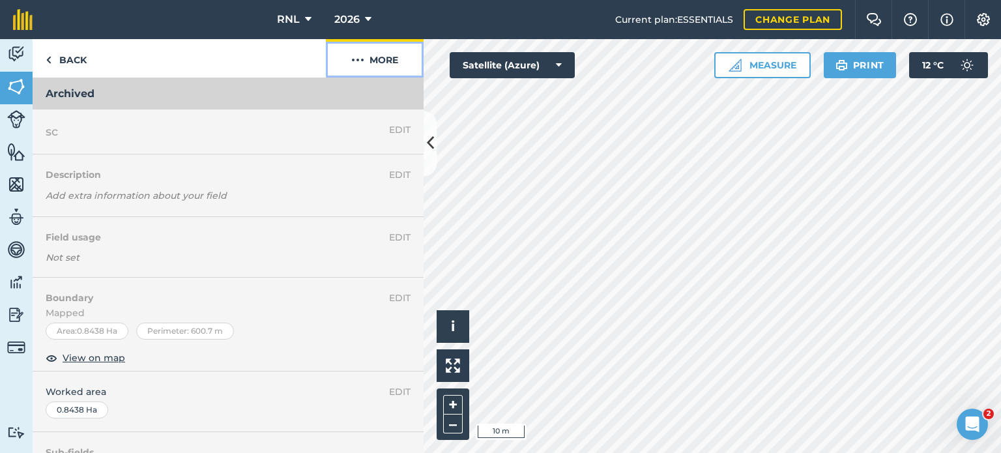
click at [360, 60] on img at bounding box center [357, 60] width 13 height 16
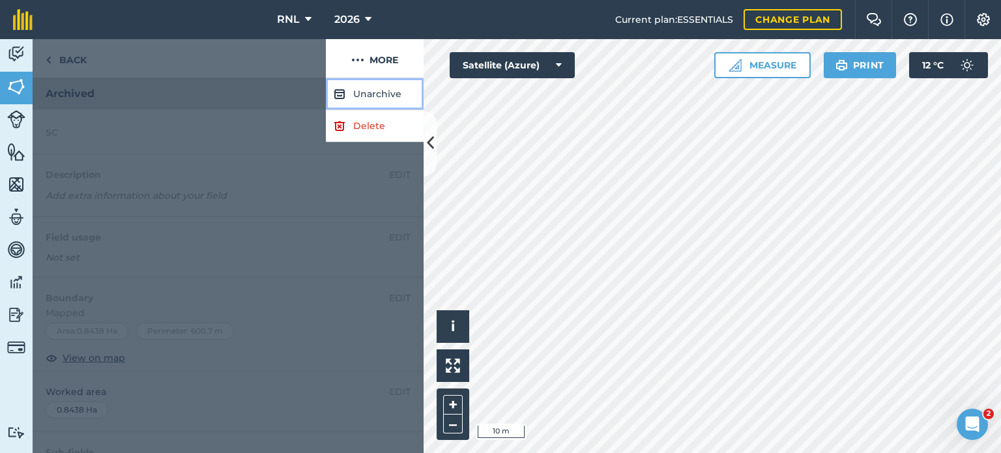
click at [388, 96] on button "Unarchive" at bounding box center [375, 94] width 98 height 32
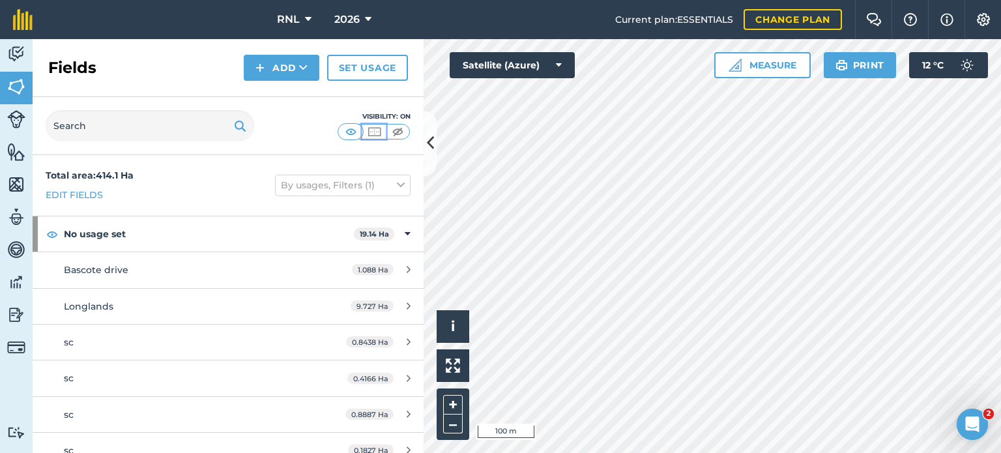
click at [381, 135] on img at bounding box center [374, 131] width 16 height 13
click at [394, 128] on img at bounding box center [398, 131] width 16 height 13
click at [367, 132] on img at bounding box center [374, 131] width 16 height 13
click at [354, 190] on button "By usages, Filters (1)" at bounding box center [343, 185] width 136 height 21
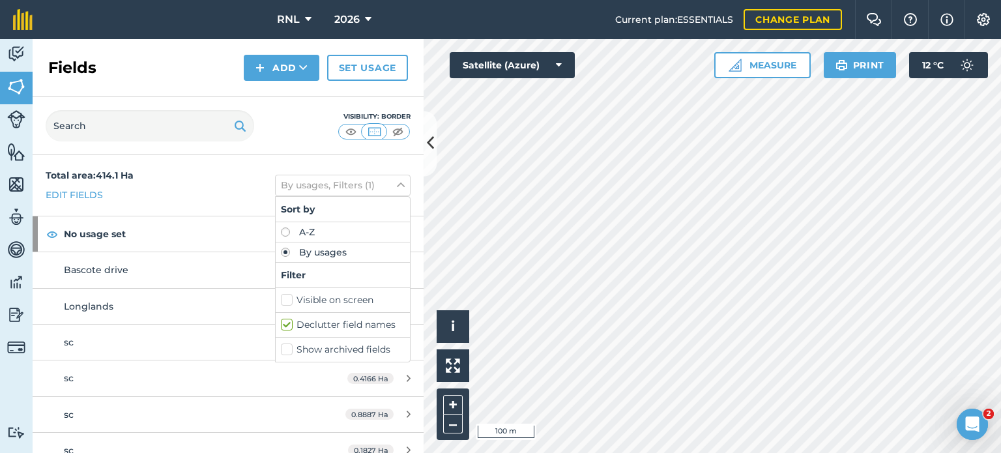
click at [325, 349] on label "Show archived fields" at bounding box center [343, 350] width 124 height 14
click at [289, 349] on input "Show archived fields" at bounding box center [285, 347] width 8 height 8
checkbox input "true"
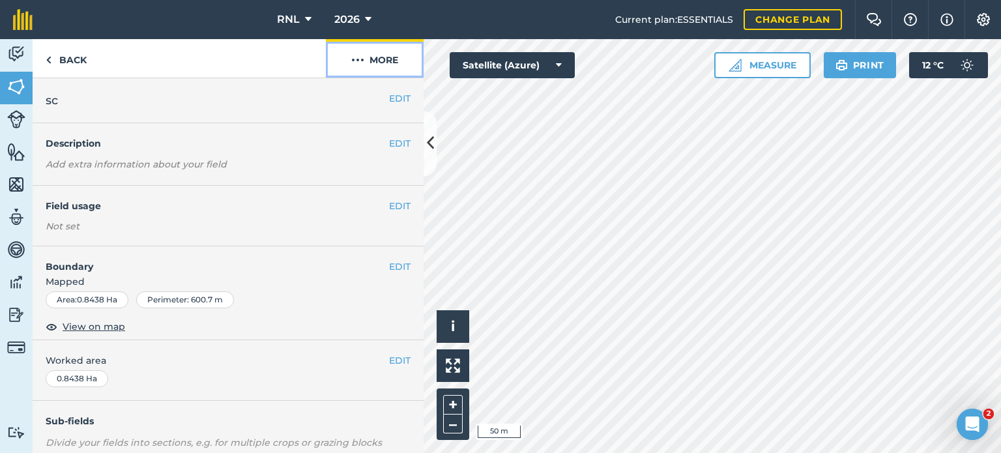
click at [370, 56] on button "More" at bounding box center [375, 58] width 98 height 38
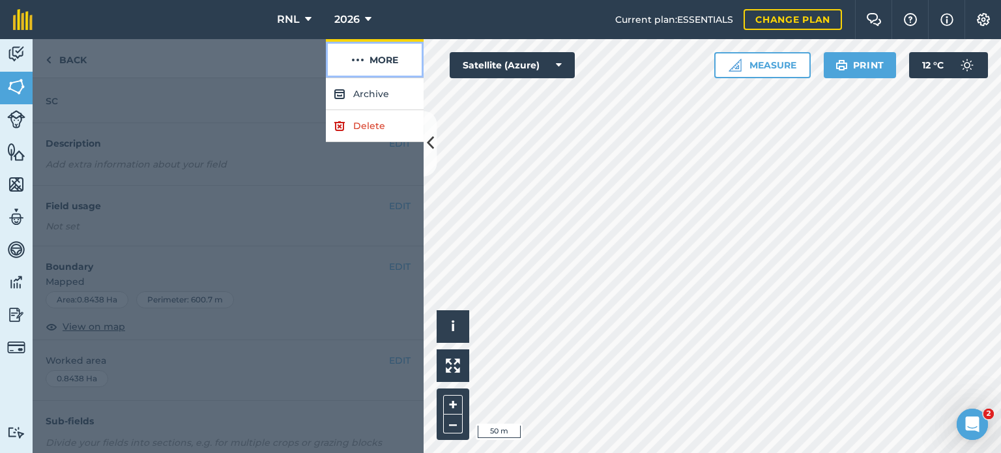
click at [374, 55] on button "More" at bounding box center [375, 58] width 98 height 38
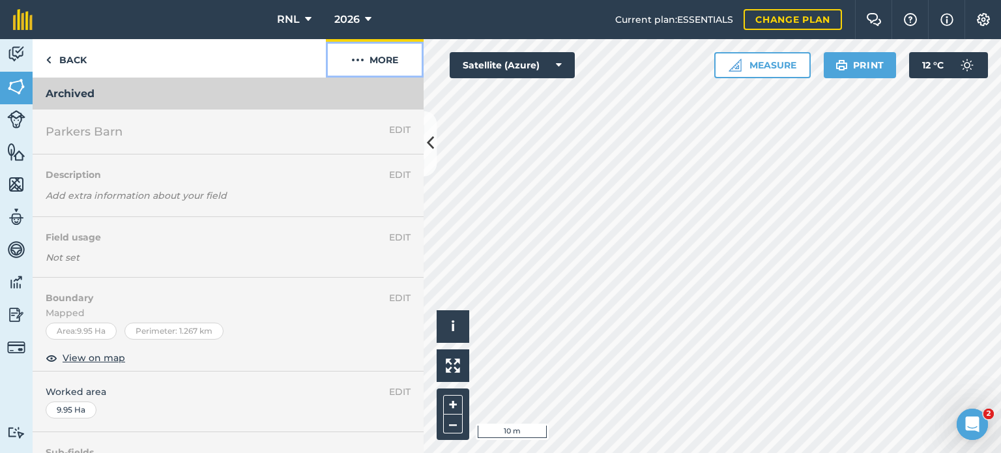
click at [378, 55] on button "More" at bounding box center [375, 58] width 98 height 38
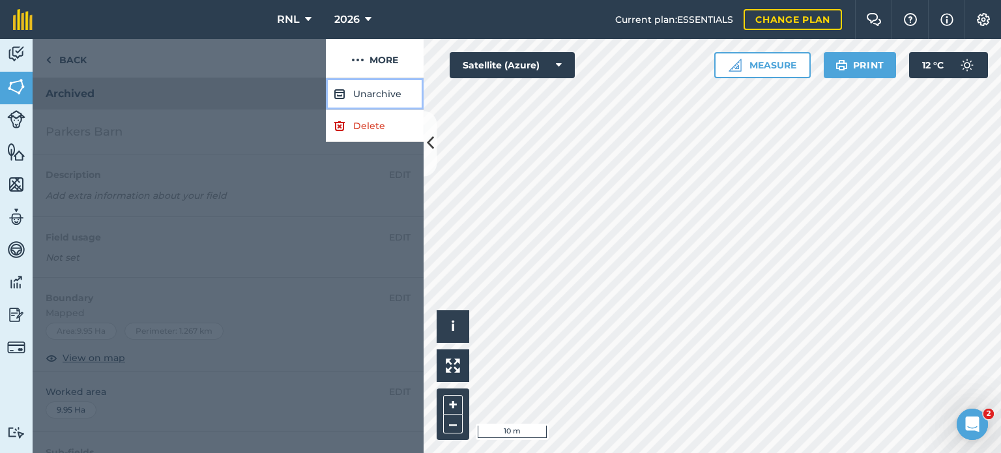
click at [383, 89] on button "Unarchive" at bounding box center [375, 94] width 98 height 32
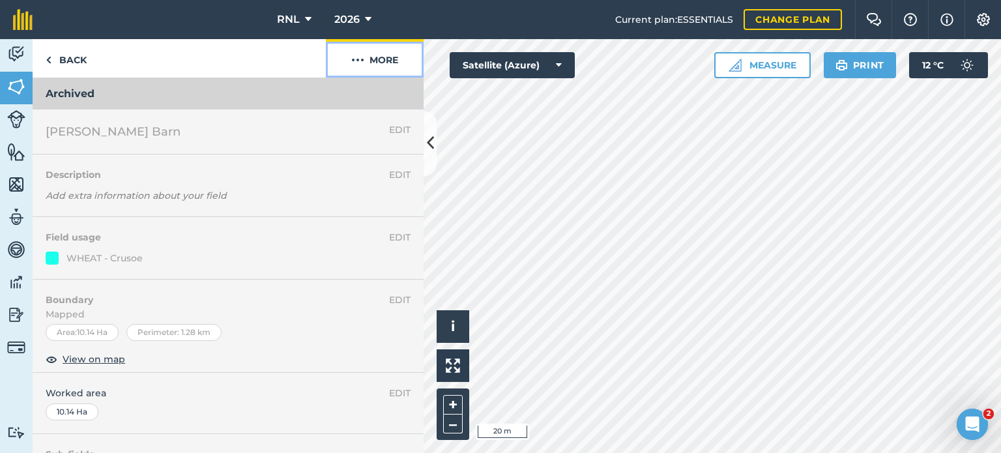
click at [382, 63] on button "More" at bounding box center [375, 58] width 98 height 38
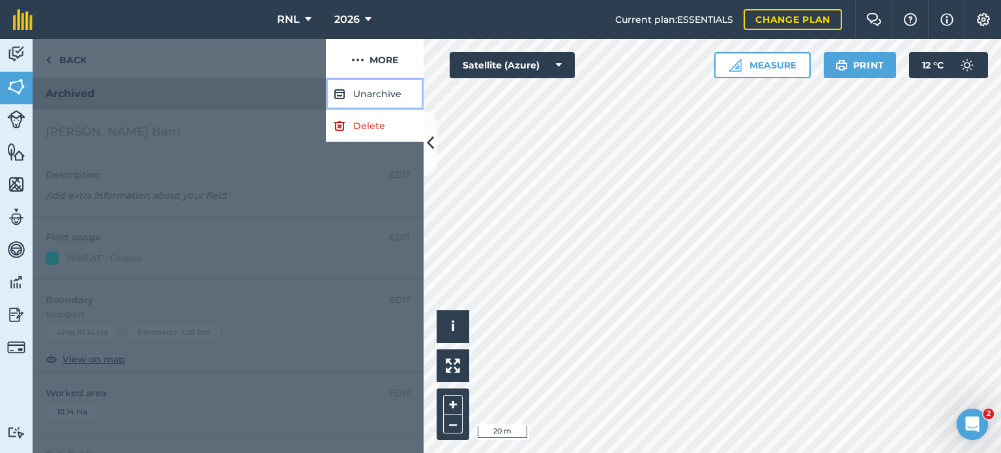
click at [379, 91] on button "Unarchive" at bounding box center [375, 94] width 98 height 32
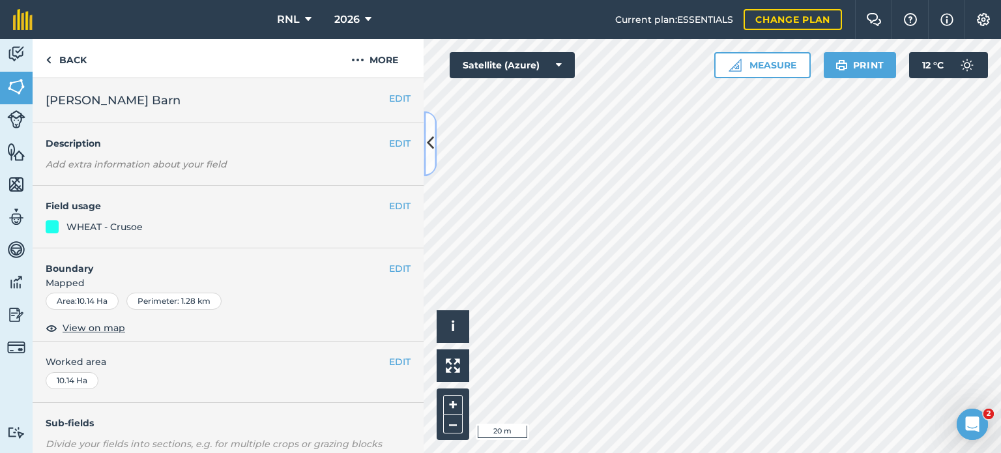
click at [424, 145] on button at bounding box center [430, 143] width 13 height 65
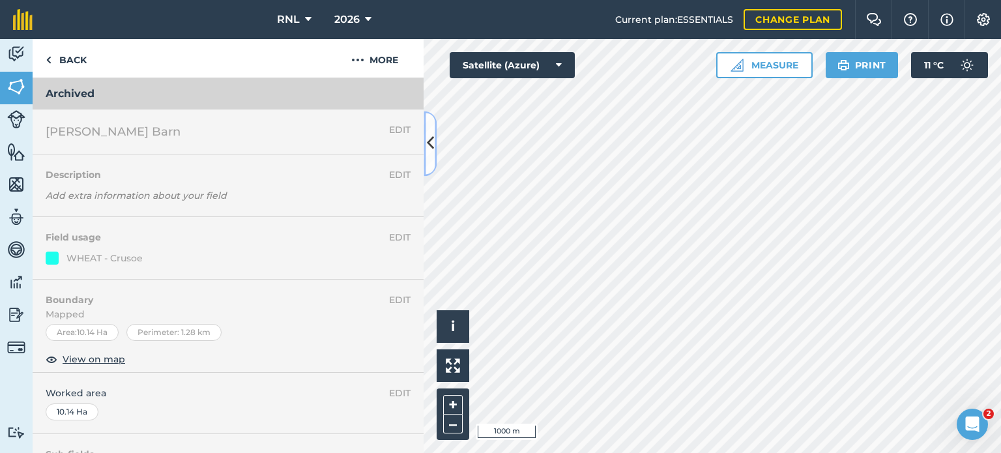
click at [433, 143] on icon at bounding box center [430, 143] width 7 height 23
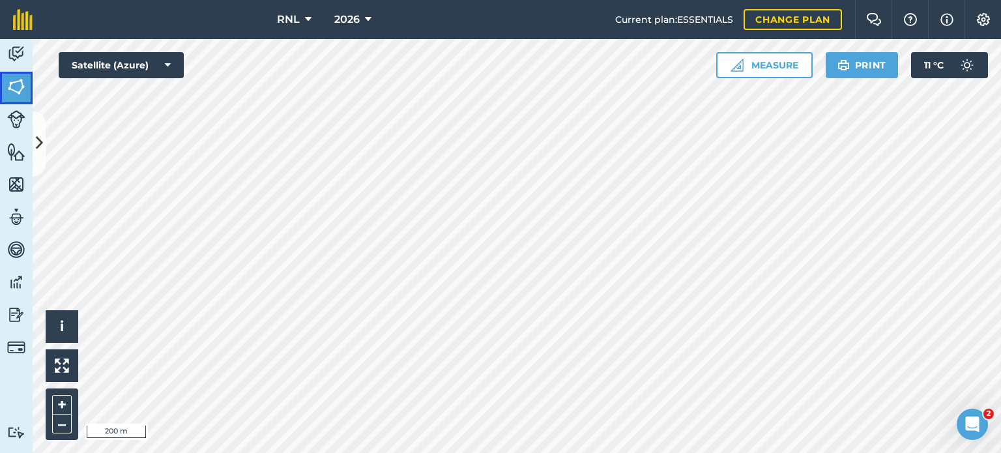
click at [12, 83] on img at bounding box center [16, 87] width 18 height 20
click at [40, 141] on icon at bounding box center [39, 143] width 7 height 23
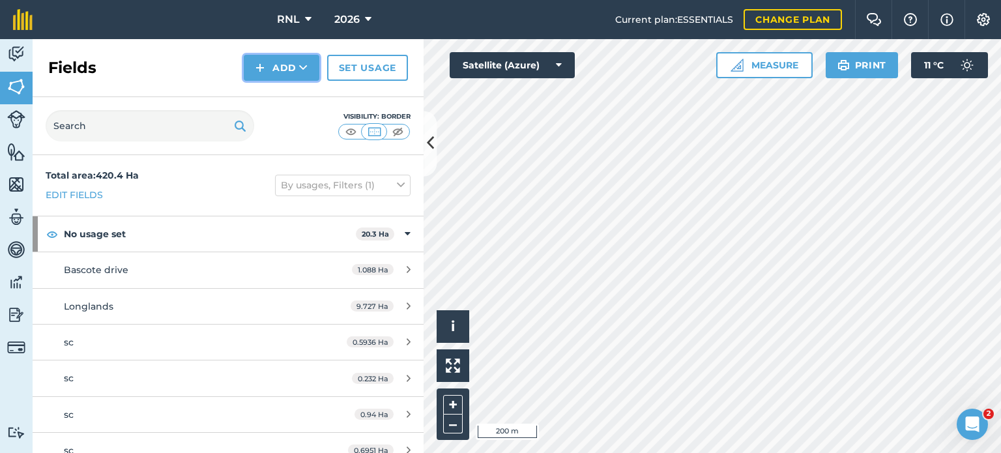
click at [272, 78] on button "Add" at bounding box center [282, 68] width 76 height 26
click at [297, 119] on link "Import" at bounding box center [282, 126] width 72 height 29
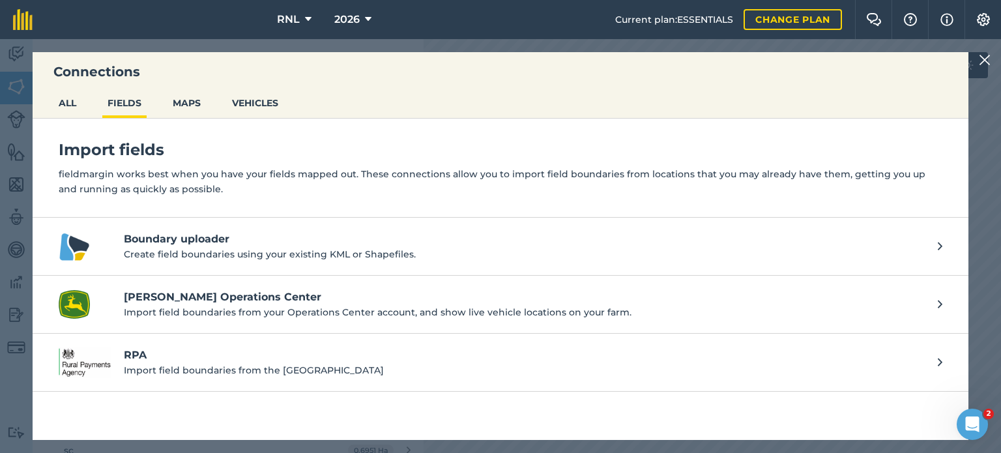
click at [335, 259] on p "Create field boundaries using your existing KML or Shapefiles." at bounding box center [524, 254] width 801 height 14
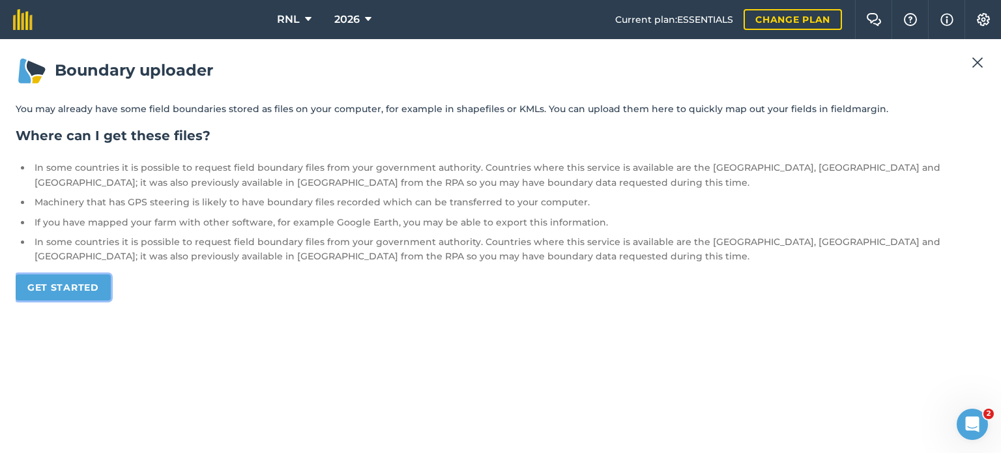
click at [56, 280] on link "Get started" at bounding box center [63, 287] width 95 height 26
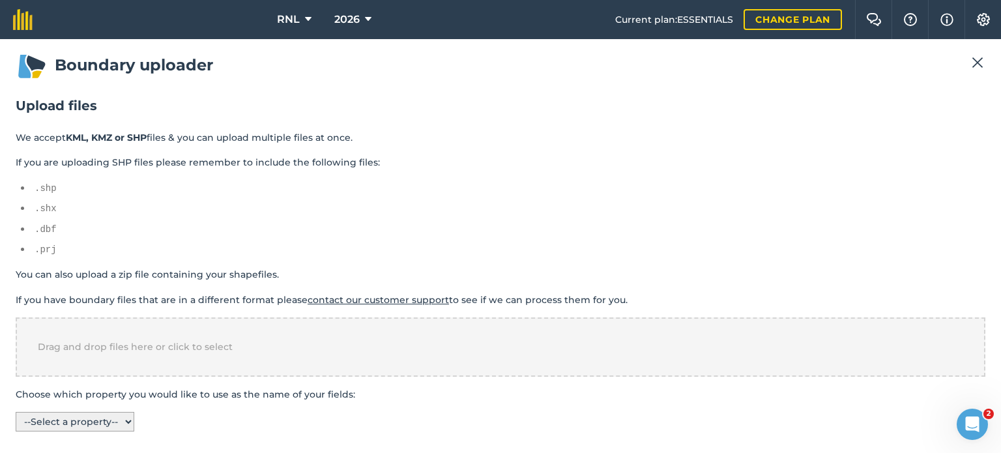
scroll to position [5, 0]
click at [86, 418] on select "-- Select a property -- name" at bounding box center [75, 422] width 119 height 20
select select "name"
click at [16, 412] on select "-- Select a property -- name" at bounding box center [75, 422] width 119 height 20
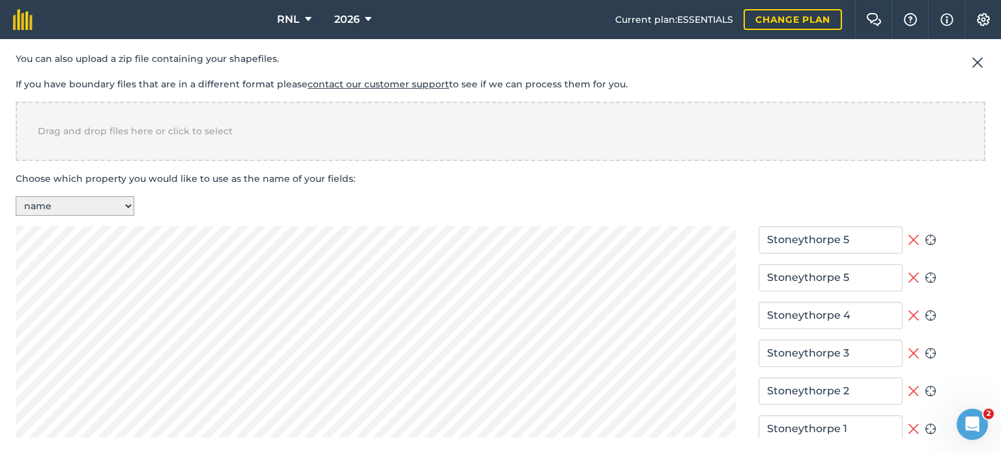
scroll to position [338, 0]
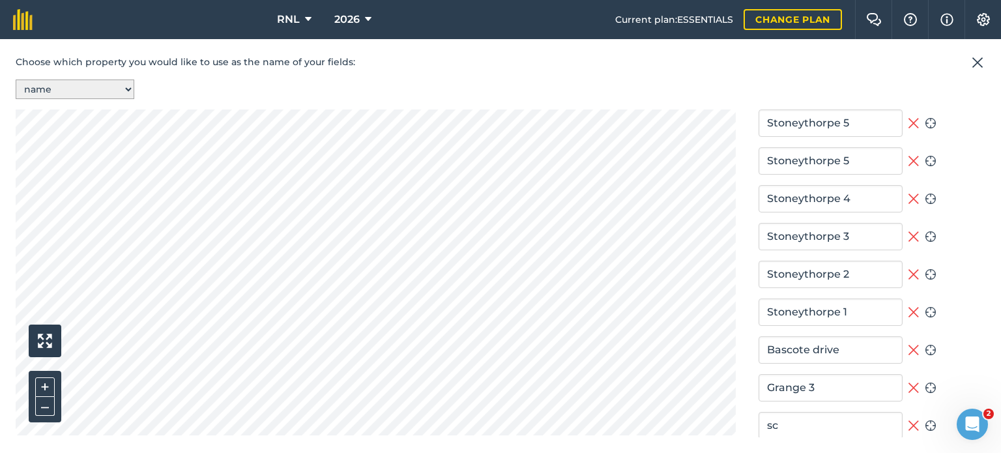
click at [908, 117] on icon at bounding box center [914, 123] width 12 height 16
click at [908, 156] on icon at bounding box center [913, 161] width 10 height 10
click at [908, 191] on icon at bounding box center [914, 199] width 12 height 16
click at [908, 238] on icon at bounding box center [914, 237] width 12 height 16
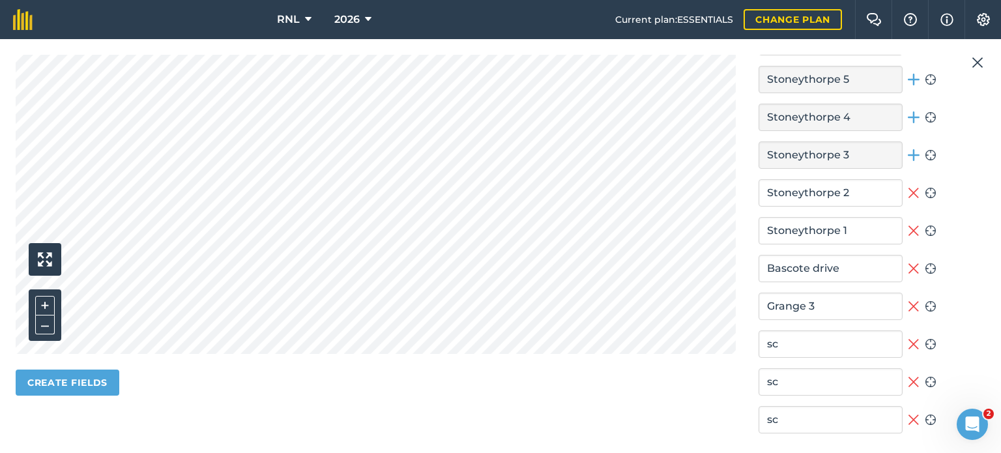
scroll to position [418, 0]
click at [908, 226] on icon at bounding box center [913, 231] width 10 height 10
click at [909, 190] on icon at bounding box center [913, 193] width 10 height 10
click at [910, 263] on icon at bounding box center [914, 269] width 12 height 16
click at [908, 299] on icon at bounding box center [914, 307] width 12 height 16
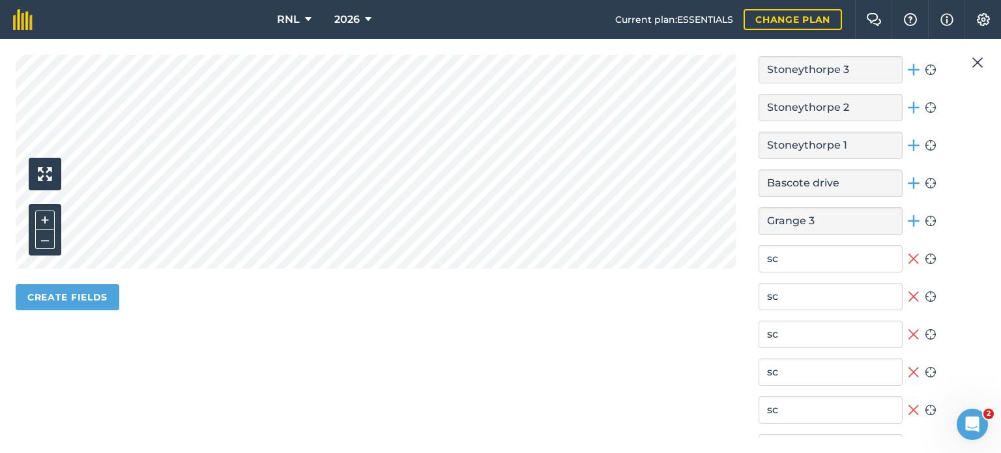
scroll to position [510, 0]
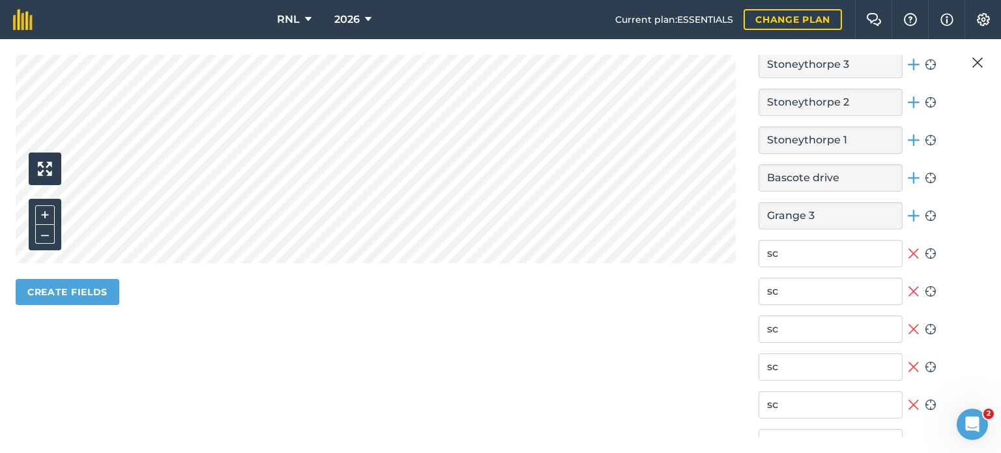
click at [908, 248] on icon at bounding box center [914, 254] width 12 height 16
click at [910, 292] on icon at bounding box center [914, 291] width 12 height 16
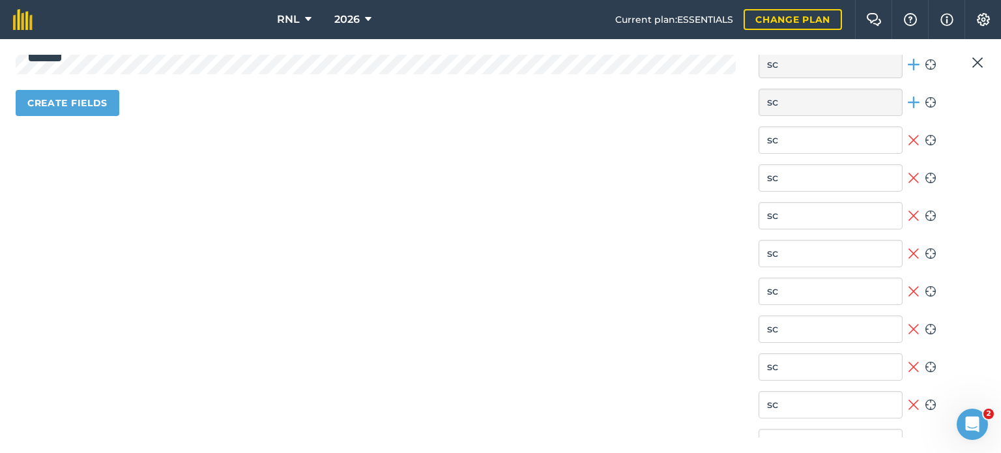
scroll to position [700, 0]
click at [910, 285] on icon at bounding box center [914, 290] width 12 height 16
click at [912, 249] on icon at bounding box center [914, 252] width 12 height 16
click at [908, 211] on icon at bounding box center [914, 215] width 12 height 16
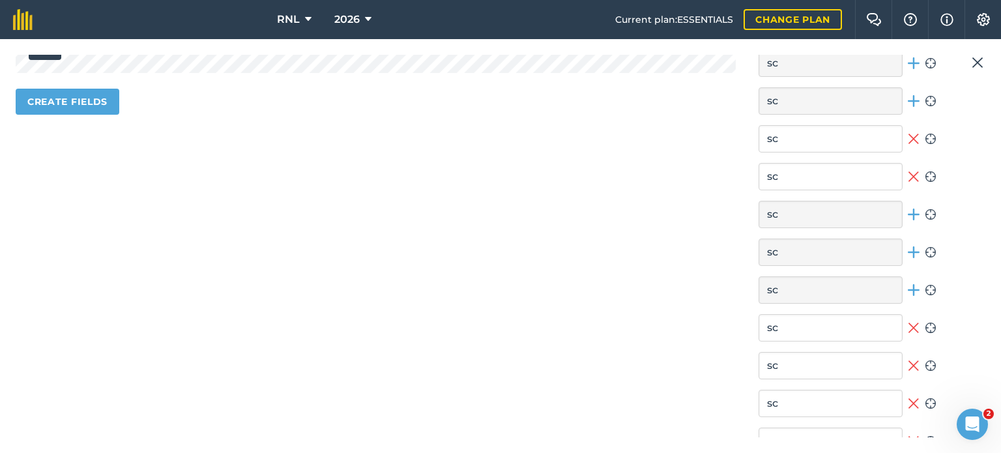
click at [908, 171] on icon at bounding box center [913, 176] width 10 height 10
click at [908, 137] on icon at bounding box center [914, 139] width 12 height 16
click at [910, 327] on icon at bounding box center [914, 328] width 12 height 16
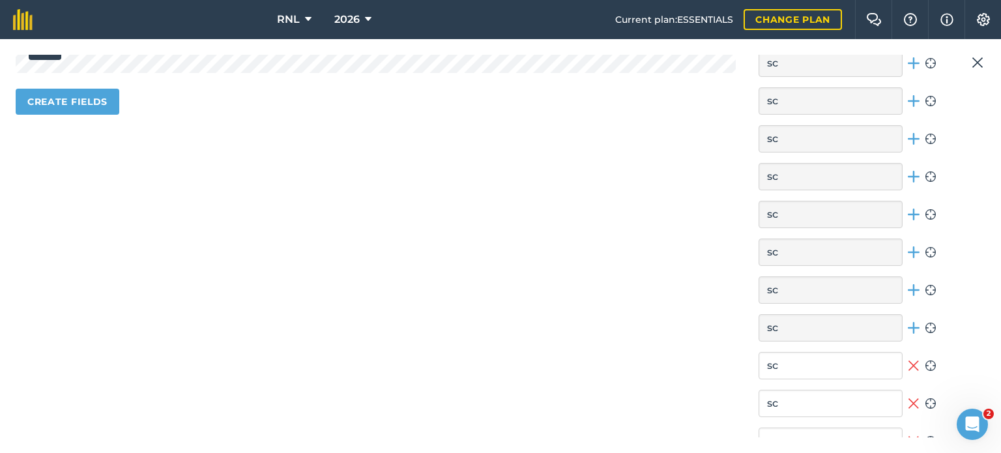
click at [910, 364] on icon at bounding box center [913, 365] width 10 height 10
click at [908, 396] on icon at bounding box center [914, 404] width 12 height 16
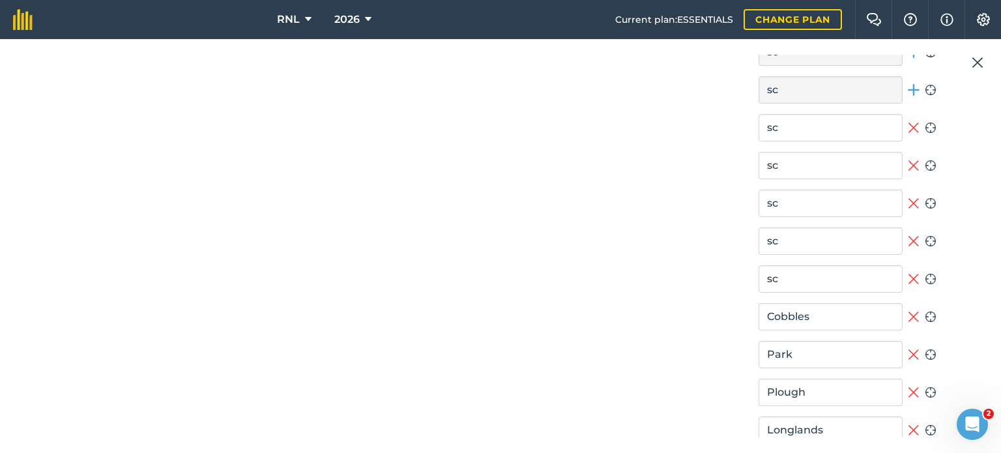
click at [908, 384] on icon at bounding box center [914, 392] width 12 height 16
click at [908, 349] on icon at bounding box center [913, 354] width 10 height 10
click at [908, 309] on icon at bounding box center [914, 317] width 12 height 16
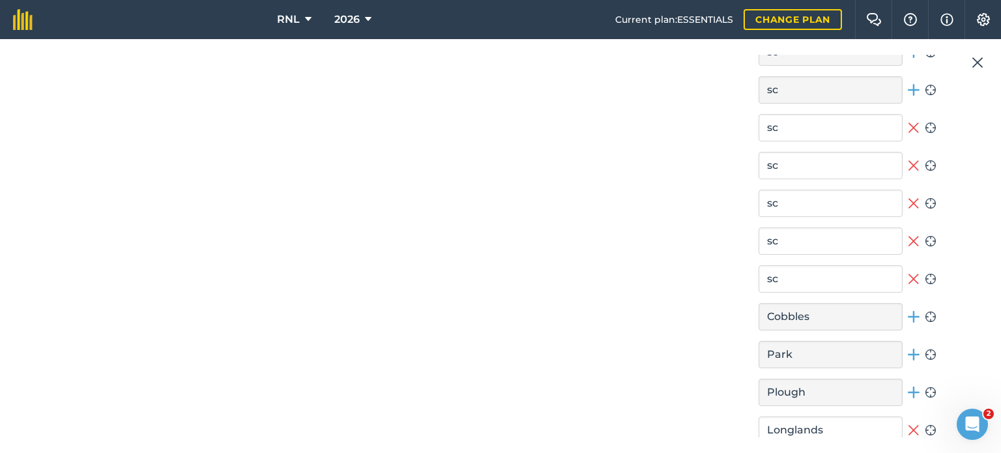
click at [908, 272] on icon at bounding box center [914, 279] width 12 height 16
click at [908, 236] on icon at bounding box center [913, 241] width 10 height 10
click at [910, 197] on icon at bounding box center [914, 203] width 12 height 16
click at [908, 163] on icon at bounding box center [913, 165] width 10 height 10
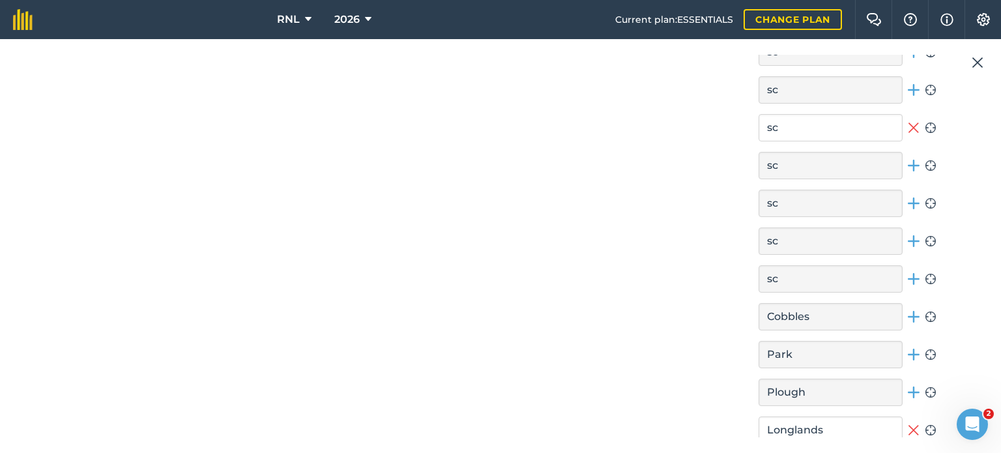
click at [908, 120] on icon at bounding box center [914, 128] width 12 height 16
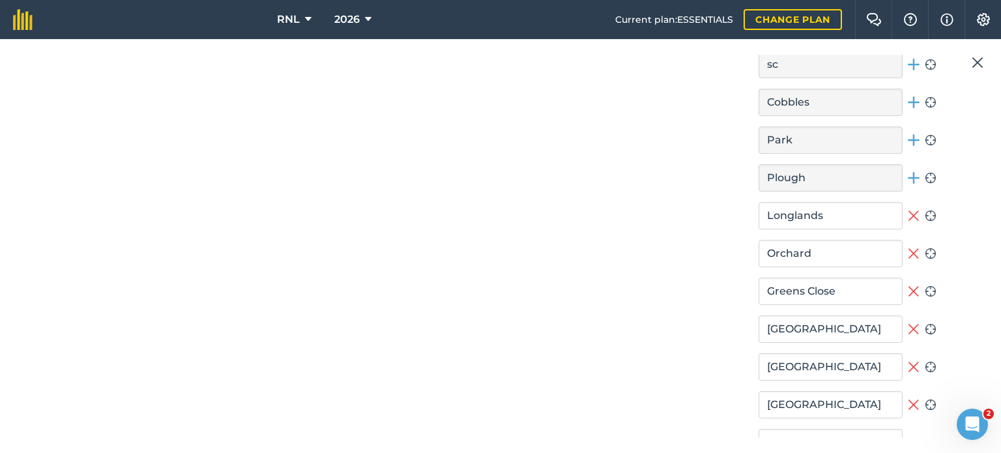
scroll to position [1230, 0]
click at [908, 285] on icon at bounding box center [914, 290] width 12 height 16
click at [908, 253] on icon at bounding box center [914, 252] width 12 height 16
click at [908, 216] on icon at bounding box center [914, 214] width 12 height 16
click at [908, 326] on icon at bounding box center [913, 327] width 10 height 10
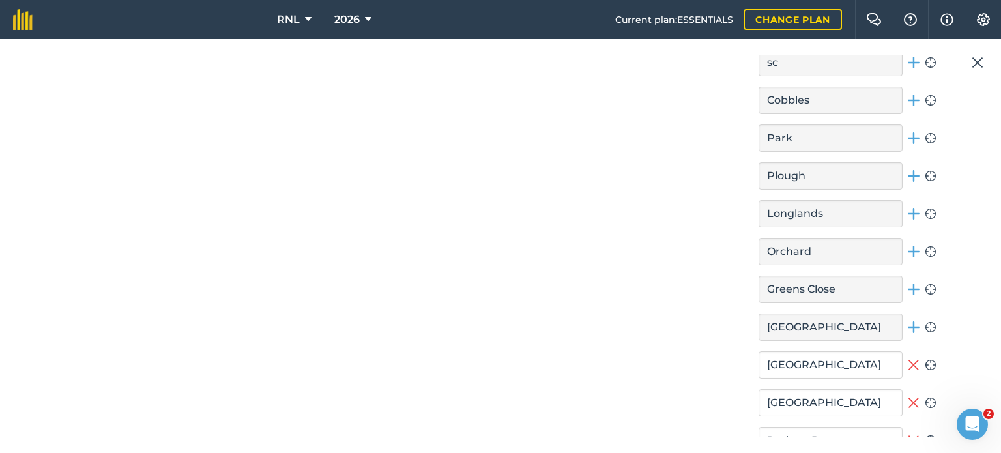
click at [912, 367] on icon at bounding box center [914, 365] width 12 height 16
click at [908, 395] on icon at bounding box center [914, 403] width 12 height 16
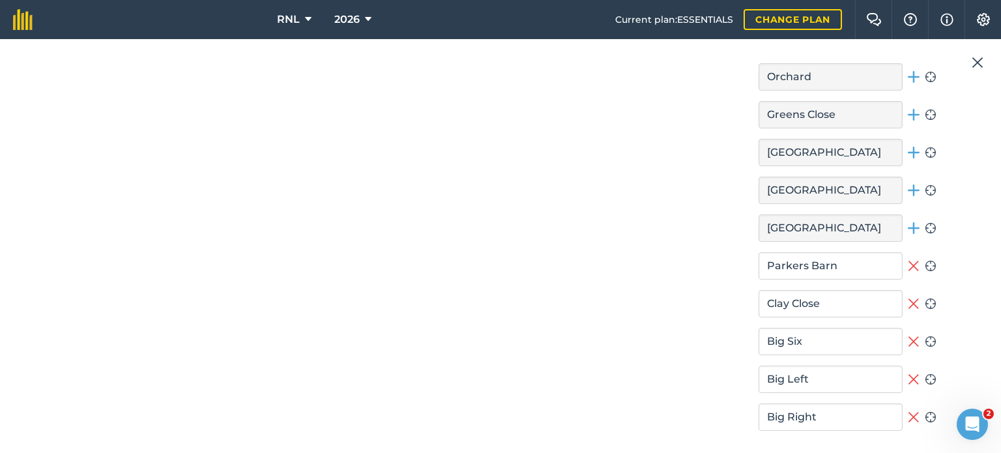
scroll to position [1405, 0]
click at [908, 365] on button "Remove field" at bounding box center [914, 378] width 12 height 27
click at [908, 333] on icon at bounding box center [914, 341] width 12 height 16
click at [908, 298] on icon at bounding box center [913, 303] width 10 height 10
click at [908, 269] on button "Remove field" at bounding box center [914, 265] width 12 height 27
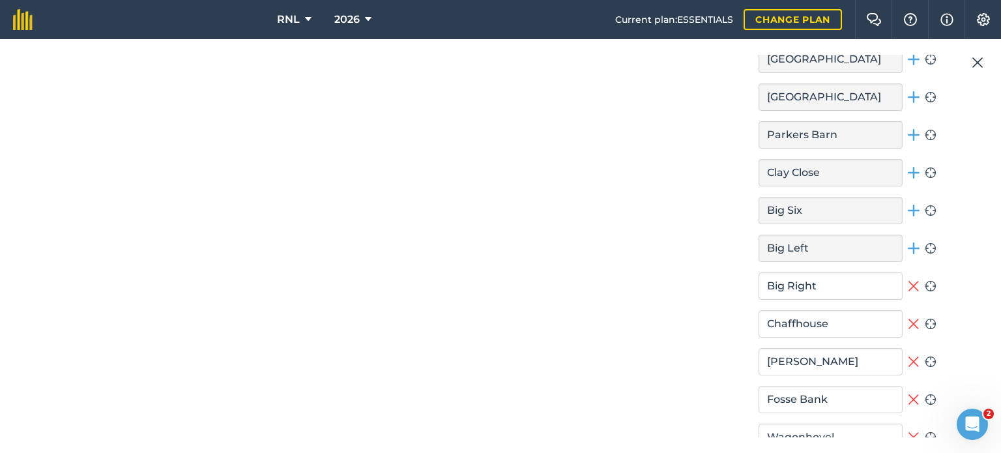
scroll to position [1561, 0]
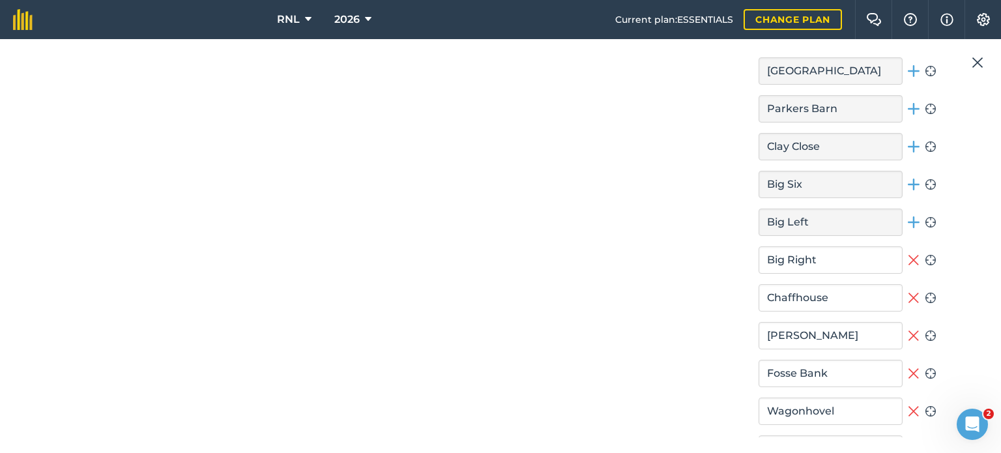
click at [908, 333] on icon at bounding box center [913, 335] width 10 height 10
click at [910, 290] on icon at bounding box center [914, 298] width 12 height 16
click at [910, 261] on icon at bounding box center [914, 260] width 12 height 16
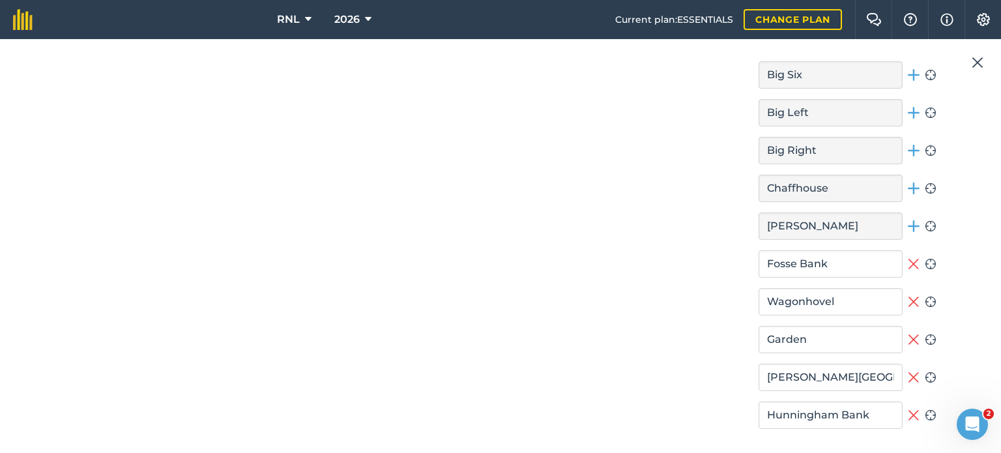
drag, startPoint x: 906, startPoint y: 336, endPoint x: 911, endPoint y: 287, distance: 48.5
click at [911, 288] on button "Remove field" at bounding box center [914, 301] width 12 height 27
click at [908, 262] on icon at bounding box center [914, 264] width 12 height 16
click at [910, 342] on icon at bounding box center [914, 340] width 12 height 16
click at [908, 369] on icon at bounding box center [914, 377] width 12 height 16
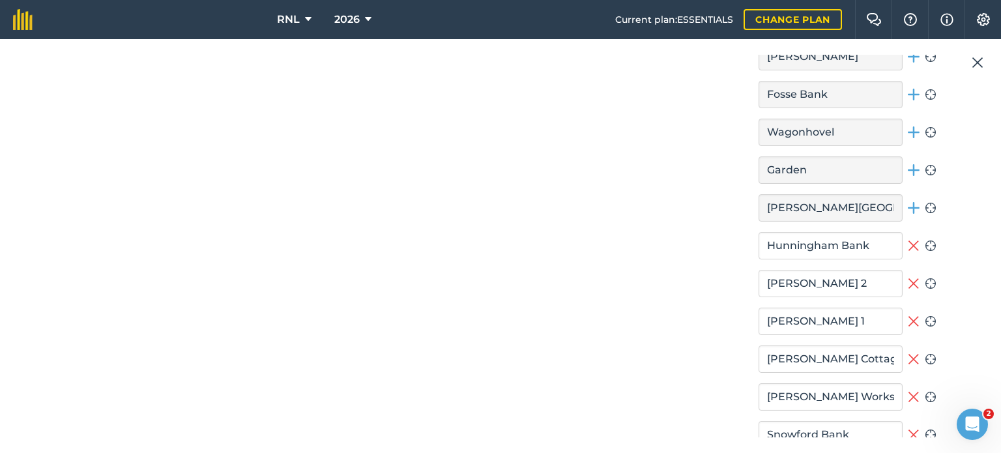
scroll to position [1851, 0]
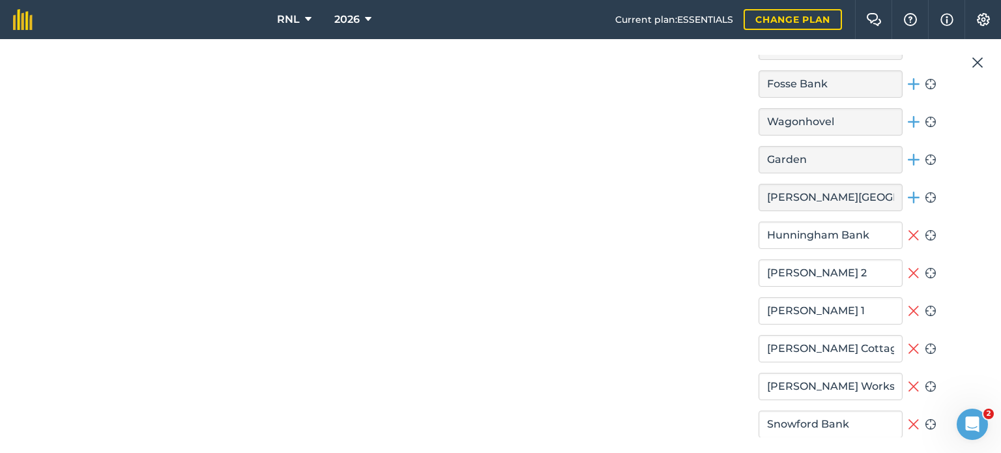
click at [910, 350] on icon at bounding box center [914, 349] width 12 height 16
click at [909, 303] on icon at bounding box center [914, 311] width 12 height 16
click at [909, 265] on icon at bounding box center [914, 273] width 12 height 16
click at [908, 231] on icon at bounding box center [913, 235] width 10 height 10
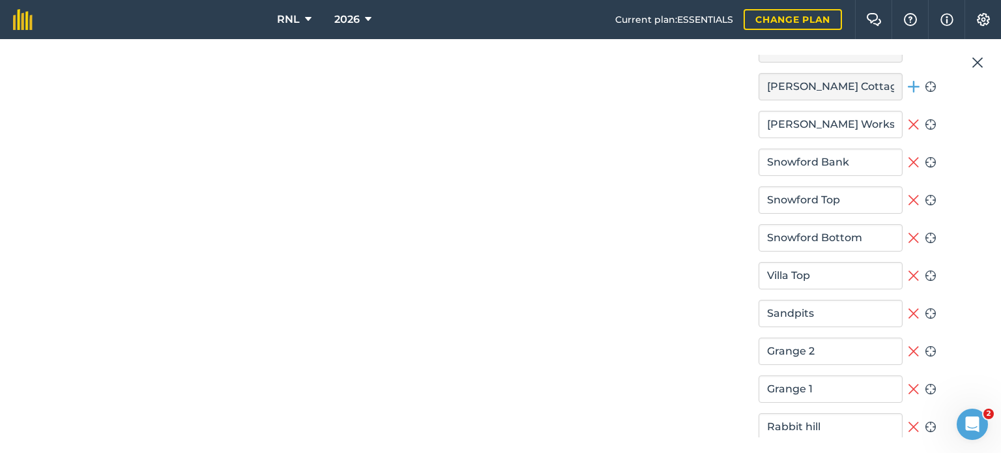
scroll to position [2113, 0]
click at [912, 419] on icon at bounding box center [914, 427] width 12 height 16
click at [913, 389] on icon at bounding box center [914, 389] width 12 height 16
click at [910, 338] on button "Remove field" at bounding box center [914, 351] width 12 height 27
click at [908, 308] on icon at bounding box center [913, 313] width 10 height 10
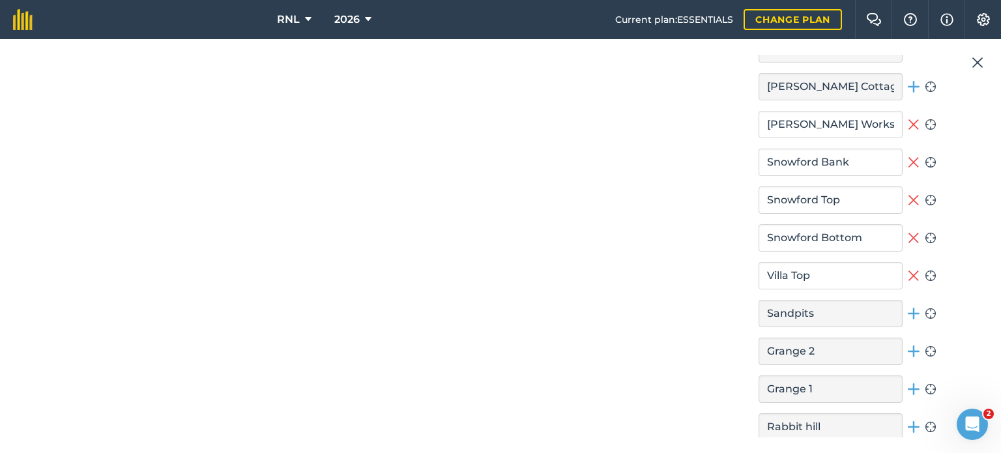
click at [918, 262] on div "Villa Top Remove field Zoom to field" at bounding box center [847, 275] width 178 height 27
click at [908, 262] on button "Remove field" at bounding box center [914, 275] width 12 height 27
click at [908, 233] on icon at bounding box center [914, 238] width 12 height 16
click at [908, 195] on icon at bounding box center [913, 200] width 10 height 10
click at [908, 166] on button "Remove field" at bounding box center [914, 162] width 12 height 27
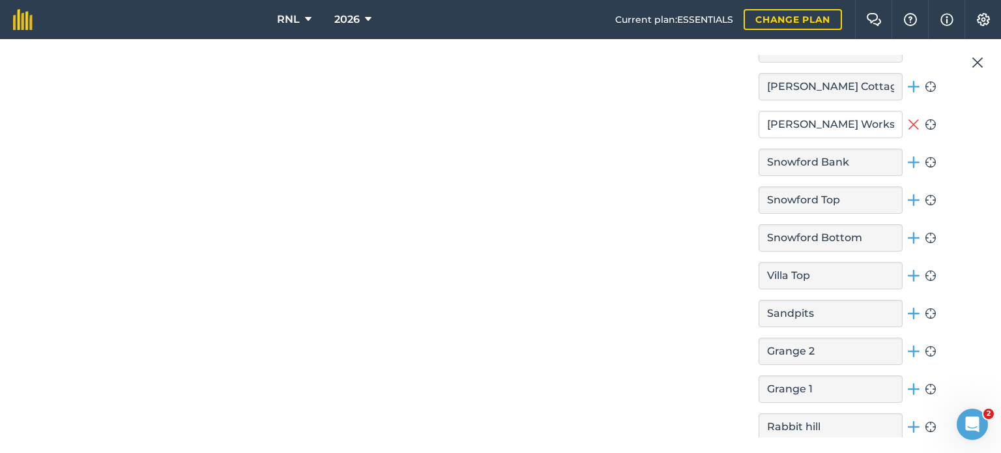
click at [908, 123] on icon at bounding box center [913, 124] width 10 height 10
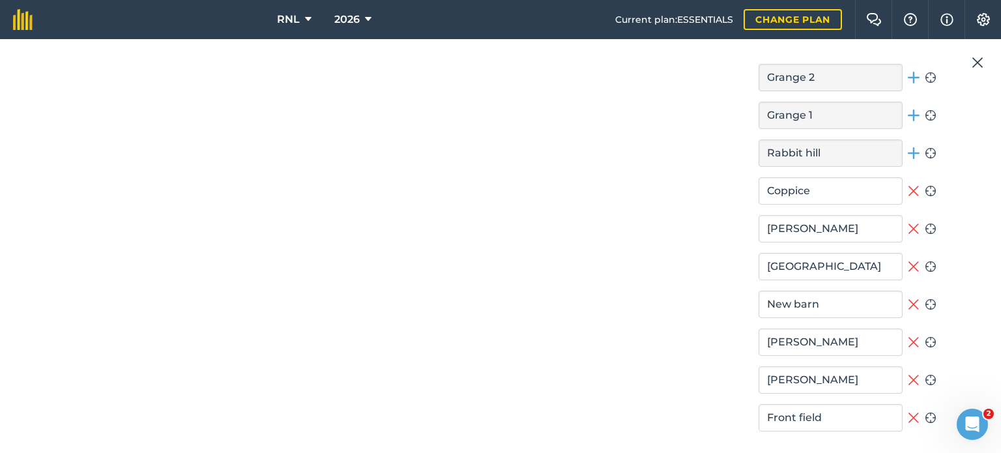
click at [908, 410] on icon at bounding box center [914, 418] width 12 height 16
click at [909, 337] on icon at bounding box center [914, 342] width 12 height 16
click at [910, 302] on icon at bounding box center [914, 304] width 12 height 16
click at [908, 267] on icon at bounding box center [914, 267] width 12 height 16
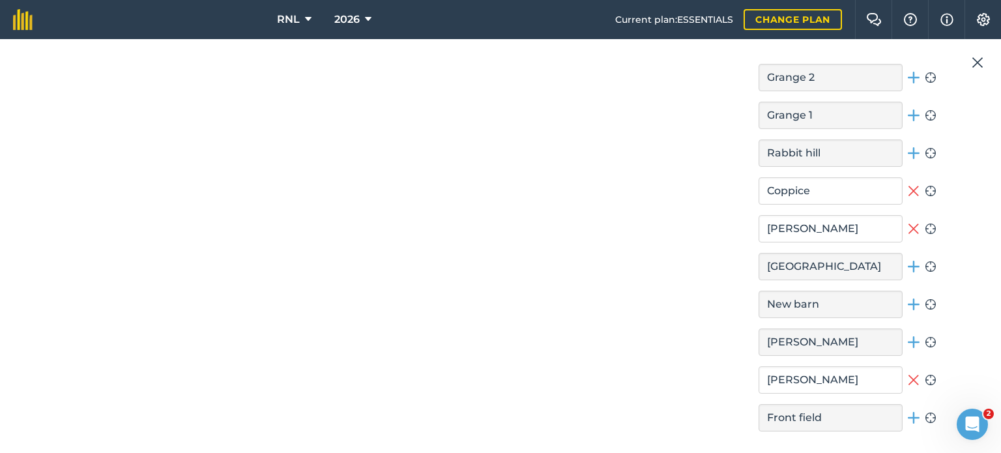
click at [908, 224] on icon at bounding box center [914, 229] width 12 height 16
click at [908, 190] on icon at bounding box center [914, 191] width 12 height 16
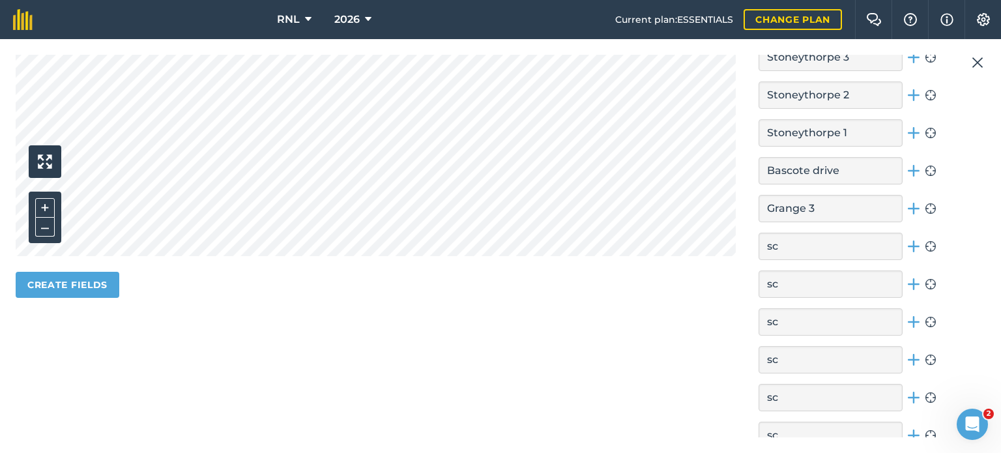
scroll to position [455, 0]
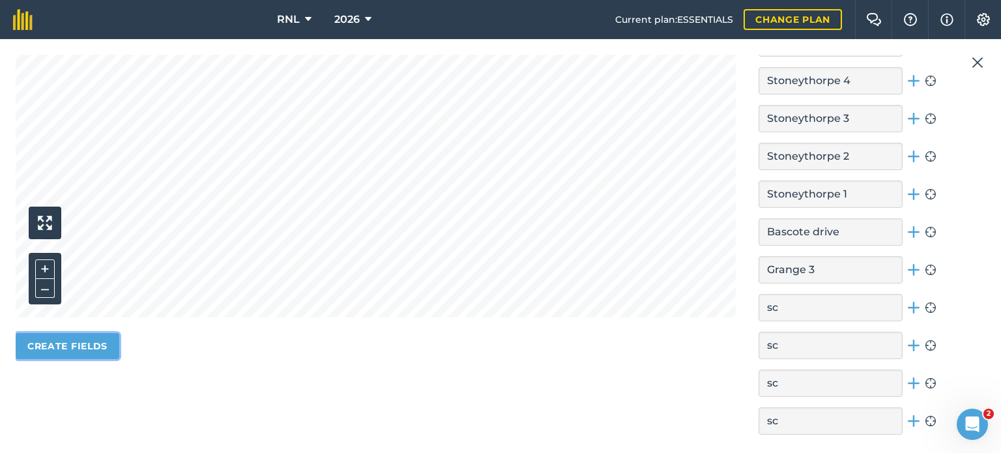
click at [94, 341] on button "Create fields" at bounding box center [68, 346] width 104 height 26
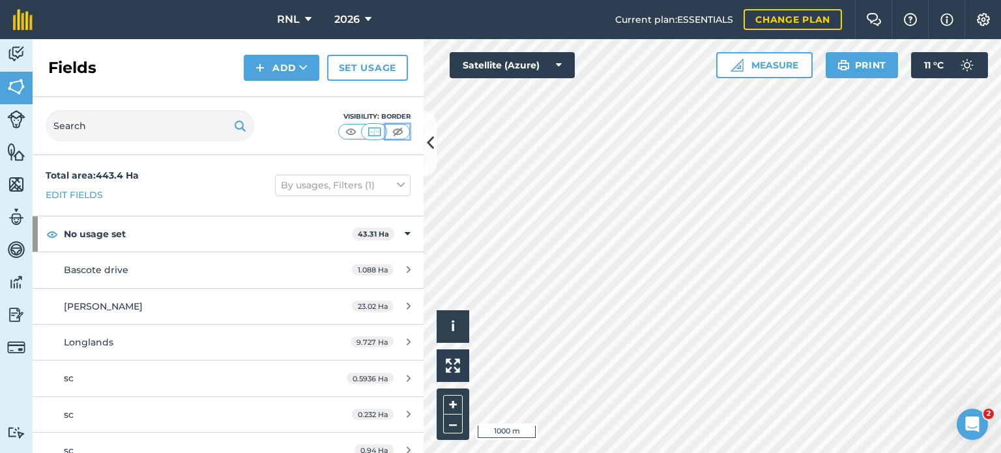
click at [399, 127] on img at bounding box center [398, 131] width 16 height 13
click at [378, 130] on img at bounding box center [374, 131] width 16 height 13
click at [381, 184] on button "By usages, Filters (1)" at bounding box center [343, 185] width 136 height 21
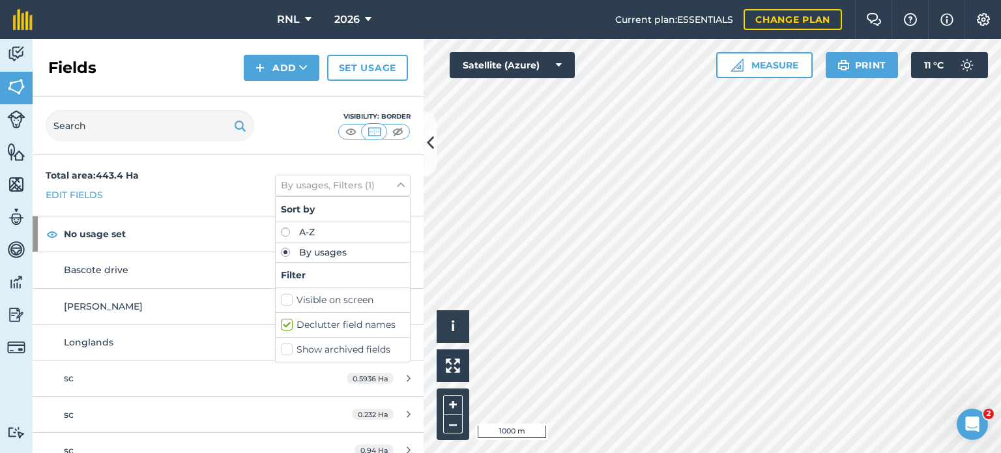
click at [354, 344] on label "Show archived fields" at bounding box center [343, 350] width 124 height 14
click at [289, 344] on input "Show archived fields" at bounding box center [285, 347] width 8 height 8
checkbox input "true"
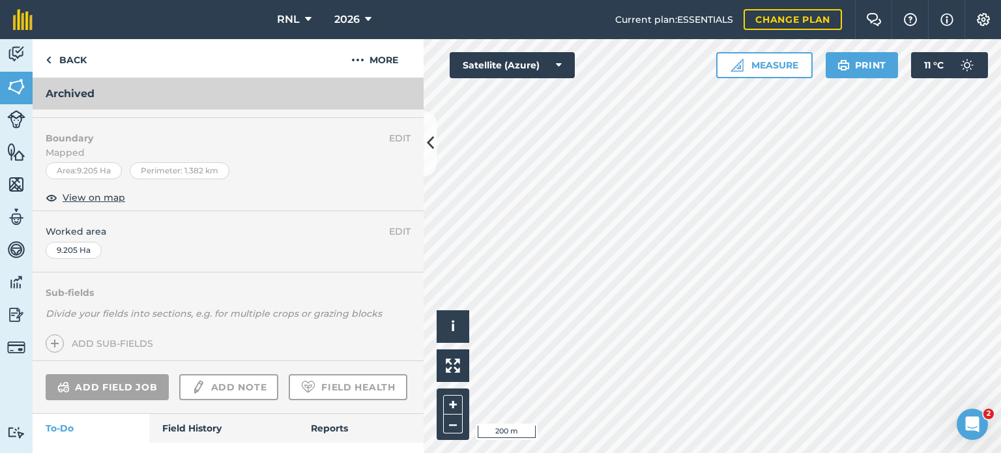
scroll to position [162, 0]
click at [23, 52] on img at bounding box center [16, 54] width 18 height 20
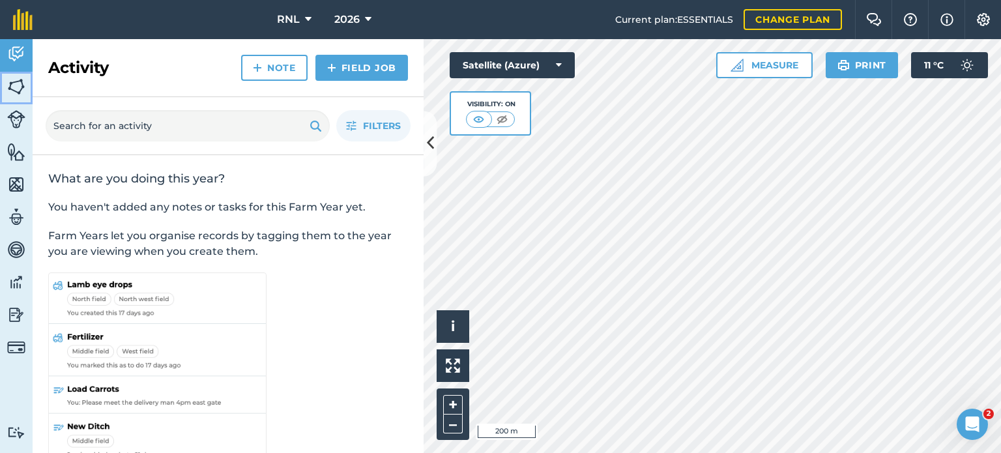
click at [22, 90] on img at bounding box center [16, 87] width 18 height 20
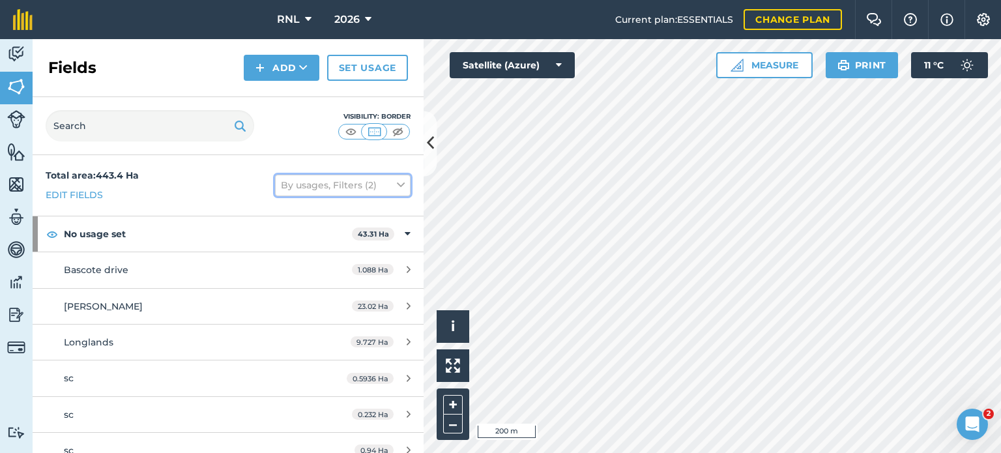
click at [360, 188] on button "By usages, Filters (2)" at bounding box center [343, 185] width 136 height 21
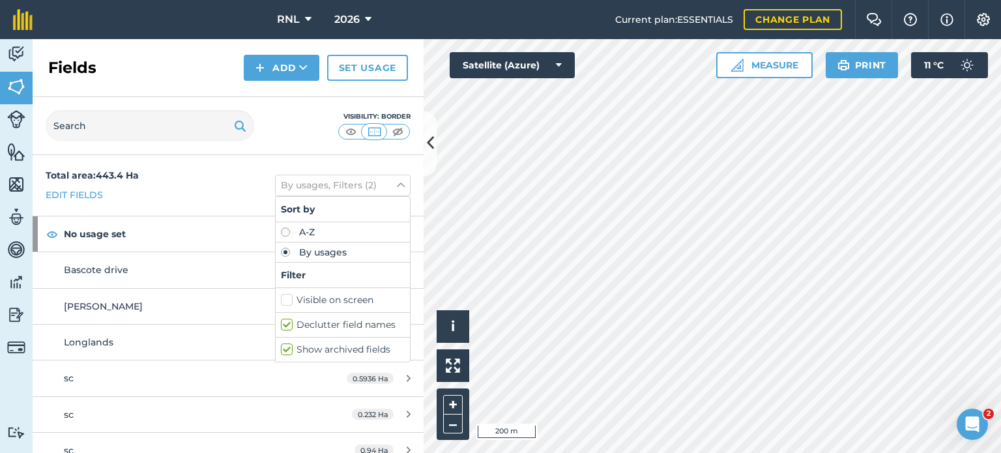
click at [281, 325] on label "Declutter field names" at bounding box center [343, 325] width 124 height 14
click at [281, 325] on input "Declutter field names" at bounding box center [285, 322] width 8 height 8
checkbox input "false"
click at [429, 139] on icon at bounding box center [430, 143] width 7 height 23
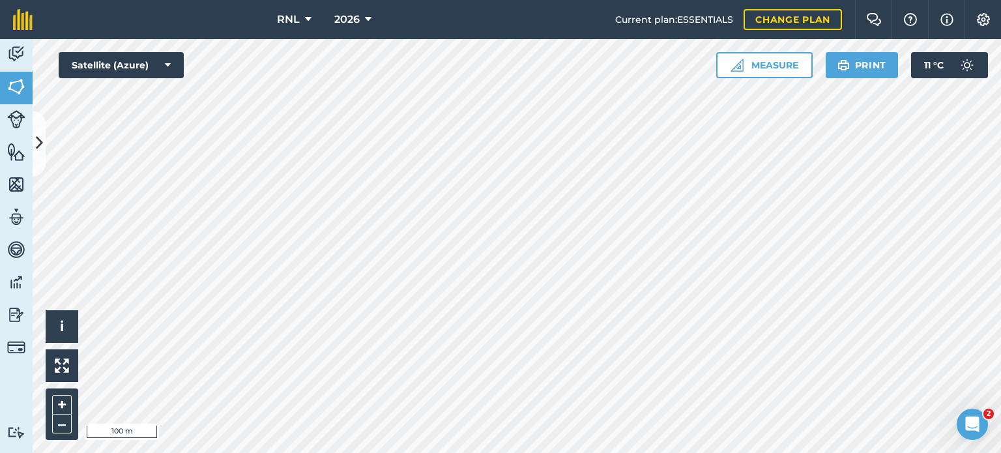
click at [435, 12] on div "RNL 2026 Current plan : ESSENTIALS Change plan Farm Chat Help Info Settings RNL…" at bounding box center [500, 226] width 1001 height 453
click at [574, 452] on html "RNL 2026 Current plan : ESSENTIALS Change plan Farm Chat Help Info Settings RNL…" at bounding box center [500, 226] width 1001 height 453
click at [34, 143] on button at bounding box center [39, 143] width 13 height 65
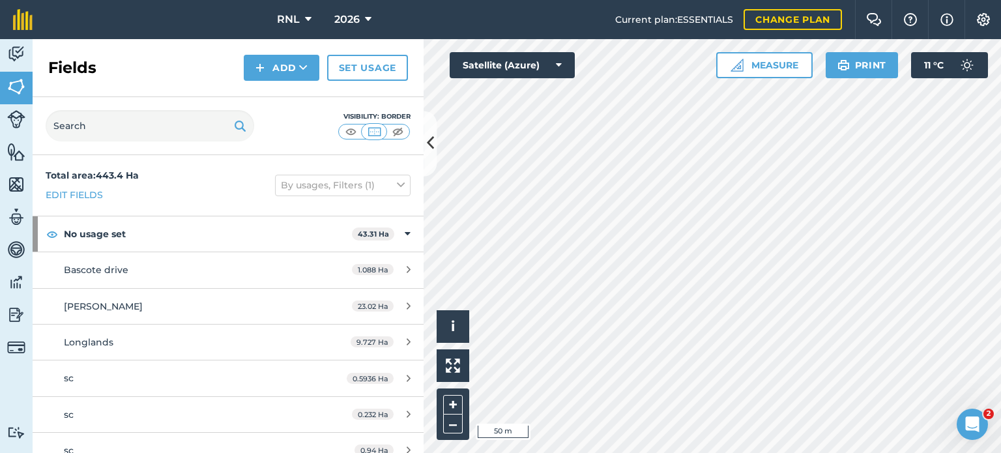
click at [373, 173] on div "Total area : 443.4 Ha Edit fields By usages, Filters (1)" at bounding box center [228, 185] width 391 height 61
click at [371, 190] on button "By usages, Filters (1)" at bounding box center [343, 185] width 136 height 21
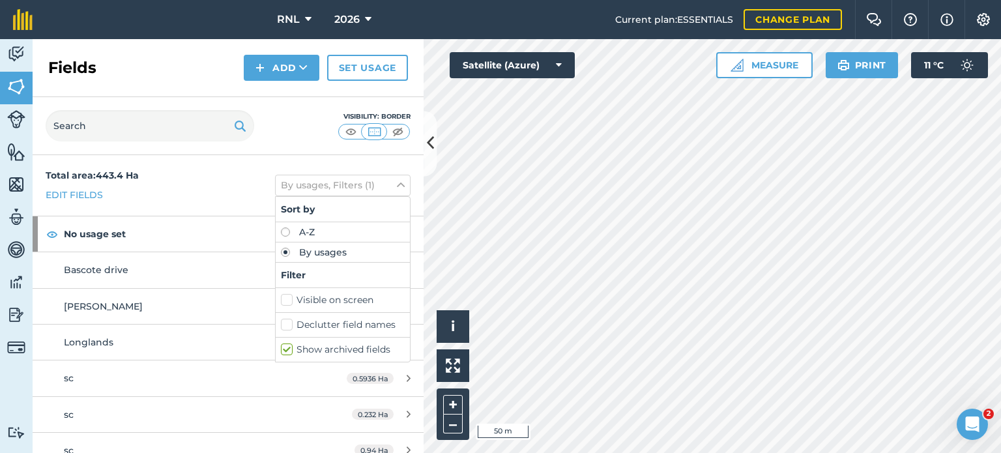
click at [354, 321] on label "Declutter field names" at bounding box center [343, 325] width 124 height 14
click at [289, 321] on input "Declutter field names" at bounding box center [285, 322] width 8 height 8
click at [354, 321] on label "Declutter field names" at bounding box center [343, 325] width 124 height 14
click at [289, 321] on input "Declutter field names" at bounding box center [285, 322] width 8 height 8
click at [354, 321] on label "Declutter field names" at bounding box center [343, 325] width 124 height 14
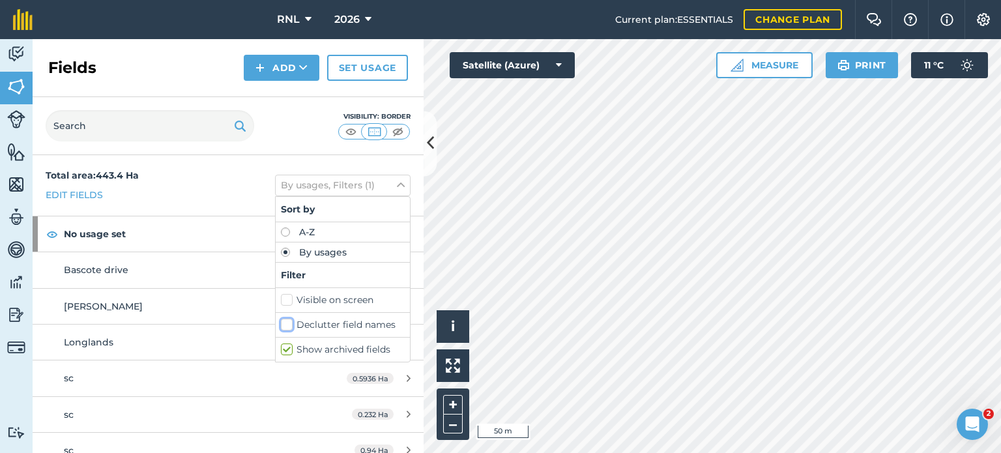
click at [289, 321] on input "Declutter field names" at bounding box center [285, 322] width 8 height 8
checkbox input "true"
click at [383, 186] on button "By usages, Filters (2)" at bounding box center [343, 185] width 136 height 21
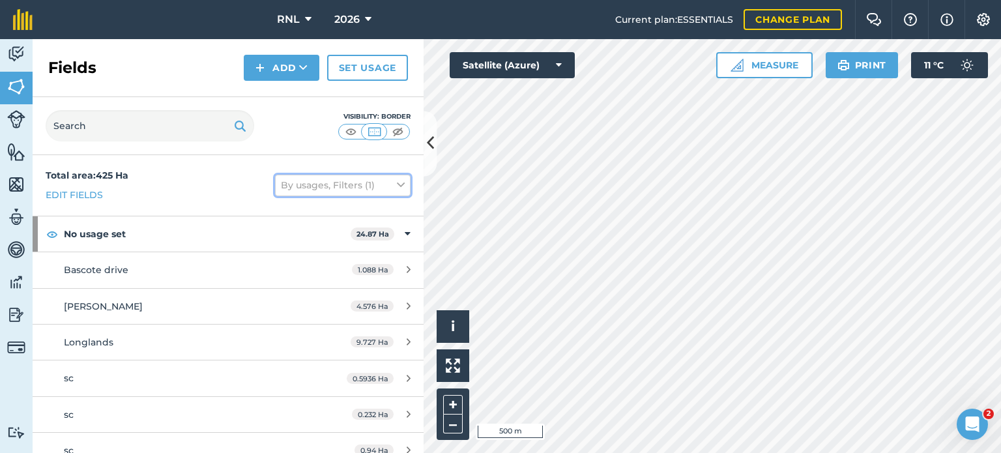
click at [373, 180] on button "By usages, Filters (1)" at bounding box center [343, 185] width 136 height 21
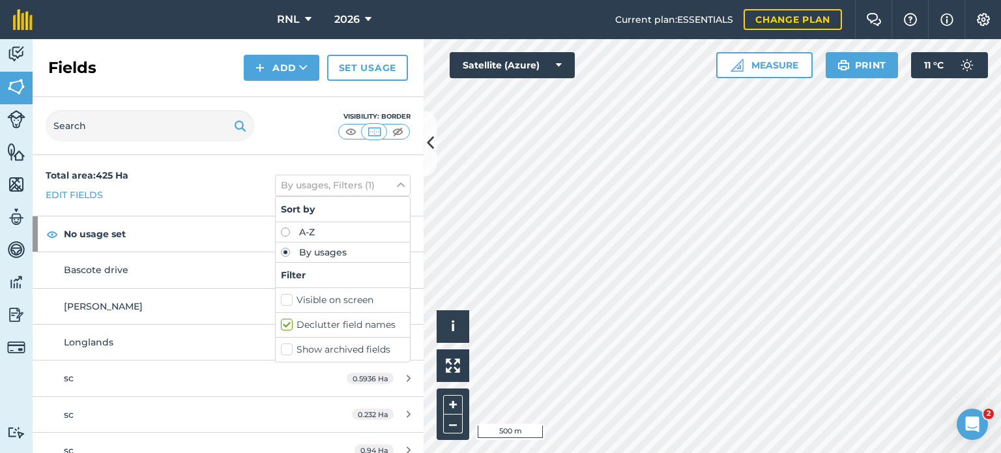
click at [321, 346] on label "Show archived fields" at bounding box center [343, 350] width 124 height 14
click at [289, 346] on input "Show archived fields" at bounding box center [285, 347] width 8 height 8
checkbox input "true"
click at [386, 182] on button "By usages, Filters (2)" at bounding box center [343, 185] width 136 height 21
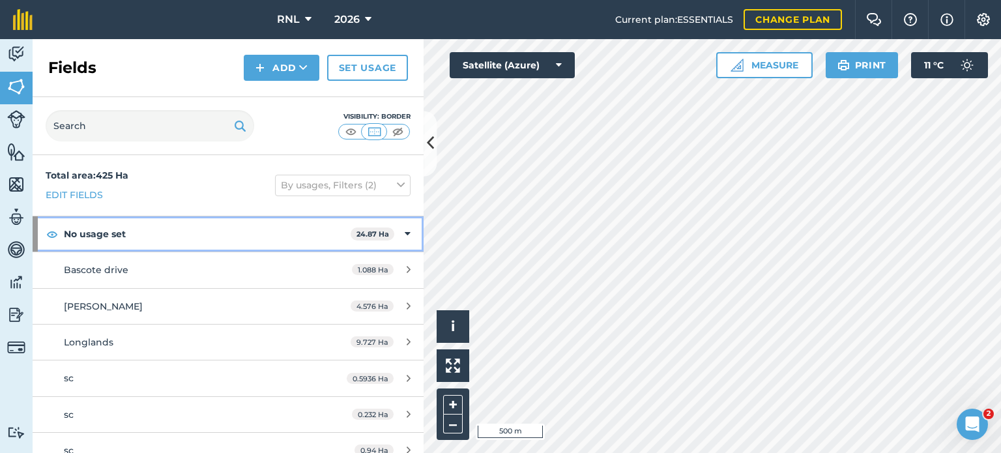
click at [290, 245] on strong "No usage set" at bounding box center [207, 233] width 287 height 35
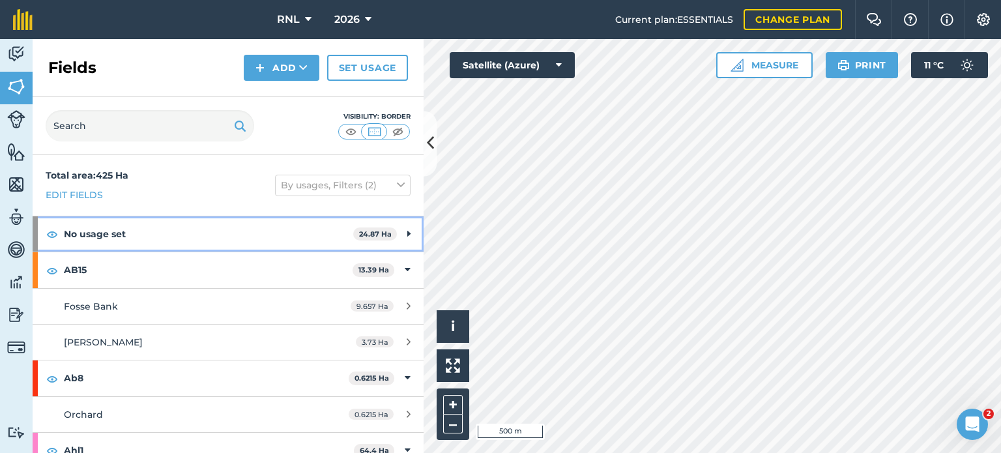
click at [282, 227] on strong "No usage set" at bounding box center [208, 233] width 289 height 35
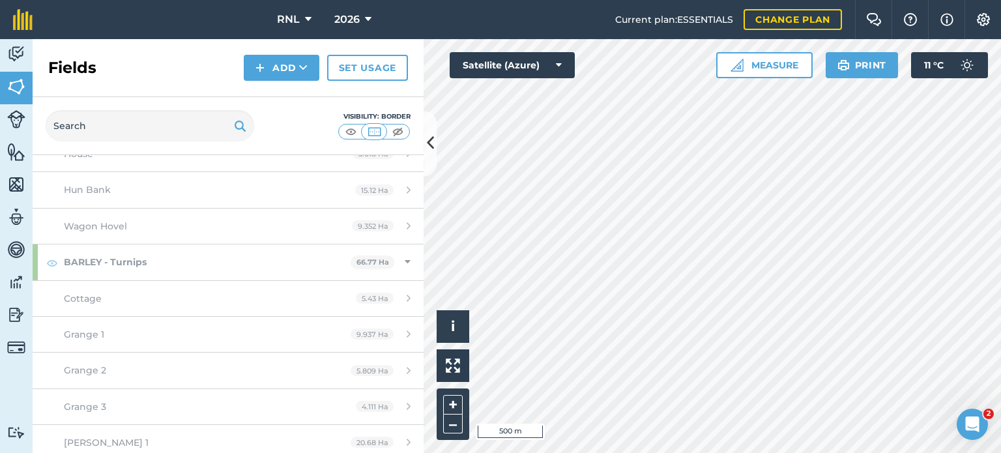
scroll to position [3180, 0]
click at [339, 220] on div "9.352 Ha" at bounding box center [381, 225] width 85 height 10
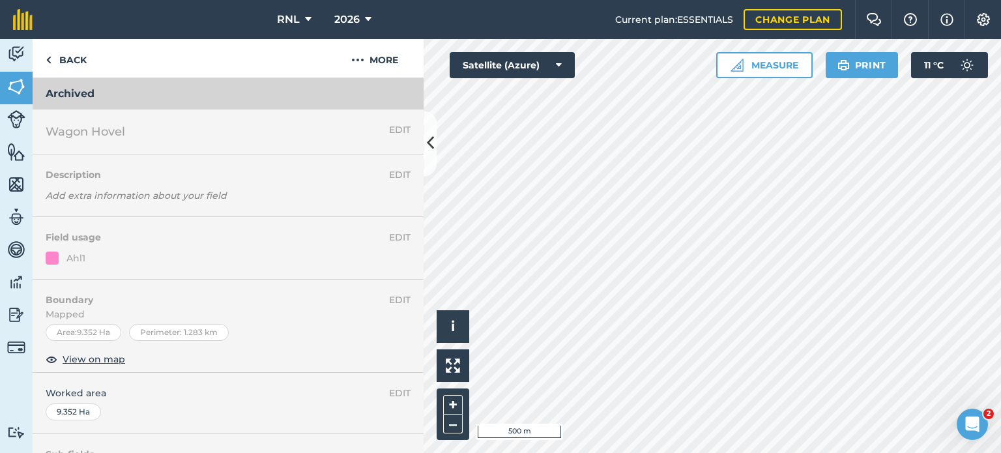
click at [131, 135] on h2 "Wagon Hovel" at bounding box center [217, 132] width 343 height 18
click at [369, 63] on button "More" at bounding box center [375, 58] width 98 height 38
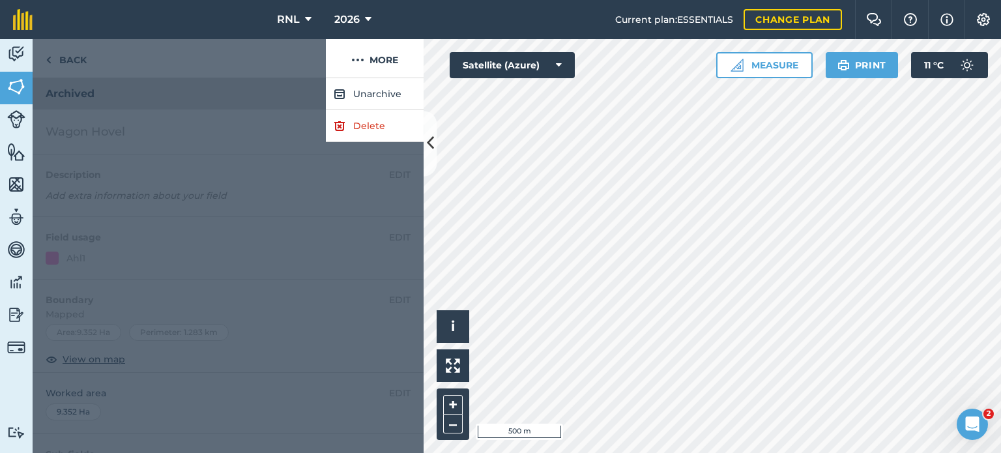
click at [252, 171] on div at bounding box center [228, 265] width 391 height 375
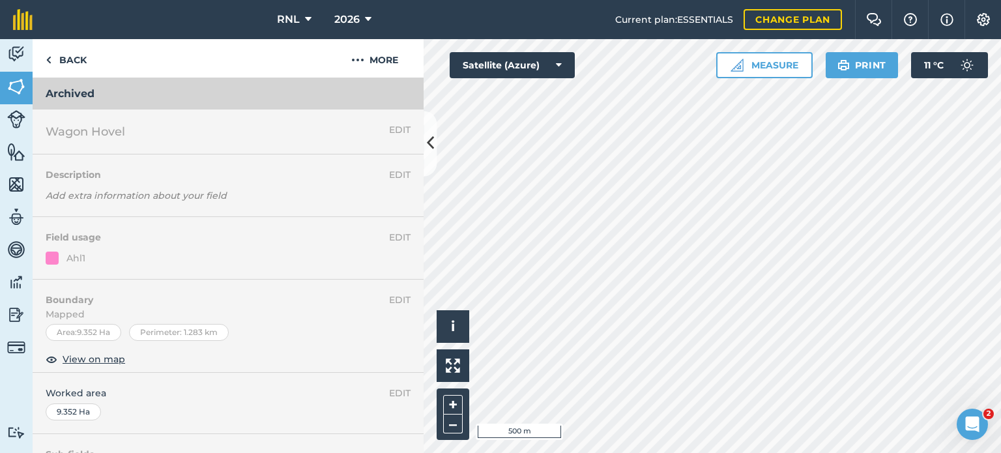
click at [133, 135] on h2 "Wagon Hovel" at bounding box center [217, 132] width 343 height 18
click at [116, 130] on span "Wagon Hovel" at bounding box center [85, 132] width 79 height 18
click at [221, 149] on div "EDIT Wagon Hovel" at bounding box center [228, 131] width 391 height 45
click at [81, 57] on link "Back" at bounding box center [66, 58] width 67 height 38
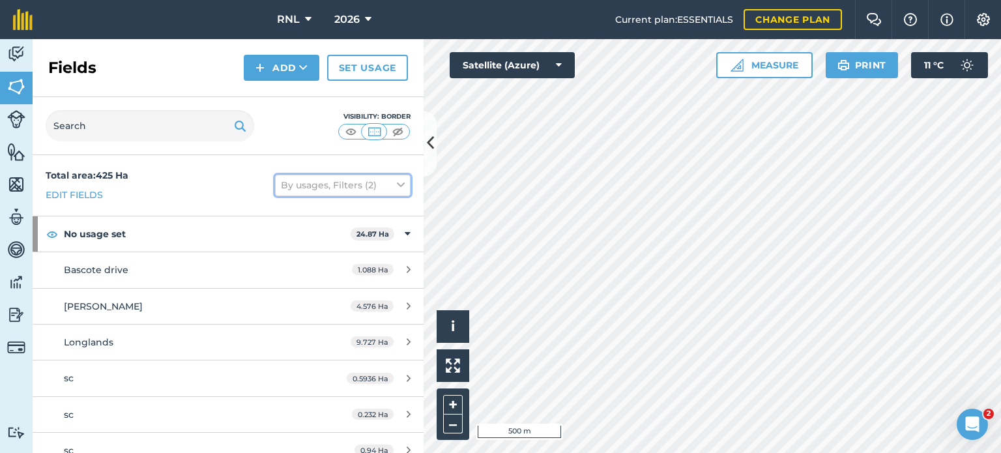
click at [373, 187] on button "By usages, Filters (2)" at bounding box center [343, 185] width 136 height 21
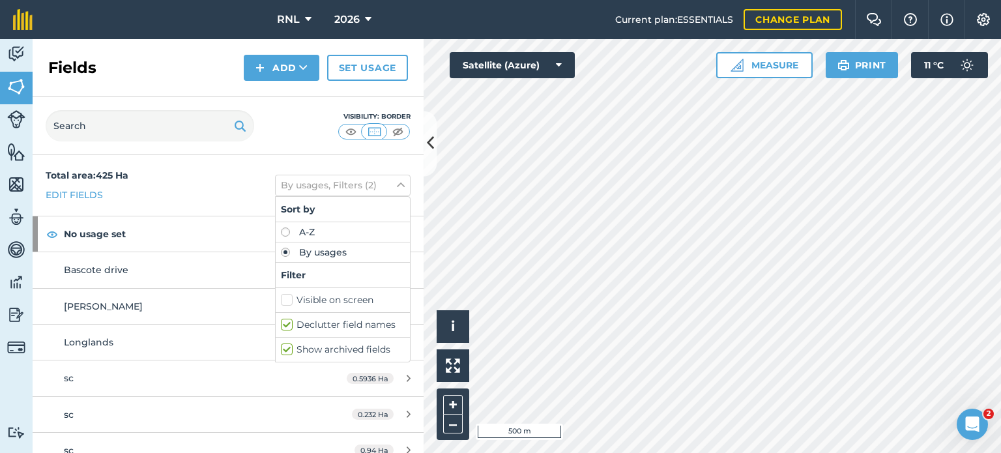
click at [344, 343] on label "Show archived fields" at bounding box center [343, 350] width 124 height 14
click at [289, 343] on input "Show archived fields" at bounding box center [285, 347] width 8 height 8
checkbox input "false"
click at [433, 131] on button at bounding box center [430, 143] width 13 height 65
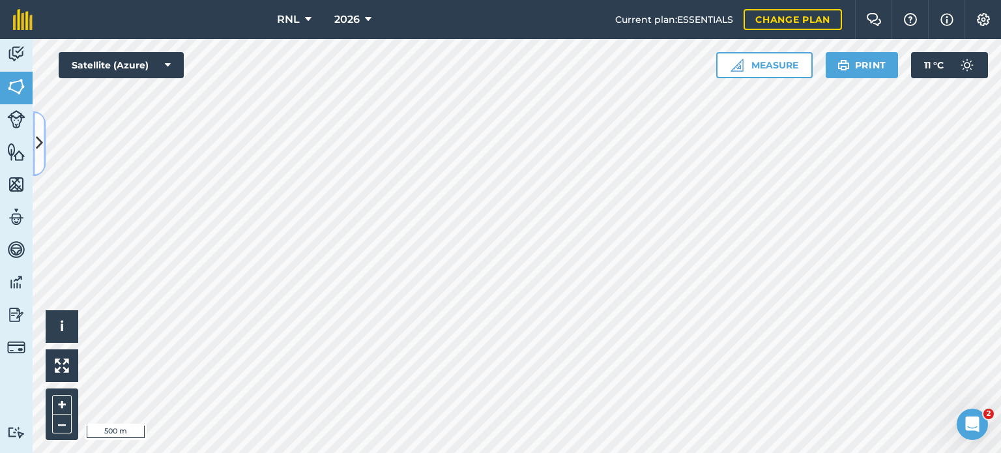
click at [38, 135] on icon at bounding box center [39, 143] width 7 height 23
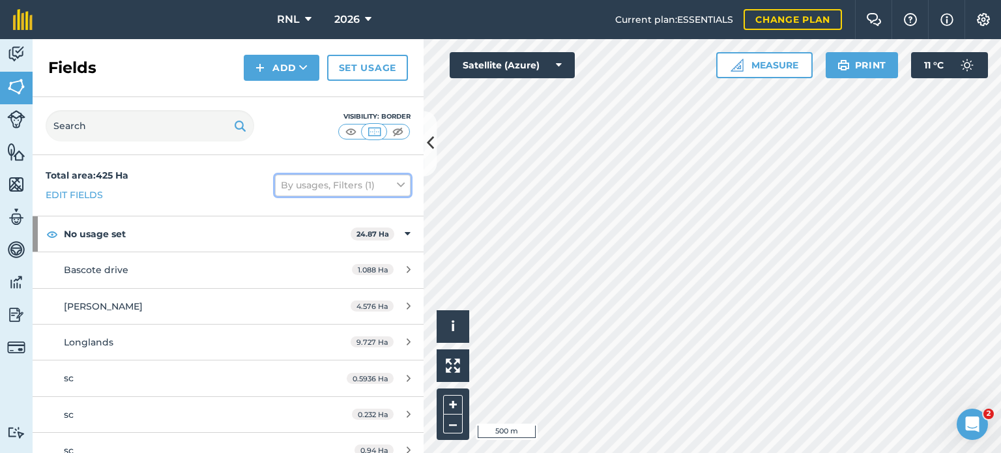
click at [376, 185] on button "By usages, Filters (1)" at bounding box center [343, 185] width 136 height 21
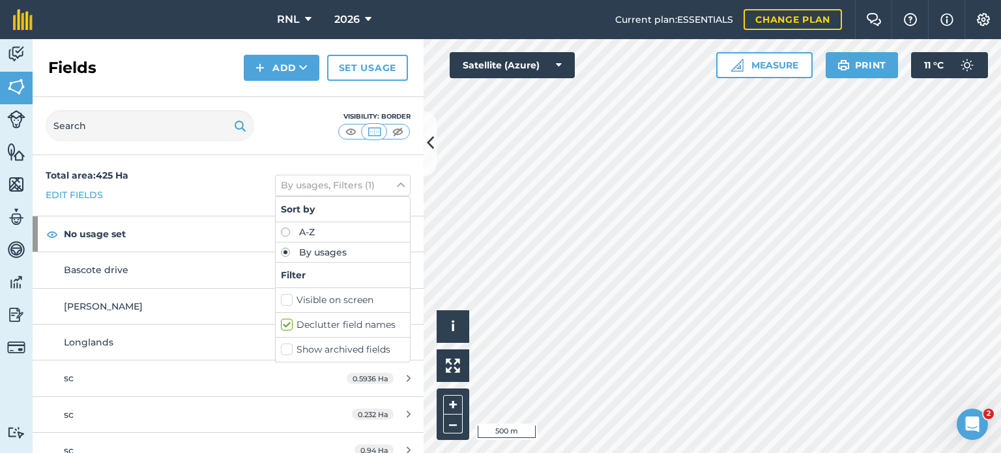
click at [339, 351] on label "Show archived fields" at bounding box center [343, 350] width 124 height 14
click at [289, 351] on input "Show archived fields" at bounding box center [285, 347] width 8 height 8
checkbox input "true"
click at [431, 153] on icon at bounding box center [430, 143] width 7 height 23
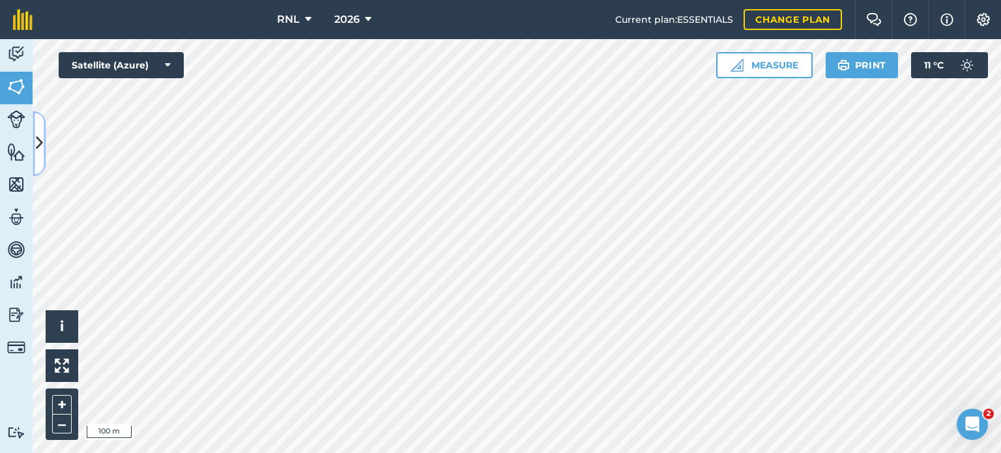
click at [38, 143] on icon at bounding box center [39, 143] width 7 height 23
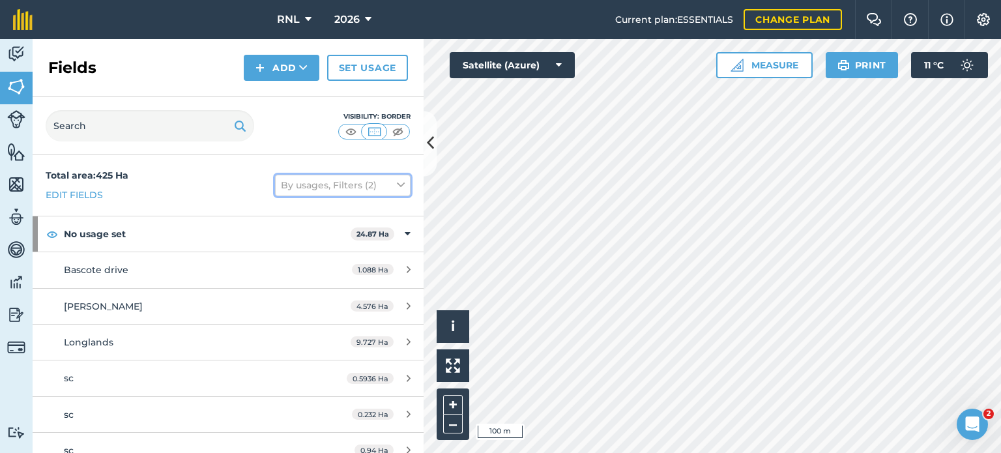
click at [326, 180] on button "By usages, Filters (2)" at bounding box center [343, 185] width 136 height 21
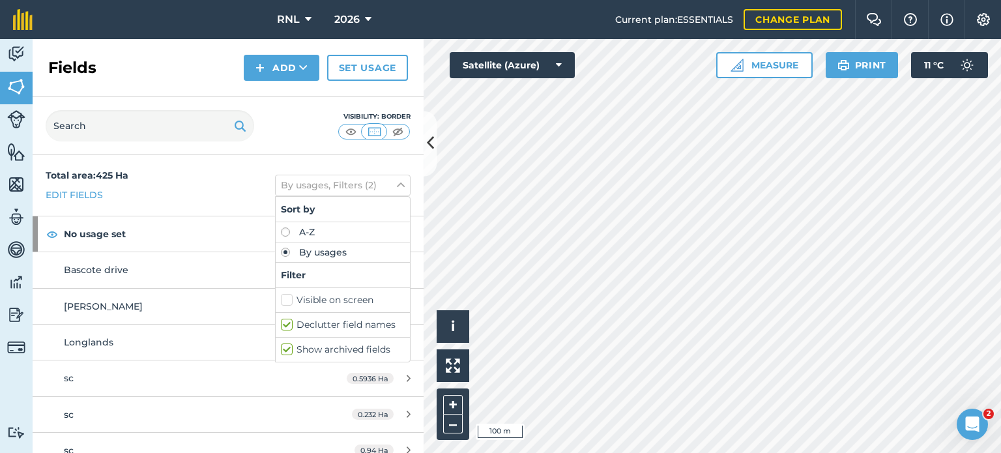
click at [336, 318] on label "Declutter field names" at bounding box center [343, 325] width 124 height 14
click at [289, 318] on input "Declutter field names" at bounding box center [285, 322] width 8 height 8
checkbox input "false"
click at [434, 145] on button at bounding box center [430, 143] width 13 height 65
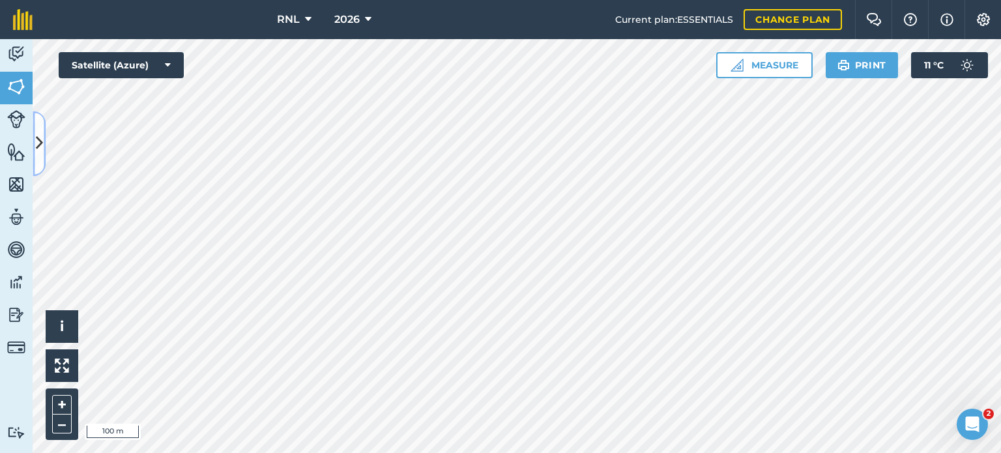
click at [40, 140] on icon at bounding box center [39, 143] width 7 height 23
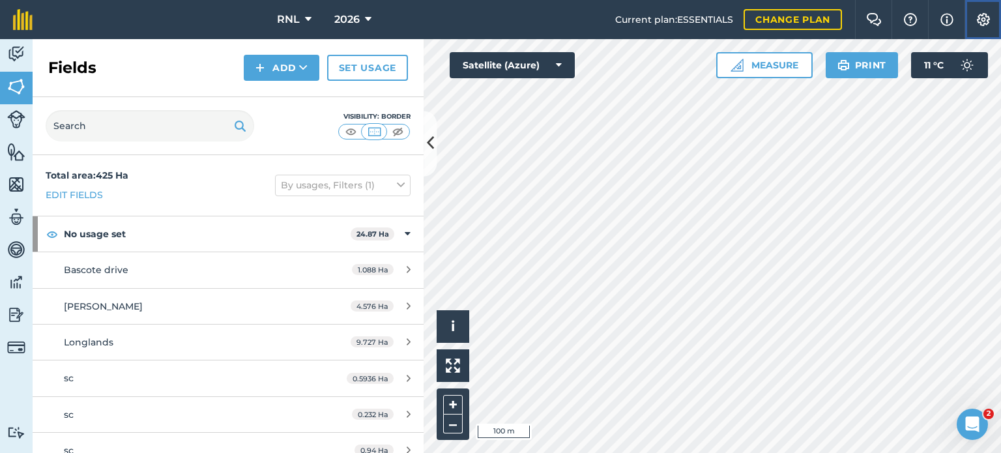
click at [983, 12] on button "Settings" at bounding box center [982, 19] width 36 height 39
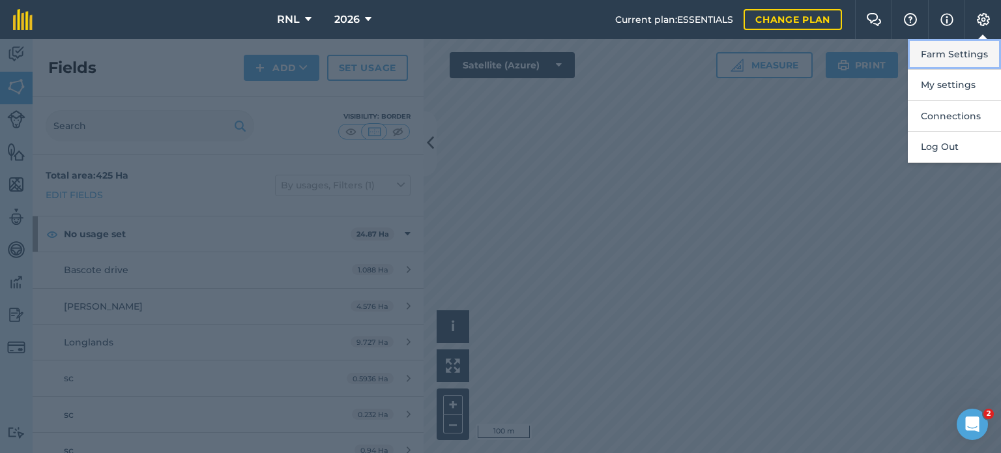
click at [957, 59] on button "Farm Settings" at bounding box center [954, 54] width 93 height 31
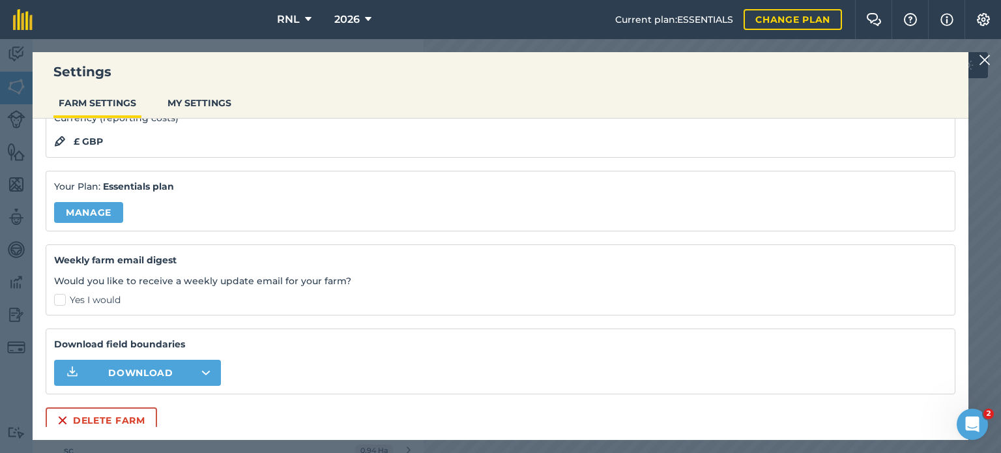
scroll to position [136, 0]
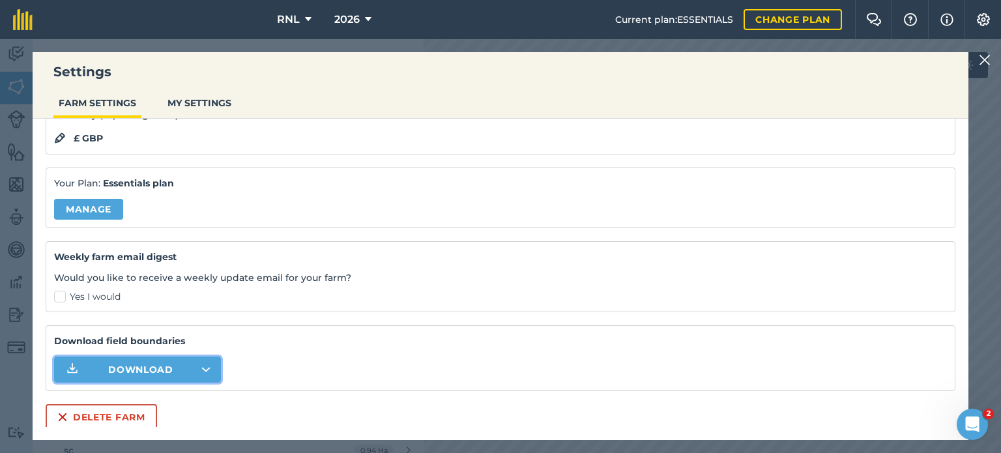
click at [205, 369] on icon "button" at bounding box center [205, 369] width 9 height 5
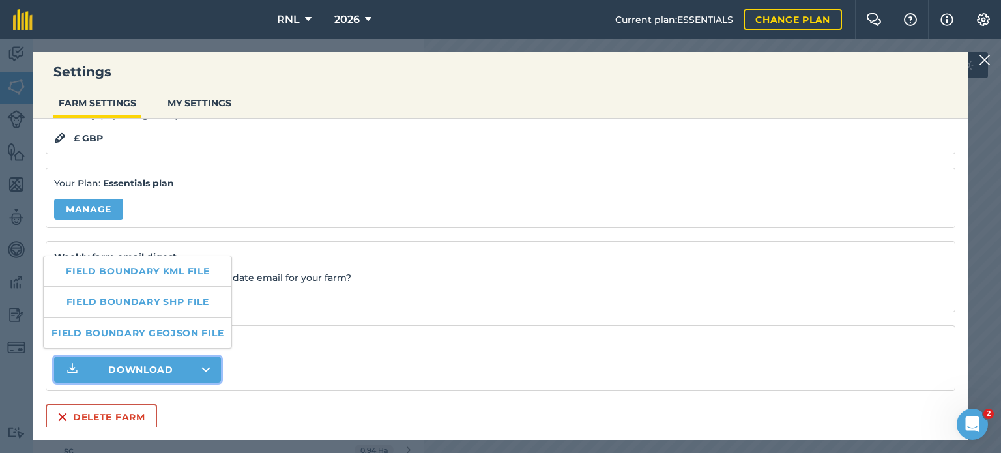
click at [211, 365] on button "Download" at bounding box center [137, 369] width 167 height 26
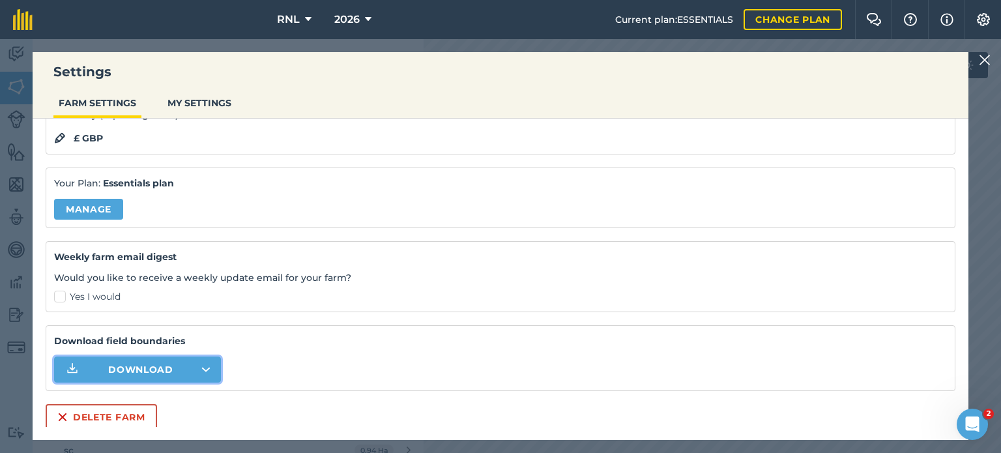
click at [989, 63] on img at bounding box center [985, 60] width 12 height 16
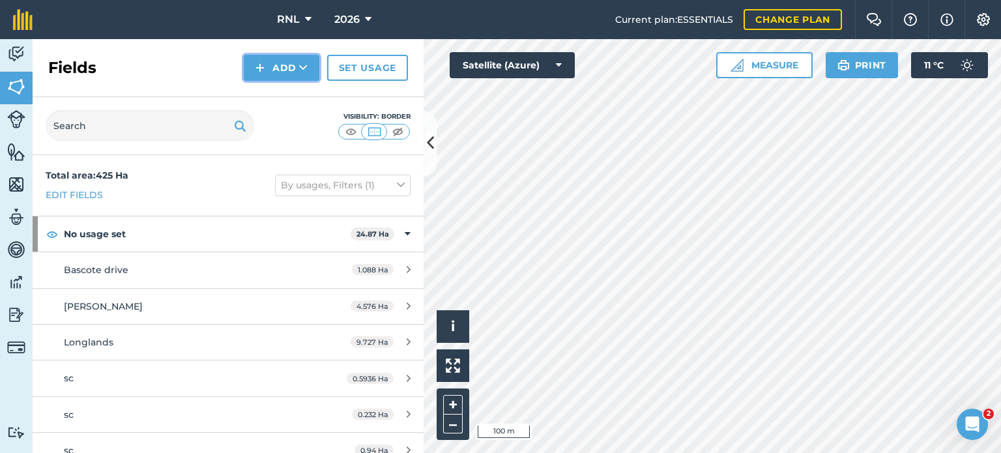
click at [288, 68] on button "Add" at bounding box center [282, 68] width 76 height 26
click at [284, 127] on link "Import" at bounding box center [282, 126] width 72 height 29
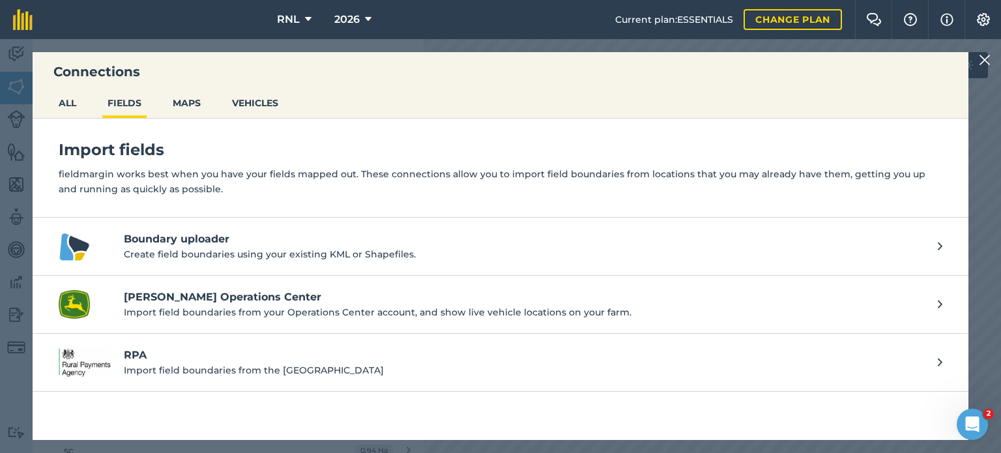
click at [495, 237] on h4 "Boundary uploader" at bounding box center [524, 239] width 801 height 16
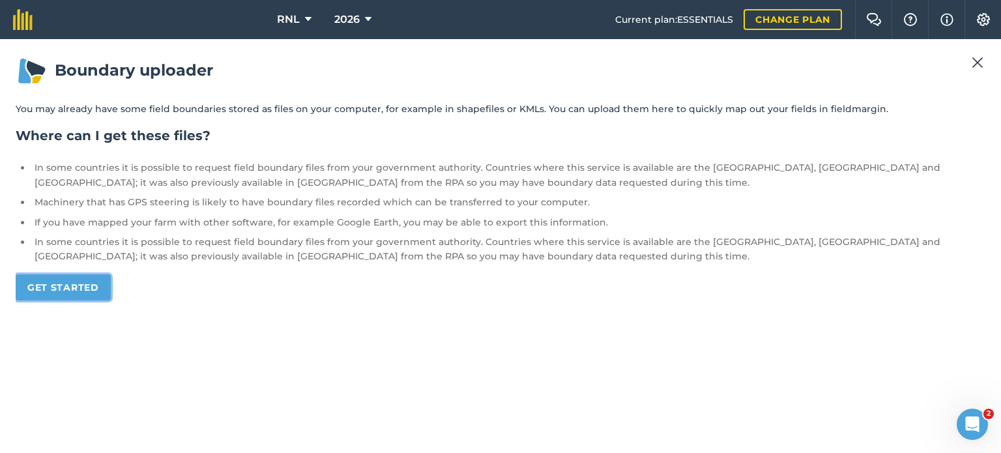
click at [89, 289] on link "Get started" at bounding box center [63, 287] width 95 height 26
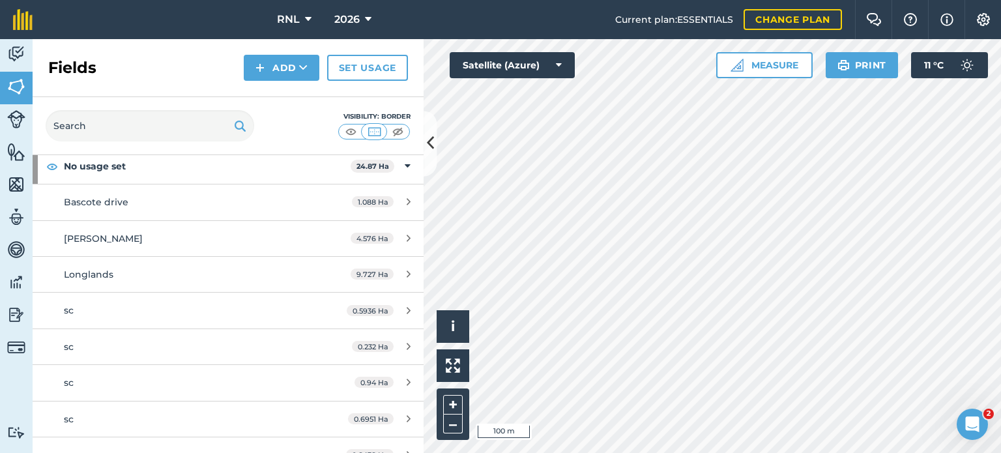
scroll to position [68, 0]
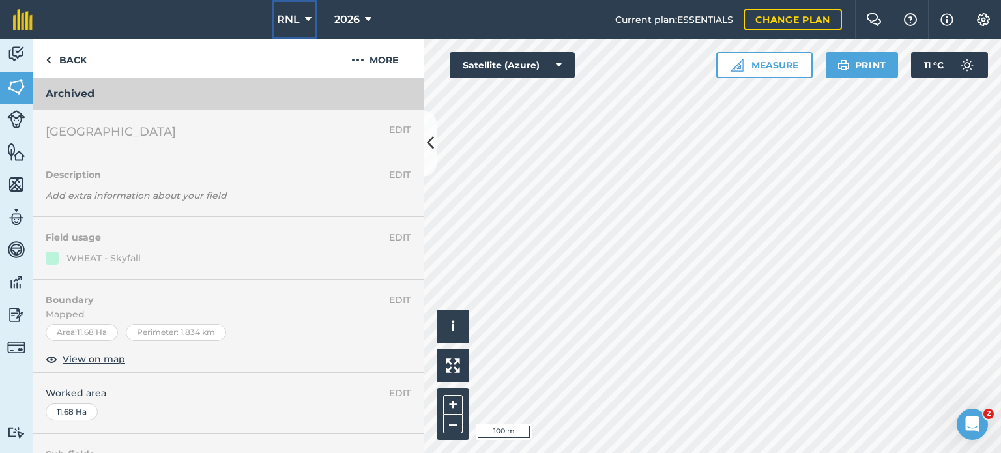
click at [296, 14] on span "RNL" at bounding box center [288, 20] width 23 height 16
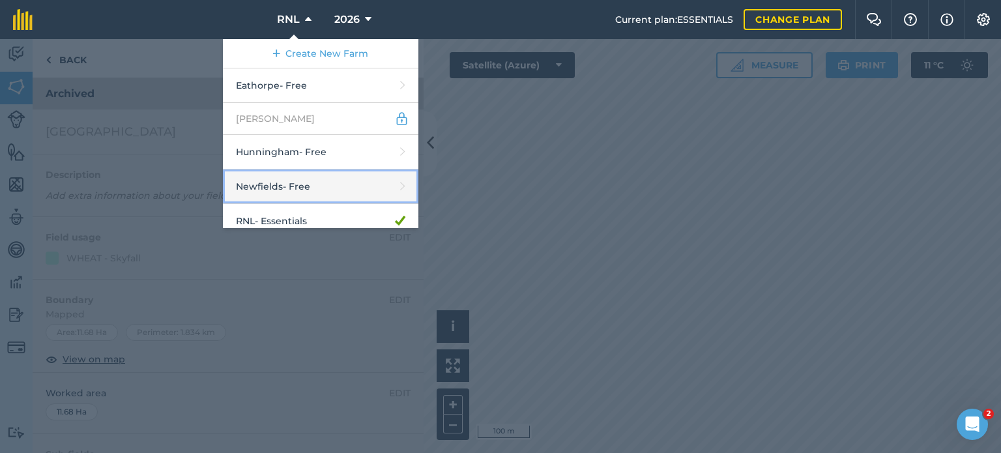
click at [319, 184] on link "Newfields - Free" at bounding box center [320, 186] width 195 height 35
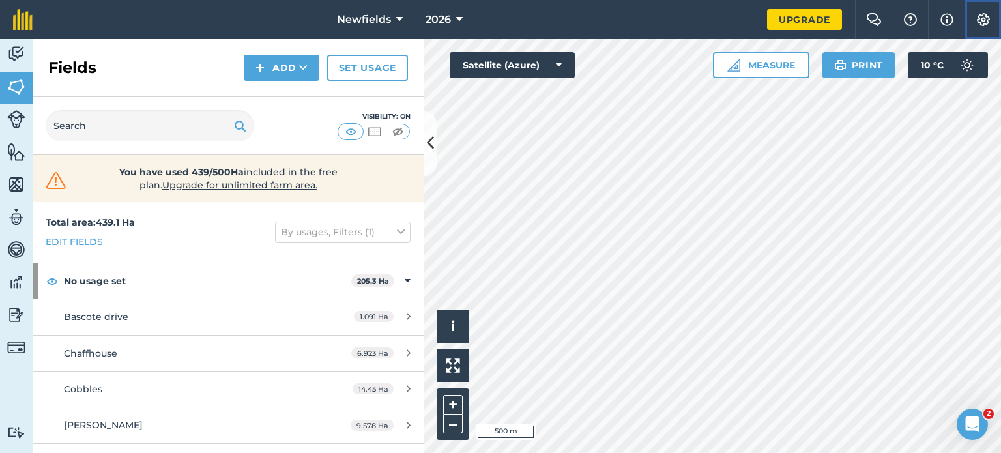
click at [981, 10] on button "Settings" at bounding box center [982, 19] width 36 height 39
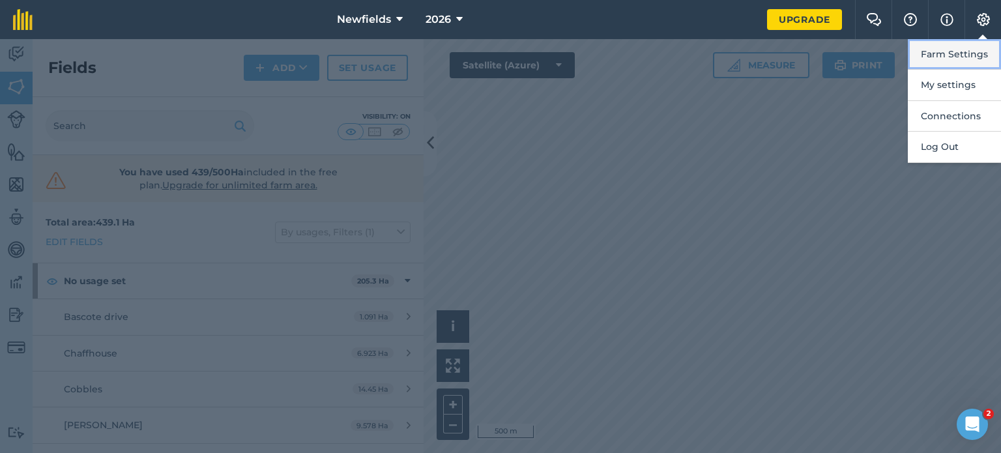
click at [969, 51] on button "Farm Settings" at bounding box center [954, 54] width 93 height 31
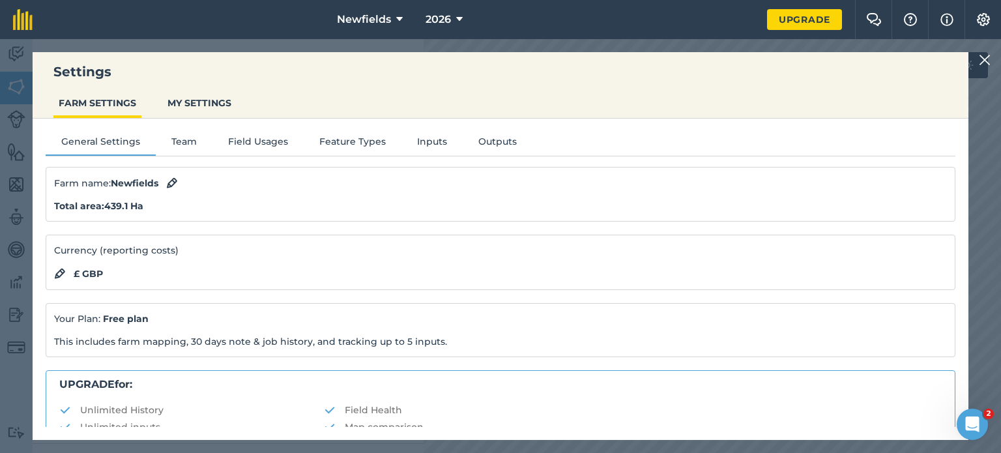
scroll to position [302, 0]
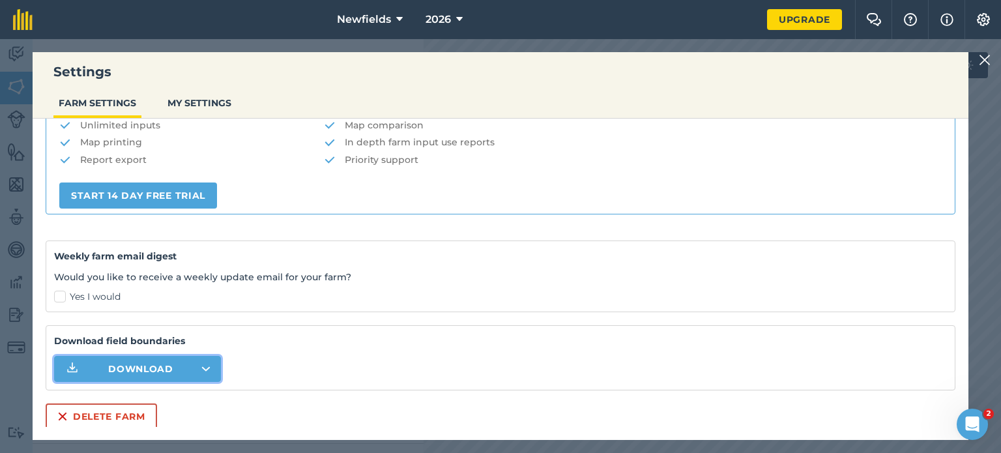
click at [168, 364] on span "Download" at bounding box center [140, 368] width 65 height 13
click at [384, 19] on span "Newfields" at bounding box center [364, 20] width 54 height 16
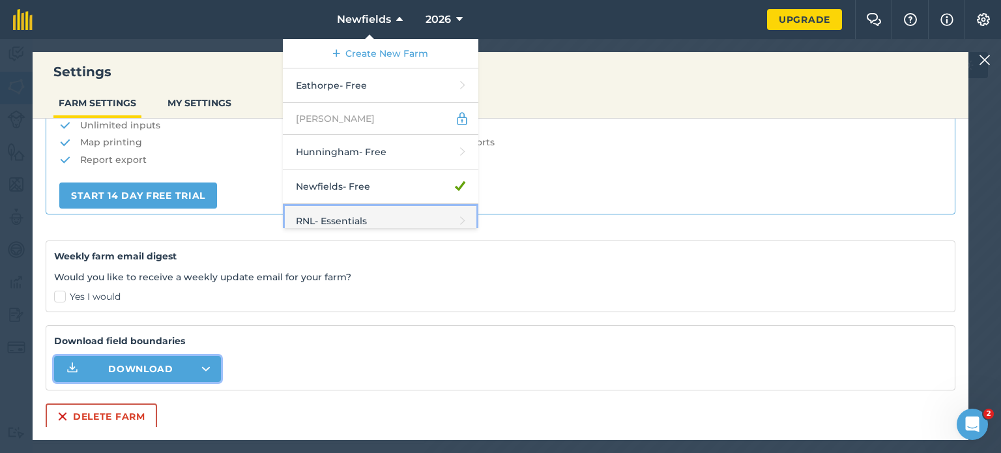
click at [352, 216] on link "RNL - Essentials" at bounding box center [380, 221] width 195 height 35
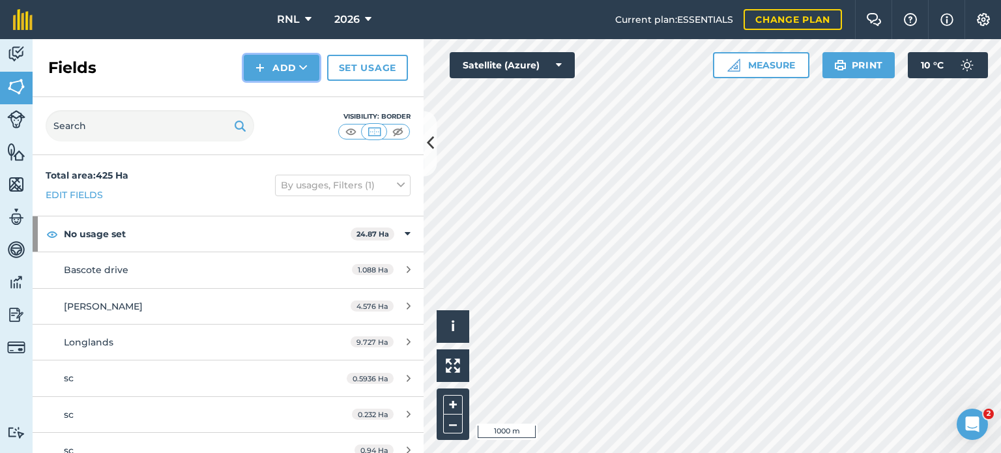
click at [306, 71] on icon at bounding box center [303, 67] width 8 height 13
click at [300, 124] on link "Import" at bounding box center [282, 126] width 72 height 29
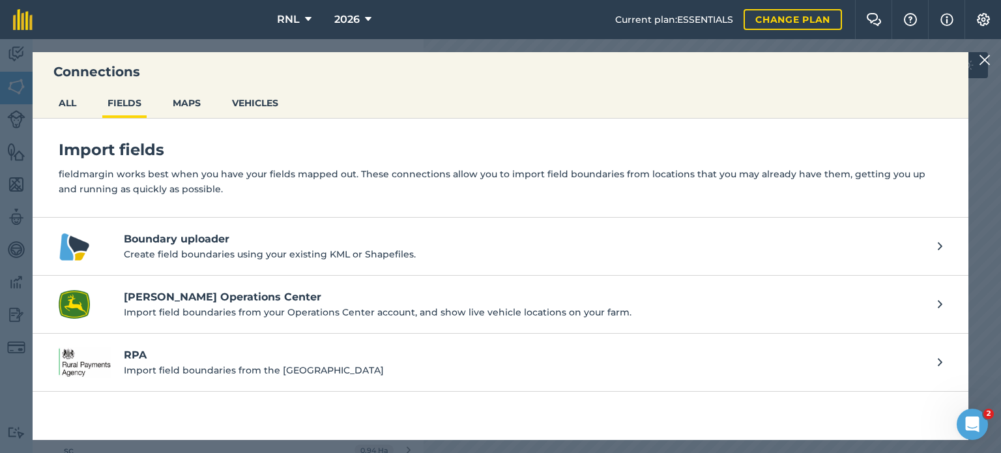
click at [313, 235] on h4 "Boundary uploader" at bounding box center [524, 239] width 801 height 16
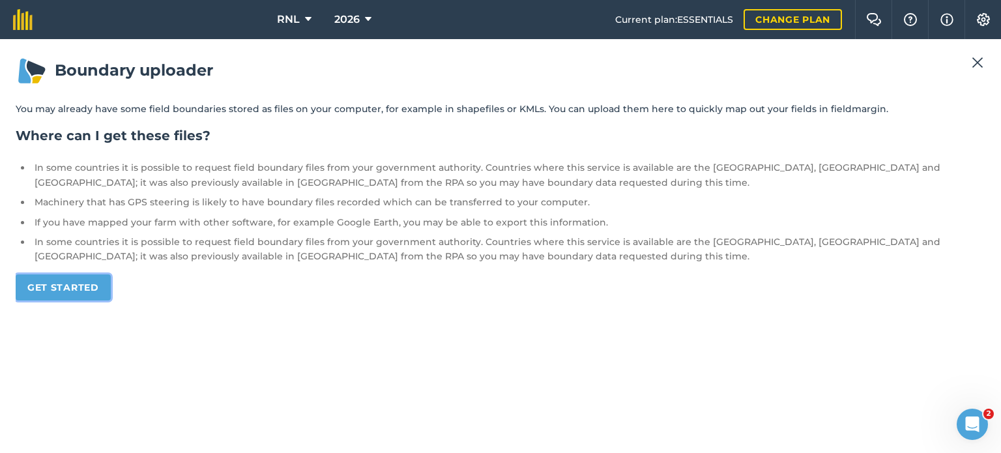
click at [72, 284] on link "Get started" at bounding box center [63, 287] width 95 height 26
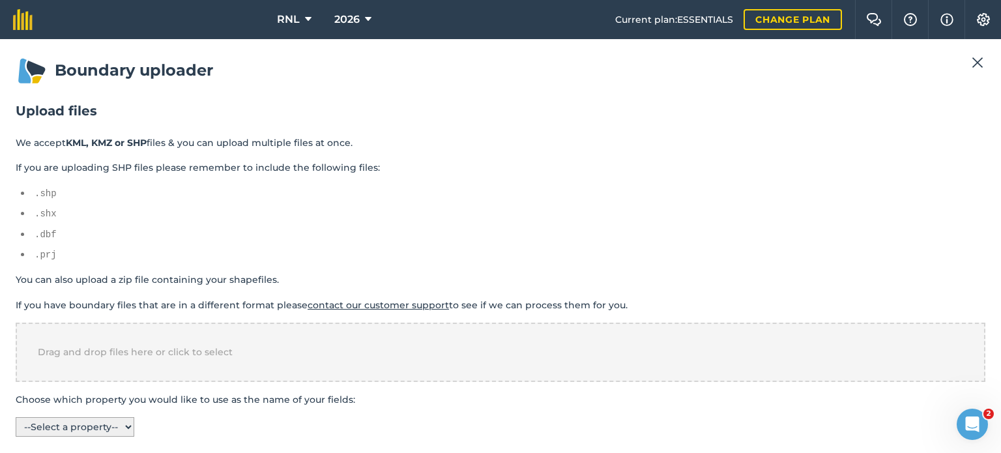
click at [104, 426] on select "-- Select a property -- name" at bounding box center [75, 427] width 119 height 20
select select "name"
click at [16, 417] on select "-- Select a property -- name" at bounding box center [75, 427] width 119 height 20
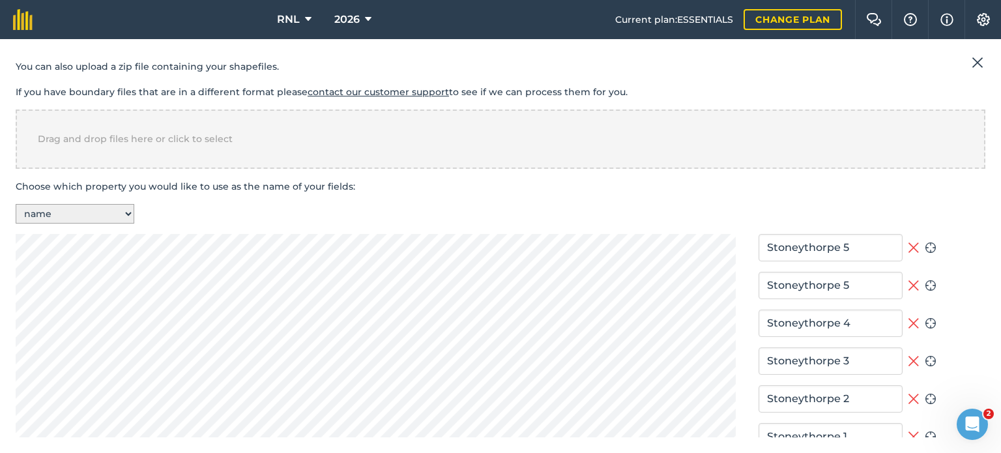
scroll to position [222, 0]
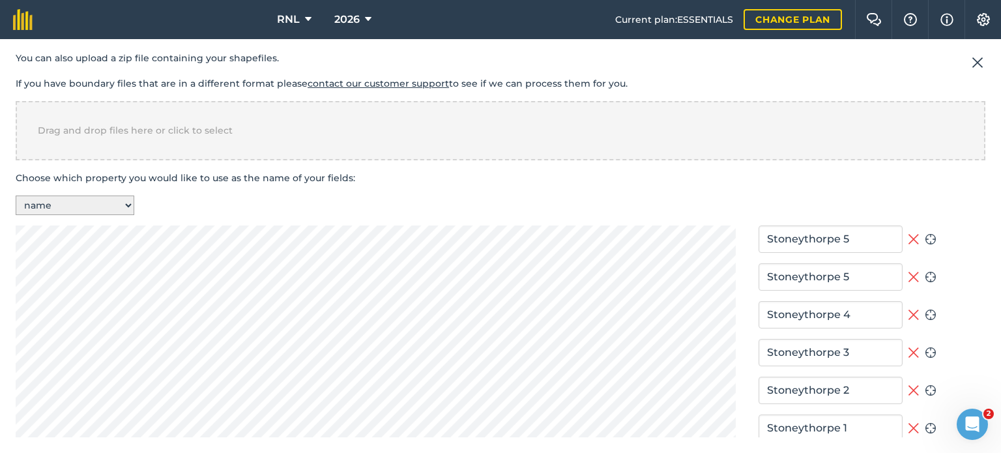
click at [908, 233] on icon at bounding box center [914, 239] width 12 height 16
click at [908, 269] on icon at bounding box center [914, 277] width 12 height 16
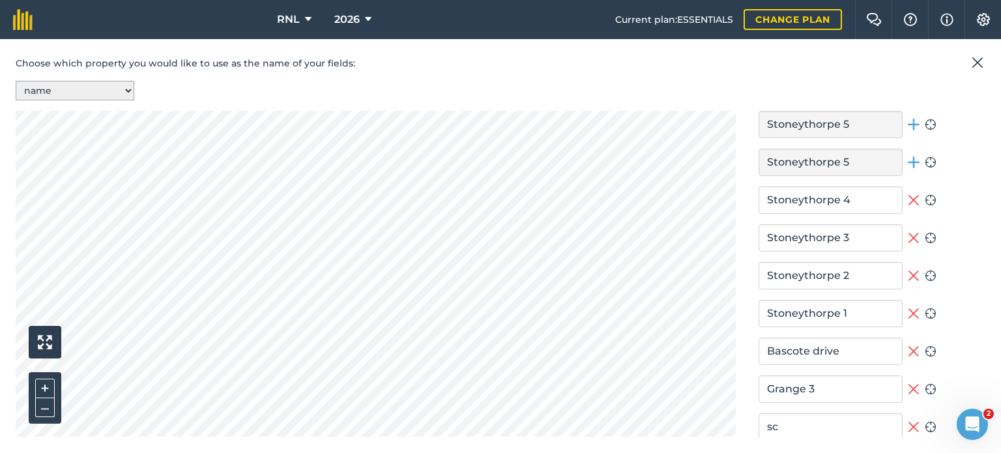
click at [908, 195] on icon at bounding box center [913, 200] width 10 height 10
click at [908, 230] on icon at bounding box center [914, 238] width 12 height 16
click at [908, 272] on icon at bounding box center [913, 275] width 10 height 10
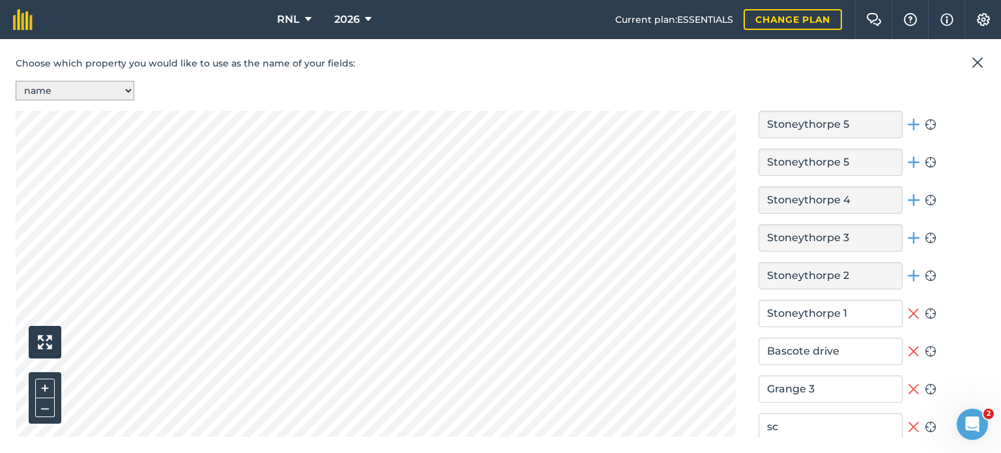
click at [908, 300] on button "Remove field" at bounding box center [914, 313] width 12 height 27
click at [908, 346] on icon at bounding box center [913, 351] width 10 height 10
click at [910, 381] on icon at bounding box center [914, 389] width 12 height 16
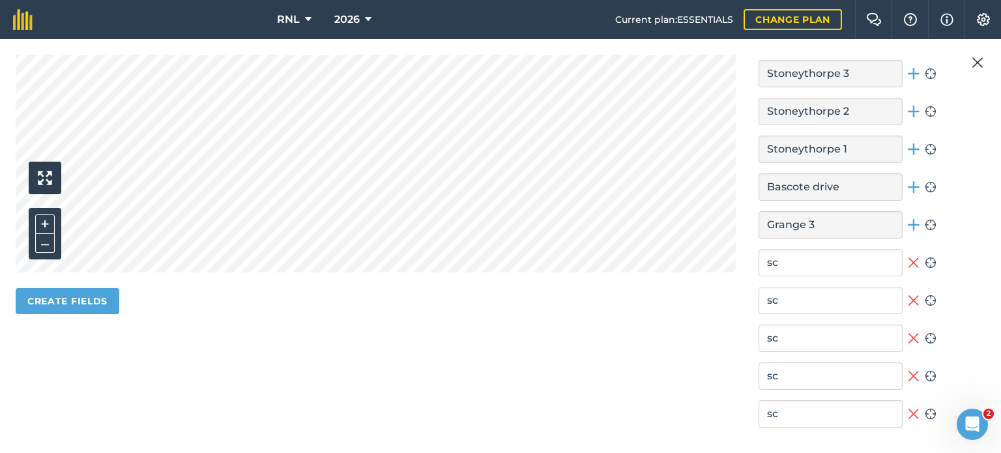
scroll to position [502, 0]
click at [909, 296] on icon at bounding box center [914, 299] width 12 height 16
click at [908, 257] on icon at bounding box center [913, 261] width 10 height 10
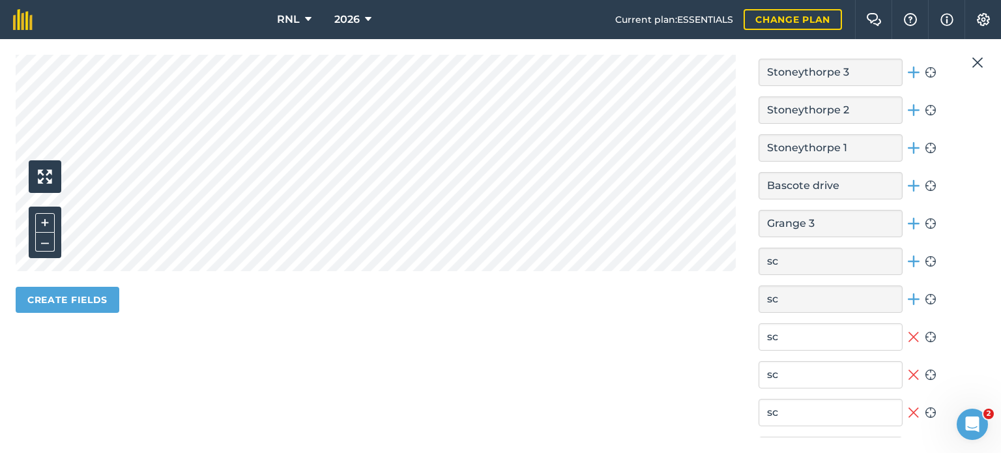
click at [912, 337] on icon at bounding box center [914, 337] width 12 height 16
click at [908, 369] on icon at bounding box center [913, 374] width 10 height 10
click at [909, 399] on button "Remove field" at bounding box center [914, 412] width 12 height 27
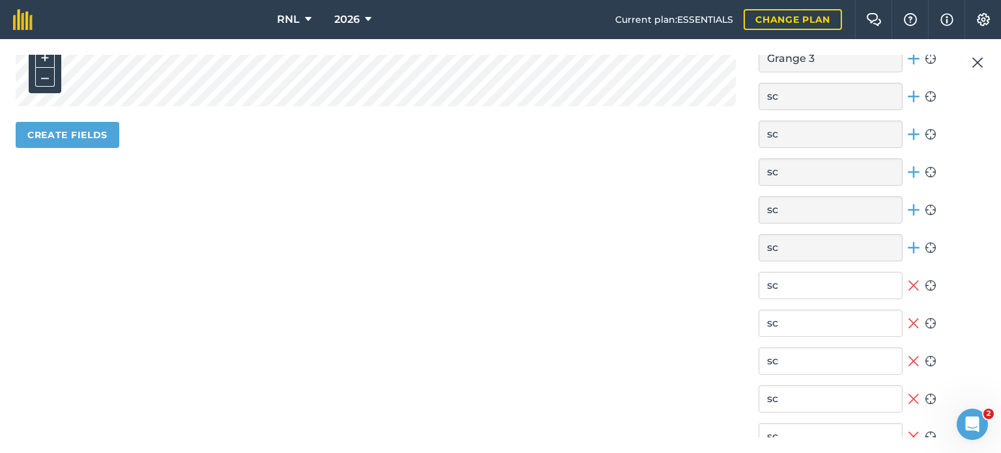
scroll to position [690, 0]
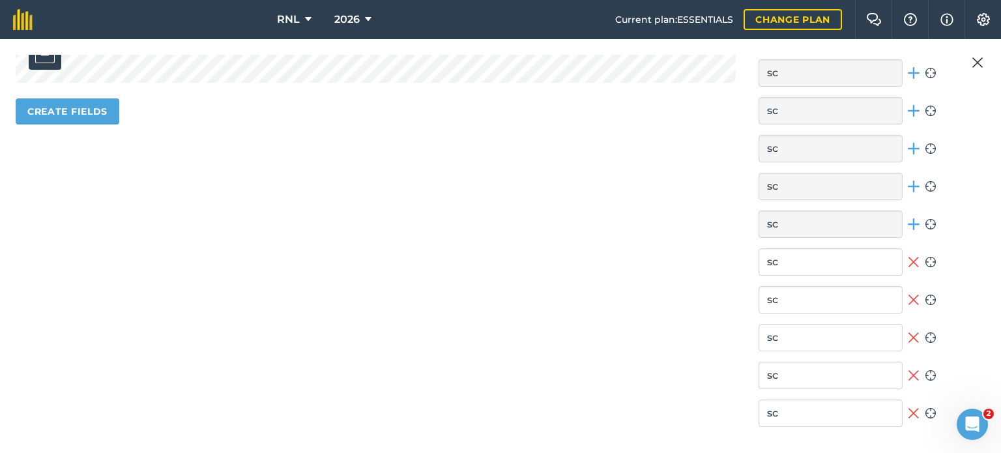
click at [913, 286] on button "Remove field" at bounding box center [914, 299] width 12 height 27
click at [909, 254] on icon at bounding box center [914, 262] width 12 height 16
click at [908, 333] on icon at bounding box center [914, 338] width 12 height 16
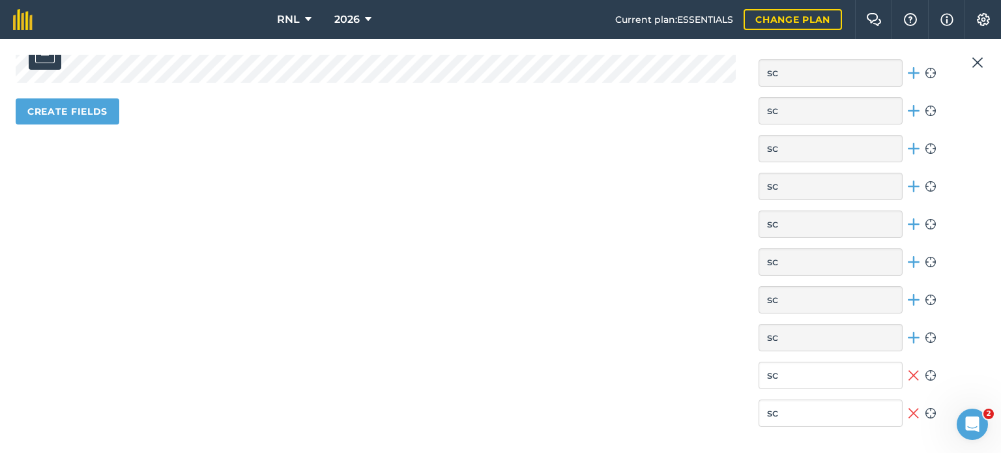
click at [908, 371] on icon at bounding box center [913, 375] width 10 height 10
click at [908, 407] on icon at bounding box center [914, 413] width 12 height 16
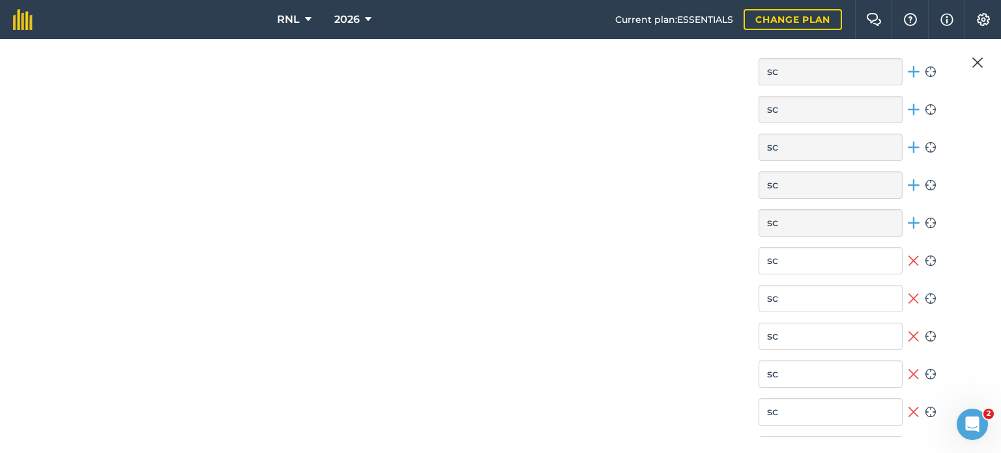
scroll to position [893, 0]
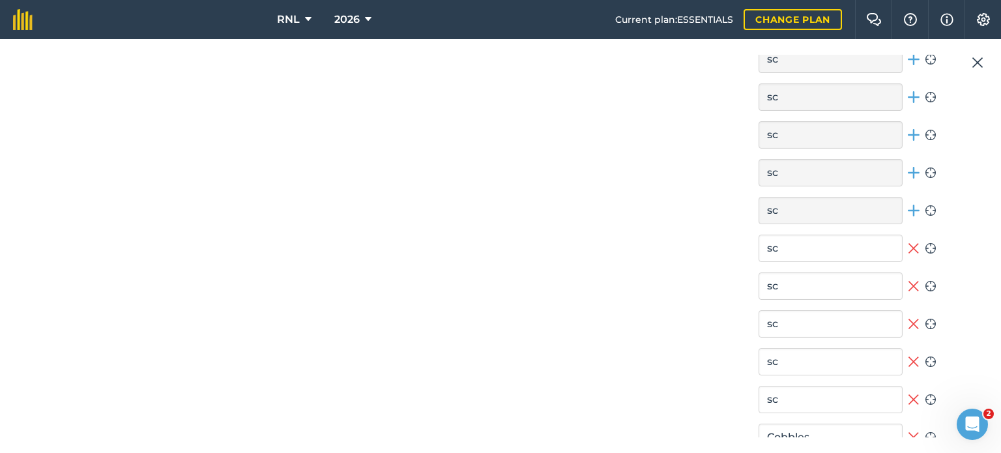
click at [908, 359] on icon at bounding box center [913, 361] width 10 height 10
click at [911, 310] on button "Remove field" at bounding box center [914, 323] width 12 height 27
click at [910, 285] on icon at bounding box center [914, 286] width 12 height 16
click at [908, 240] on icon at bounding box center [914, 248] width 12 height 16
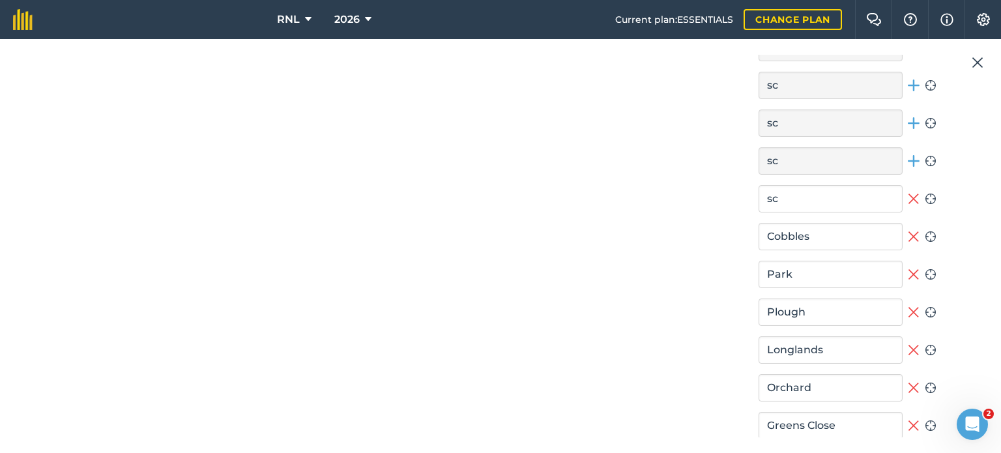
scroll to position [1093, 0]
click at [912, 342] on icon at bounding box center [914, 350] width 12 height 16
click at [908, 306] on icon at bounding box center [914, 312] width 12 height 16
click at [908, 276] on icon at bounding box center [914, 275] width 12 height 16
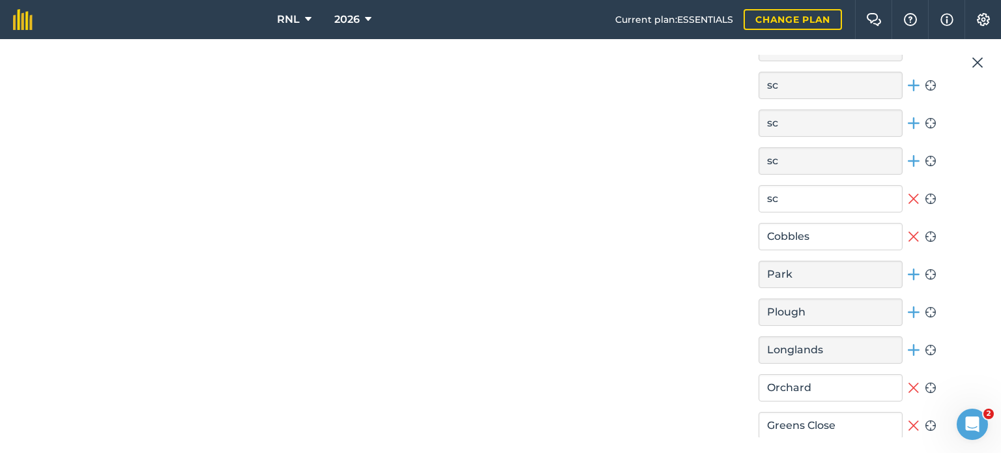
click at [909, 229] on icon at bounding box center [914, 237] width 12 height 16
click at [908, 200] on icon at bounding box center [914, 199] width 12 height 16
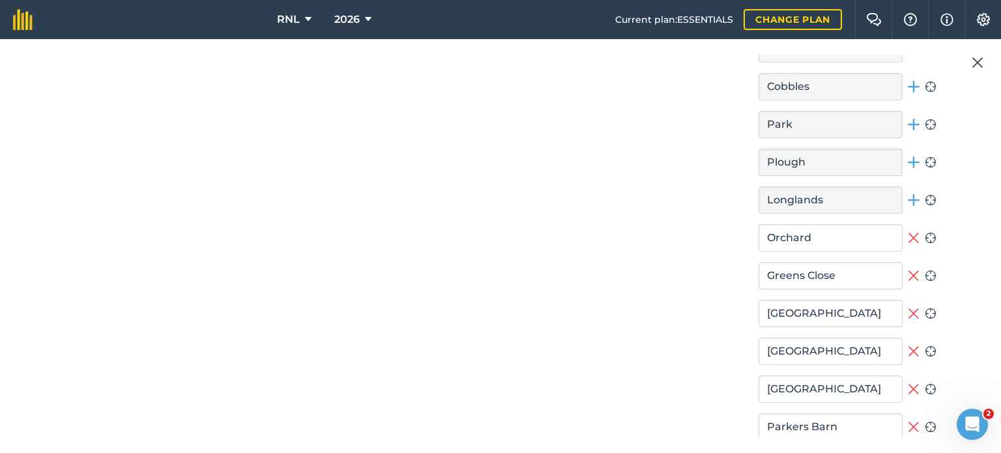
scroll to position [1245, 0]
click at [910, 310] on icon at bounding box center [914, 312] width 12 height 16
click at [908, 276] on icon at bounding box center [914, 275] width 12 height 16
click at [908, 237] on icon at bounding box center [914, 237] width 12 height 16
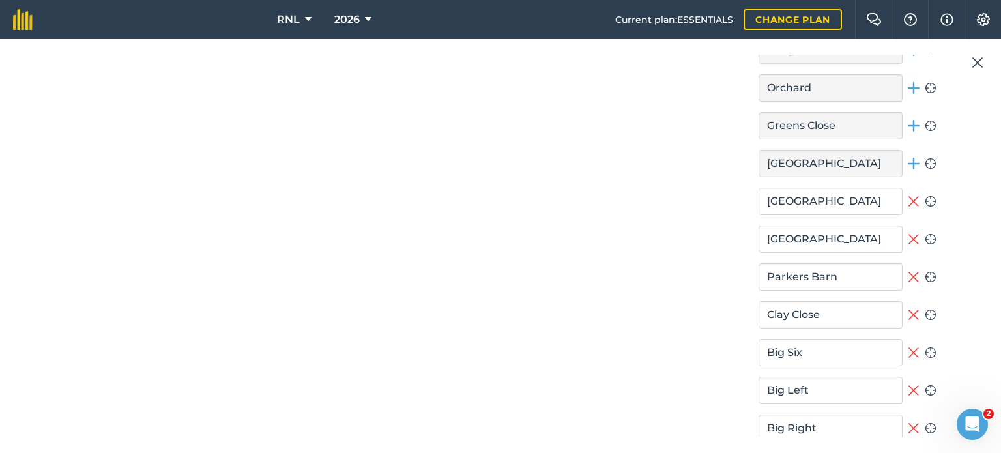
click at [910, 290] on section "Stoneythorpe 5 Add field Zoom to field [GEOGRAPHIC_DATA] 5 Add field Zoom to fi…" at bounding box center [847, 244] width 178 height 2381
click at [911, 301] on button "Remove field" at bounding box center [914, 314] width 12 height 27
click at [911, 275] on icon at bounding box center [913, 277] width 10 height 10
click at [909, 235] on icon at bounding box center [913, 239] width 10 height 10
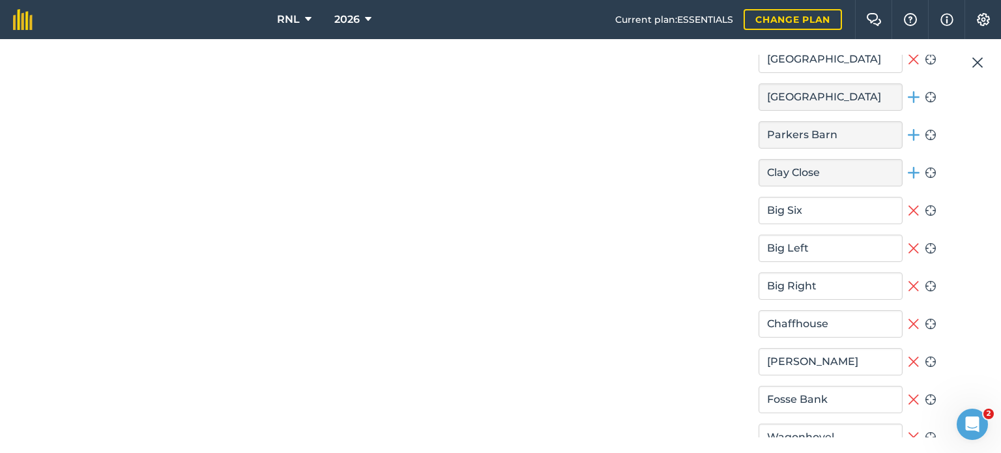
scroll to position [1535, 0]
click at [908, 323] on icon at bounding box center [914, 324] width 12 height 16
click at [908, 278] on icon at bounding box center [914, 286] width 12 height 16
click at [908, 244] on icon at bounding box center [914, 248] width 12 height 16
click at [916, 197] on div "Big Six Remove field Zoom to field" at bounding box center [847, 210] width 178 height 27
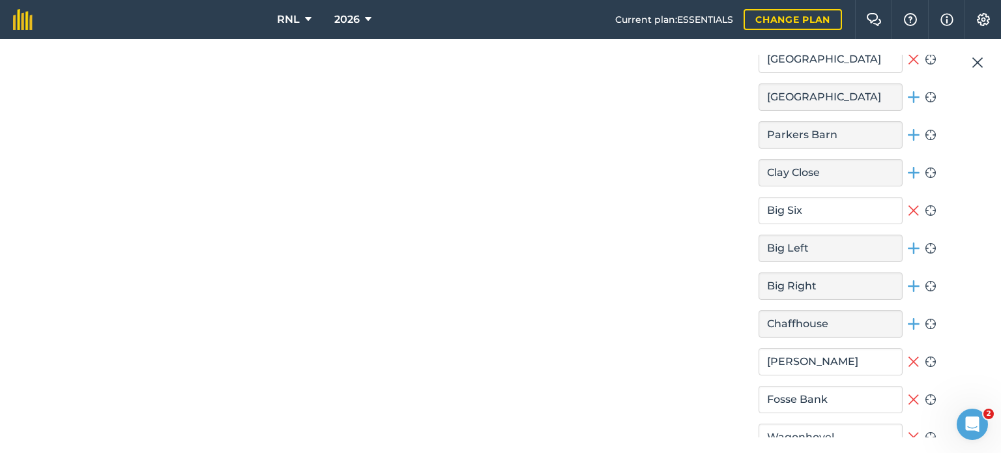
click at [909, 208] on icon at bounding box center [914, 211] width 12 height 16
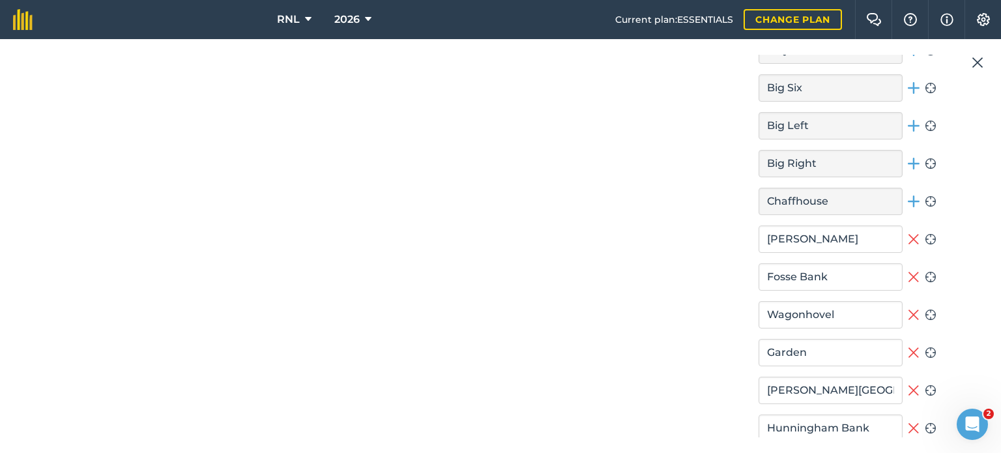
scroll to position [1671, 0]
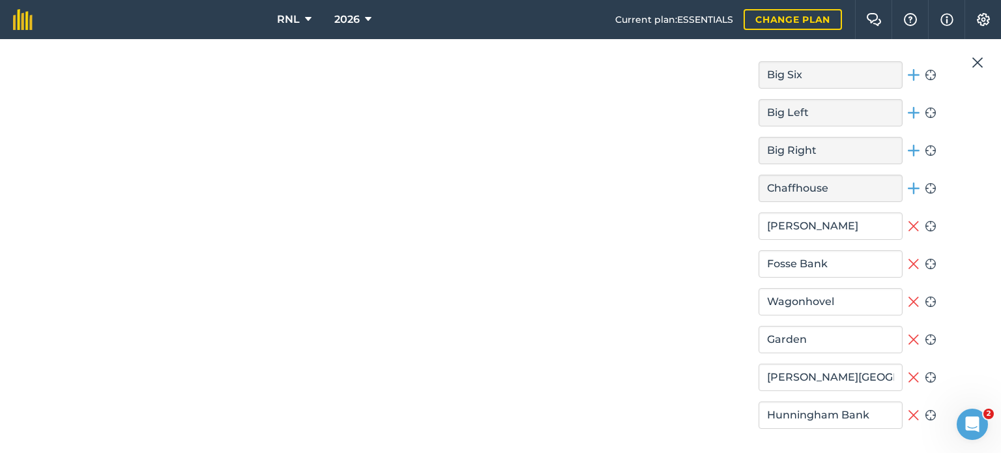
click at [908, 218] on icon at bounding box center [914, 226] width 12 height 16
click at [908, 259] on icon at bounding box center [913, 264] width 10 height 10
click at [908, 288] on button "Remove field" at bounding box center [914, 301] width 12 height 27
click at [899, 332] on div "Garden Remove field Zoom to field" at bounding box center [847, 339] width 178 height 27
click at [908, 334] on icon at bounding box center [914, 340] width 12 height 16
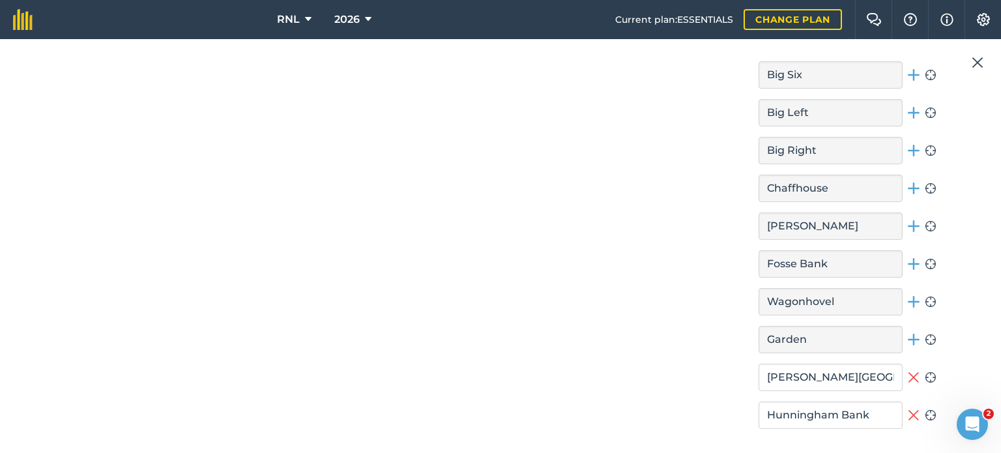
click at [908, 372] on icon at bounding box center [913, 377] width 10 height 10
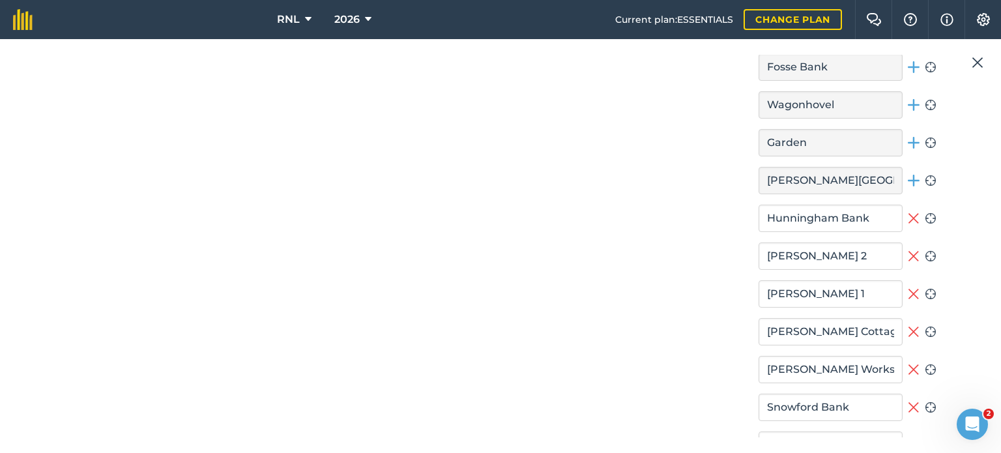
scroll to position [1868, 0]
click at [909, 326] on icon at bounding box center [914, 331] width 12 height 16
click at [909, 285] on icon at bounding box center [914, 293] width 12 height 16
click at [909, 256] on icon at bounding box center [914, 256] width 12 height 16
click at [908, 210] on icon at bounding box center [914, 218] width 12 height 16
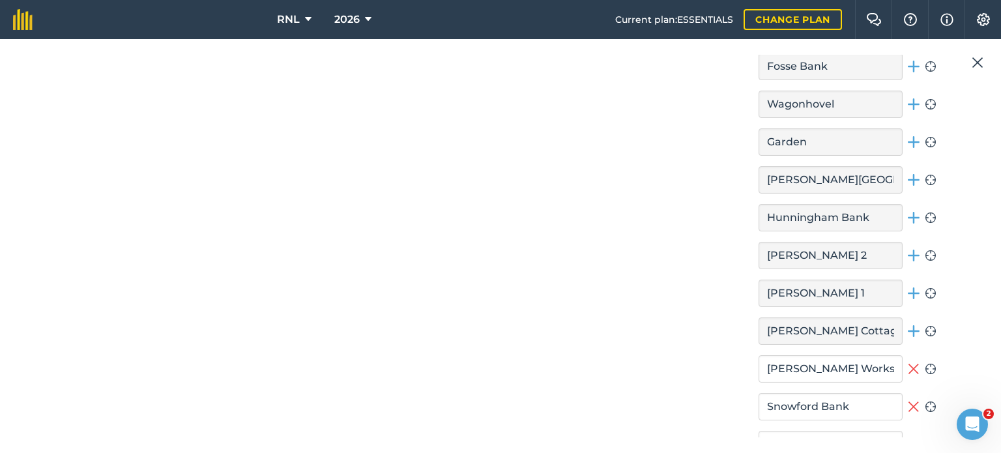
click at [908, 364] on icon at bounding box center [914, 369] width 12 height 16
click at [908, 393] on button "Remove field" at bounding box center [914, 406] width 12 height 27
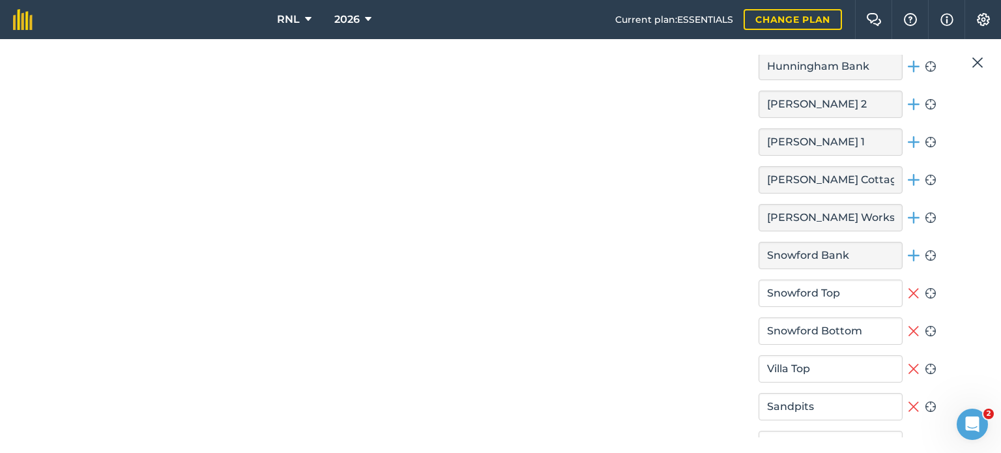
scroll to position [2050, 0]
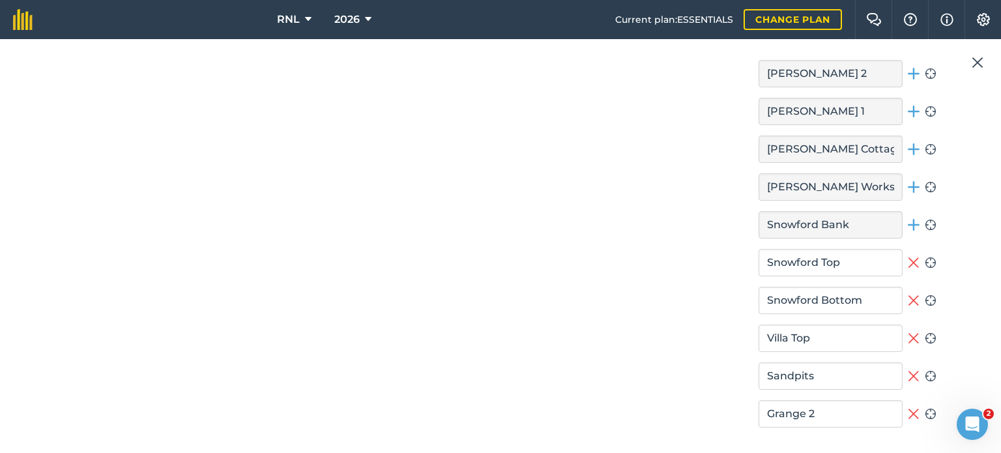
click at [908, 333] on icon at bounding box center [913, 338] width 10 height 10
click at [908, 304] on button "Remove field" at bounding box center [914, 300] width 12 height 27
click at [910, 260] on icon at bounding box center [914, 263] width 12 height 16
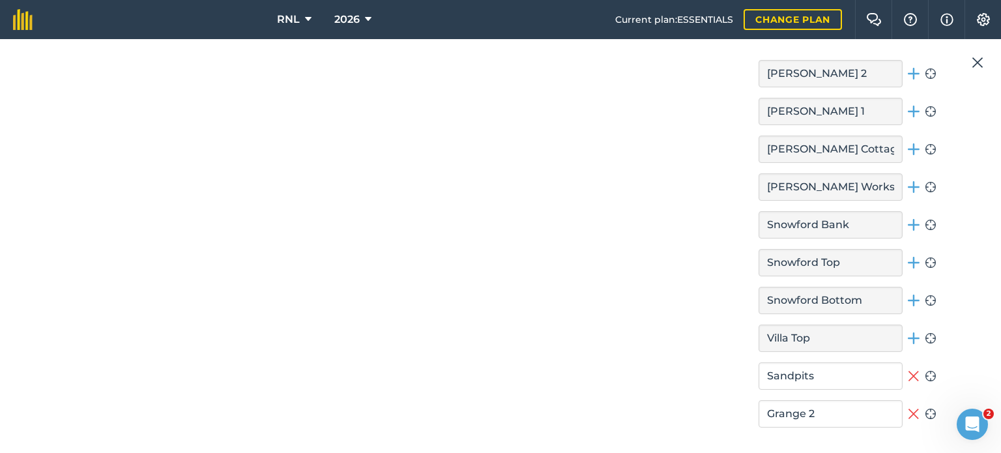
scroll to position [2236, 0]
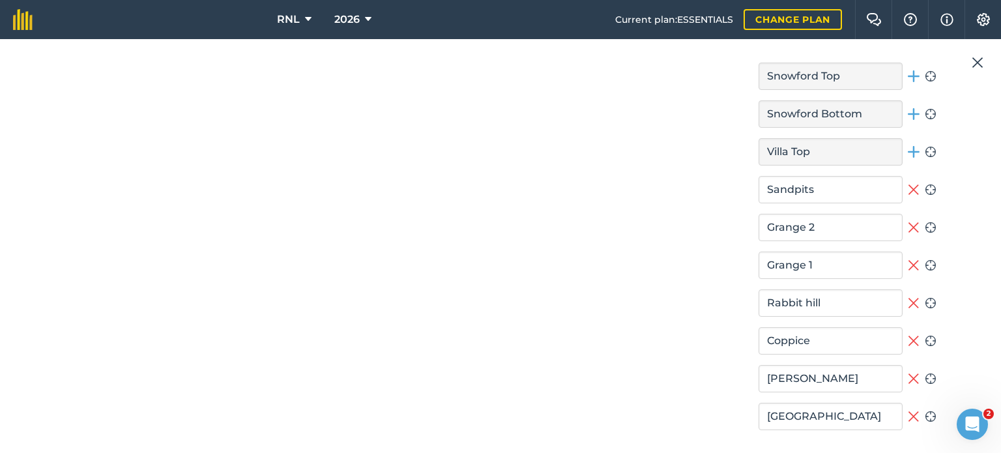
click at [908, 252] on button "Remove field" at bounding box center [914, 265] width 12 height 27
click at [908, 289] on button "Remove field" at bounding box center [914, 302] width 12 height 27
click at [908, 222] on icon at bounding box center [913, 227] width 10 height 10
click at [908, 183] on icon at bounding box center [914, 190] width 12 height 16
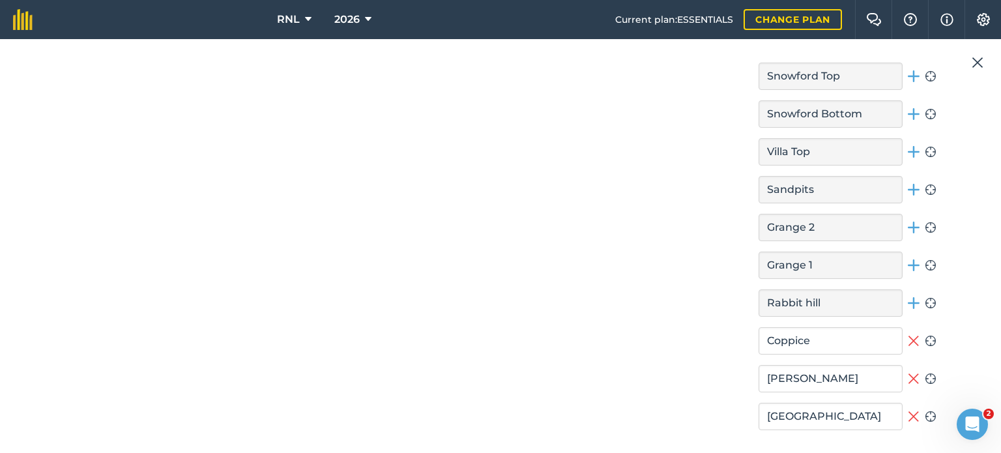
click at [908, 336] on icon at bounding box center [913, 341] width 10 height 10
click at [908, 375] on icon at bounding box center [914, 379] width 12 height 16
click at [910, 409] on icon at bounding box center [914, 417] width 12 height 16
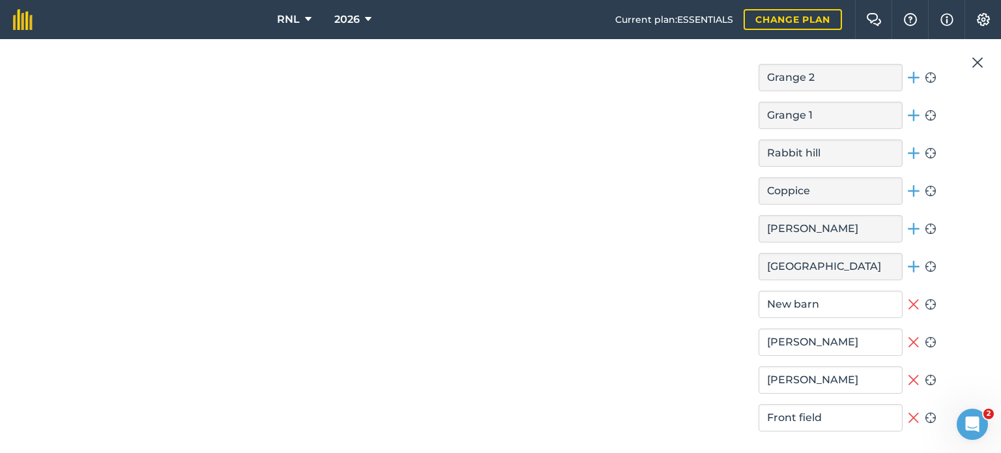
click at [908, 416] on icon at bounding box center [914, 418] width 12 height 16
click at [909, 372] on icon at bounding box center [914, 380] width 12 height 16
click at [908, 337] on icon at bounding box center [914, 342] width 12 height 16
click at [908, 303] on icon at bounding box center [914, 304] width 12 height 16
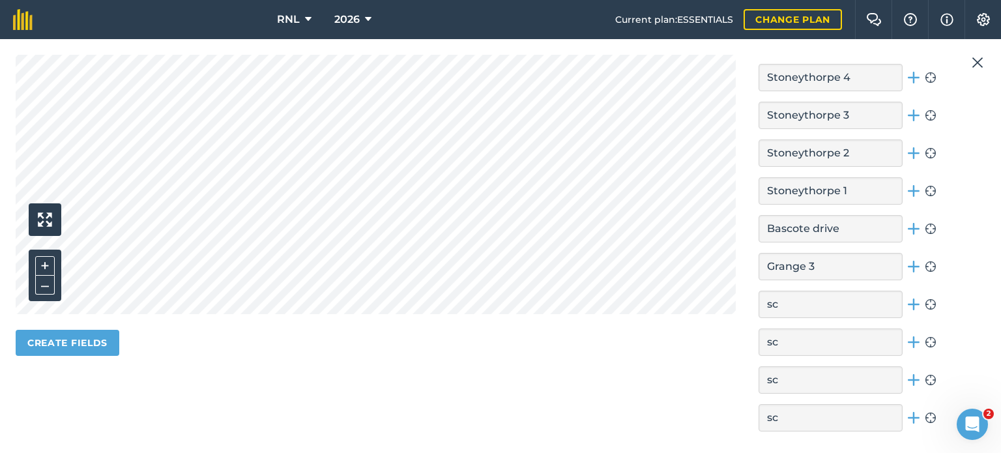
scroll to position [461, 0]
click at [93, 336] on button "Create fields" at bounding box center [68, 341] width 104 height 26
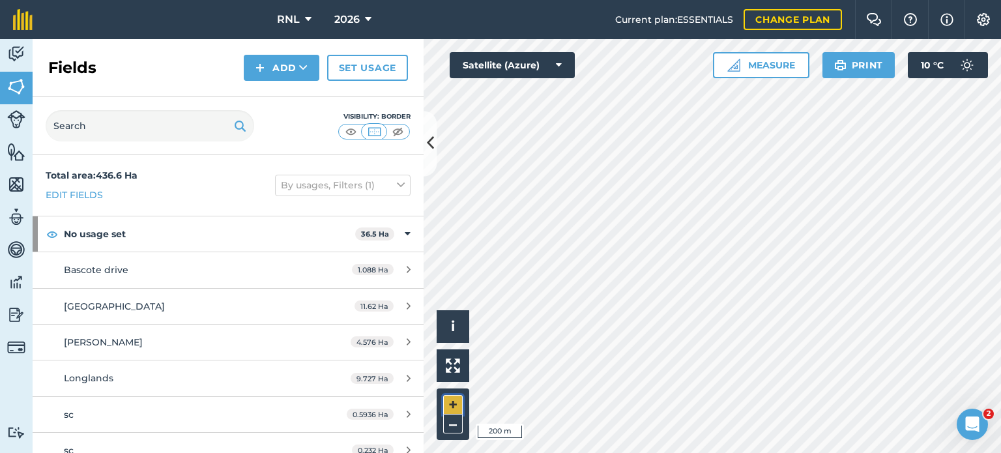
click at [456, 401] on button "+" at bounding box center [453, 405] width 20 height 20
click at [448, 426] on button "–" at bounding box center [453, 423] width 20 height 19
click at [451, 402] on button "+" at bounding box center [453, 405] width 20 height 20
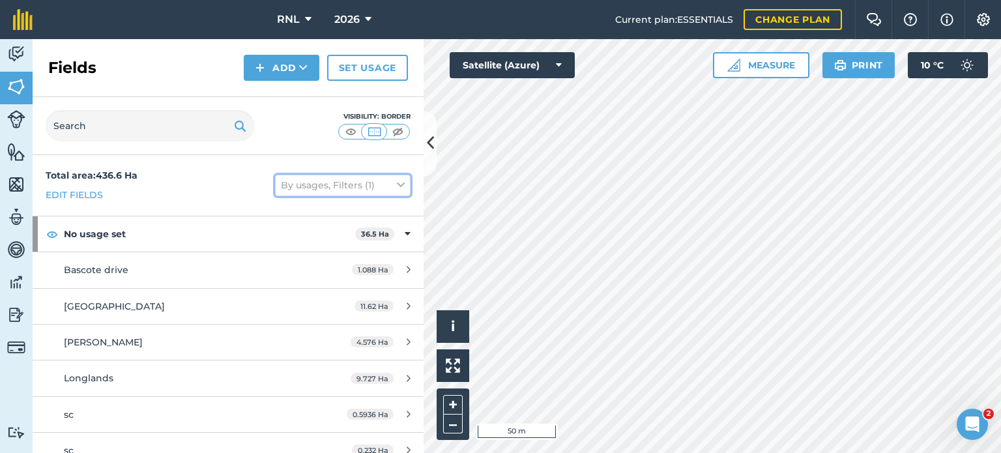
click at [354, 188] on button "By usages, Filters (1)" at bounding box center [343, 185] width 136 height 21
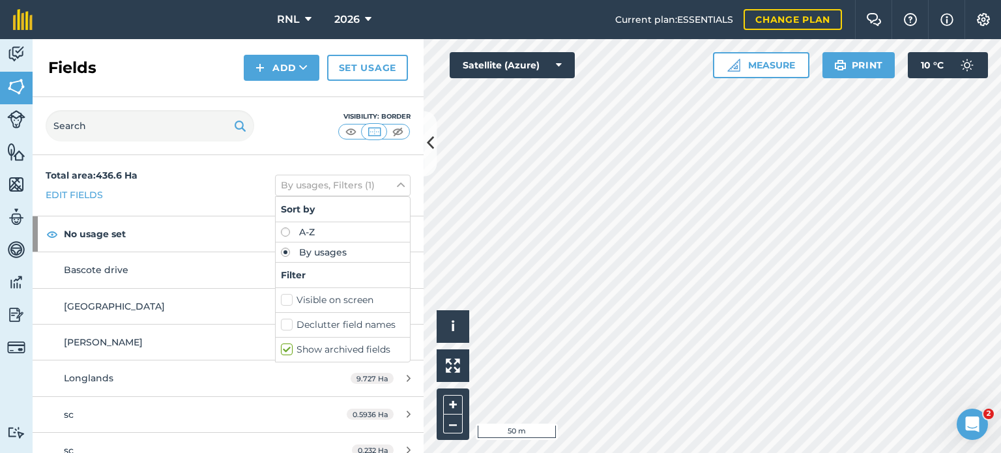
click at [341, 320] on label "Declutter field names" at bounding box center [343, 325] width 124 height 14
click at [289, 320] on input "Declutter field names" at bounding box center [285, 322] width 8 height 8
checkbox input "true"
click at [340, 343] on label "Show archived fields" at bounding box center [343, 350] width 124 height 14
click at [289, 343] on input "Show archived fields" at bounding box center [285, 347] width 8 height 8
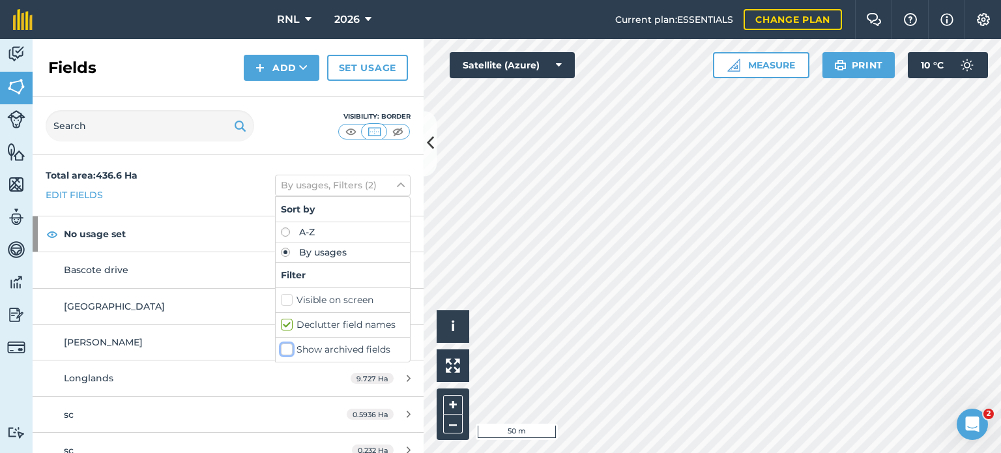
checkbox input "false"
click at [431, 145] on icon at bounding box center [430, 143] width 7 height 23
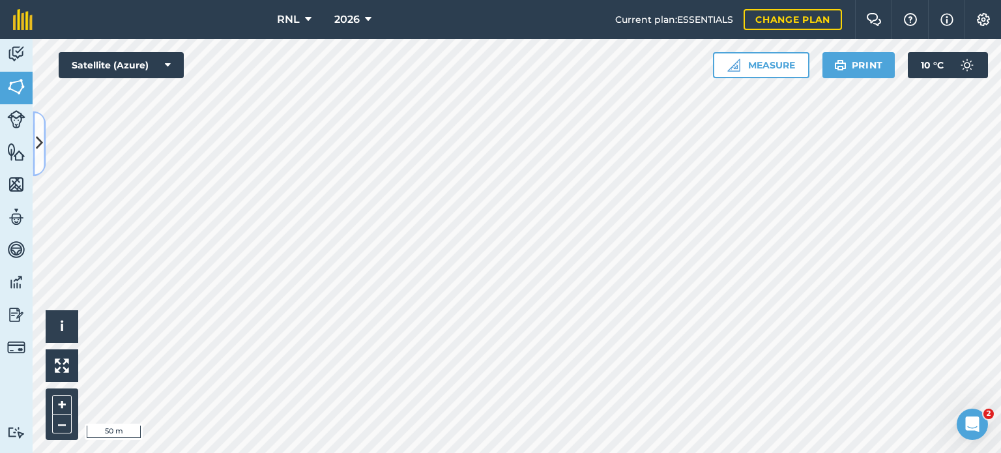
click at [44, 149] on button at bounding box center [39, 143] width 13 height 65
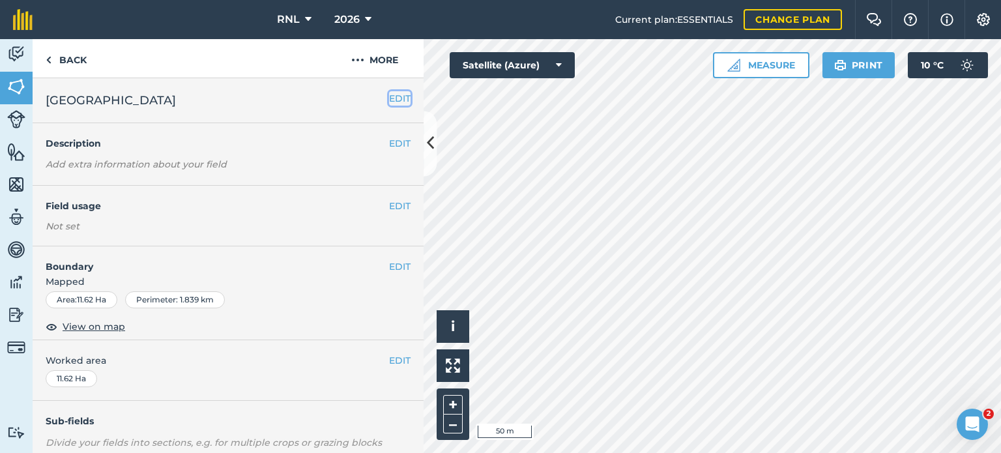
click at [399, 100] on button "EDIT" at bounding box center [400, 98] width 22 height 14
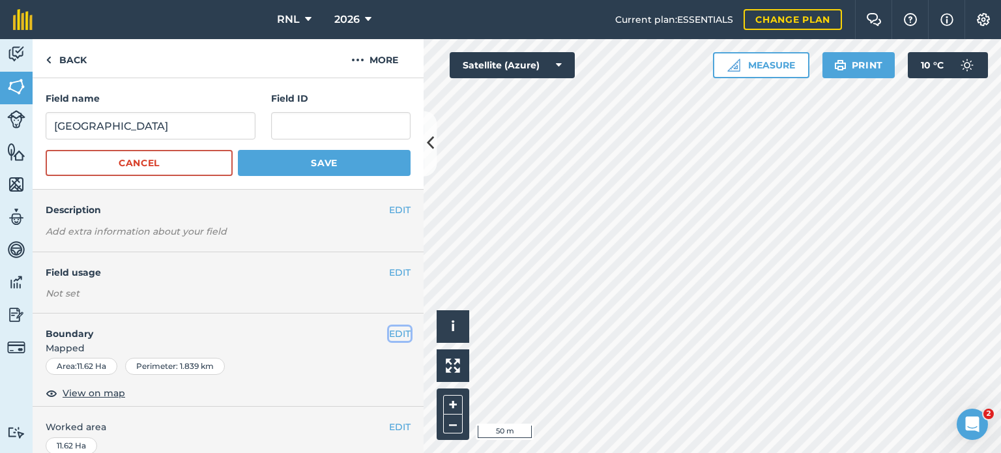
click at [390, 330] on button "EDIT" at bounding box center [400, 333] width 22 height 14
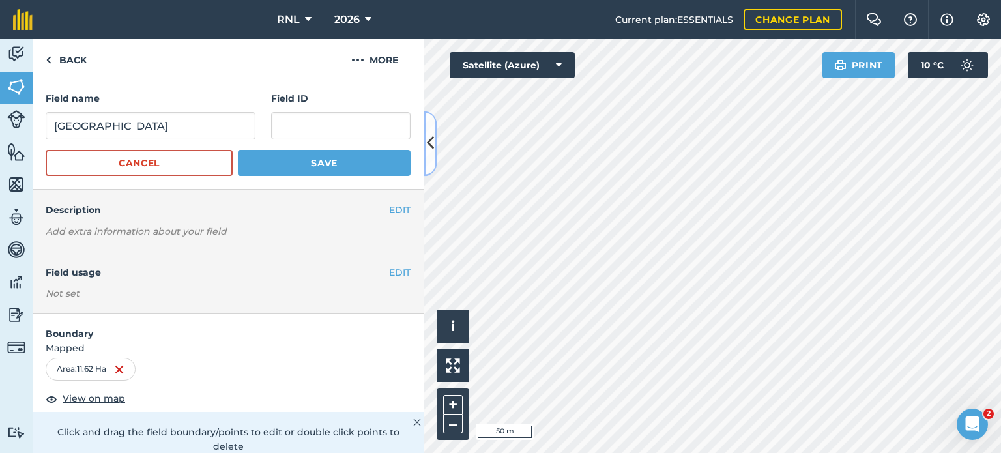
click at [430, 156] on button at bounding box center [430, 143] width 13 height 65
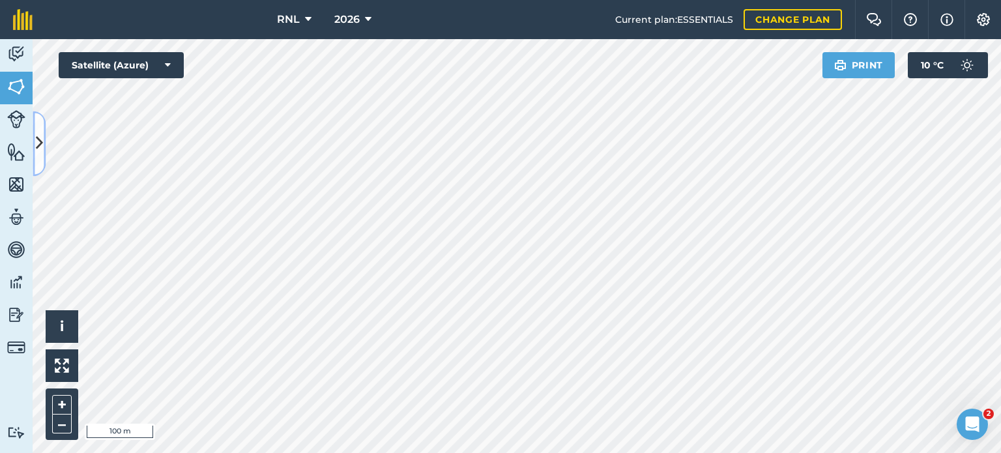
click at [44, 149] on button at bounding box center [39, 143] width 13 height 65
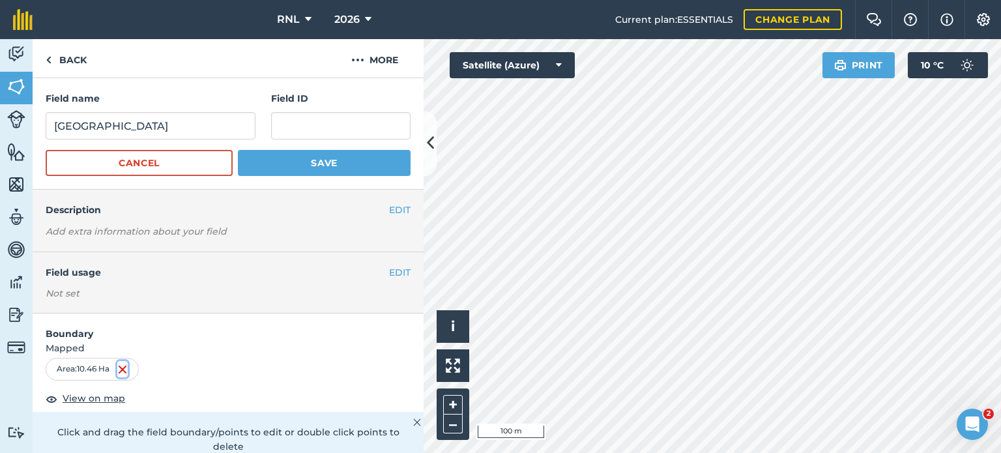
click at [128, 368] on img at bounding box center [122, 370] width 10 height 16
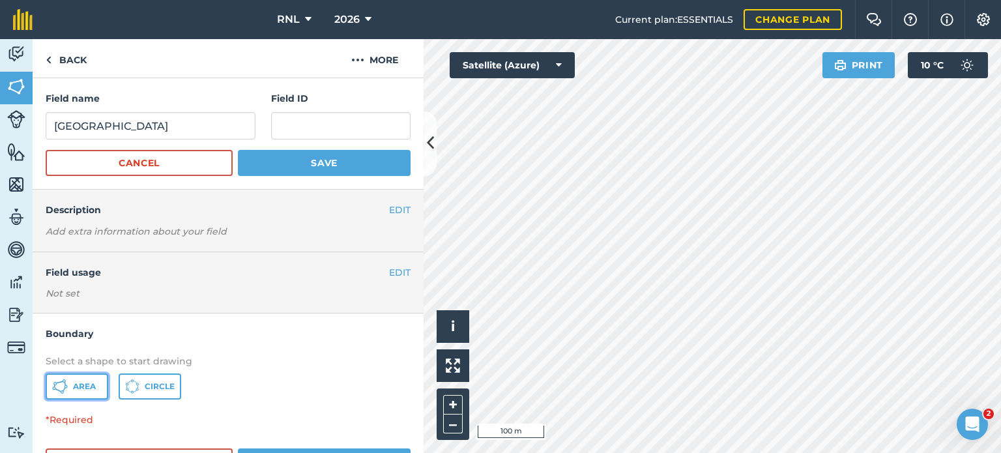
click at [81, 385] on span "Area" at bounding box center [84, 386] width 23 height 10
click at [448, 397] on button "+" at bounding box center [453, 405] width 20 height 20
click at [424, 148] on div at bounding box center [712, 246] width 577 height 414
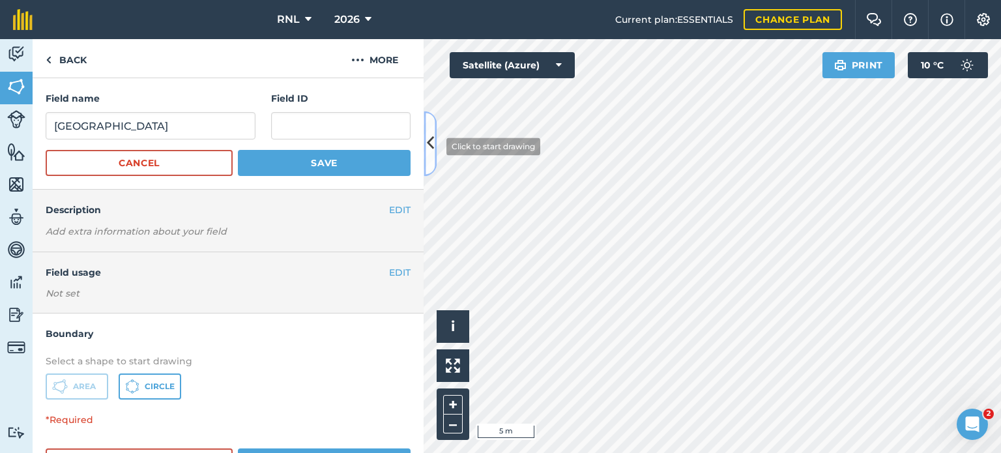
click at [436, 146] on button at bounding box center [430, 143] width 13 height 65
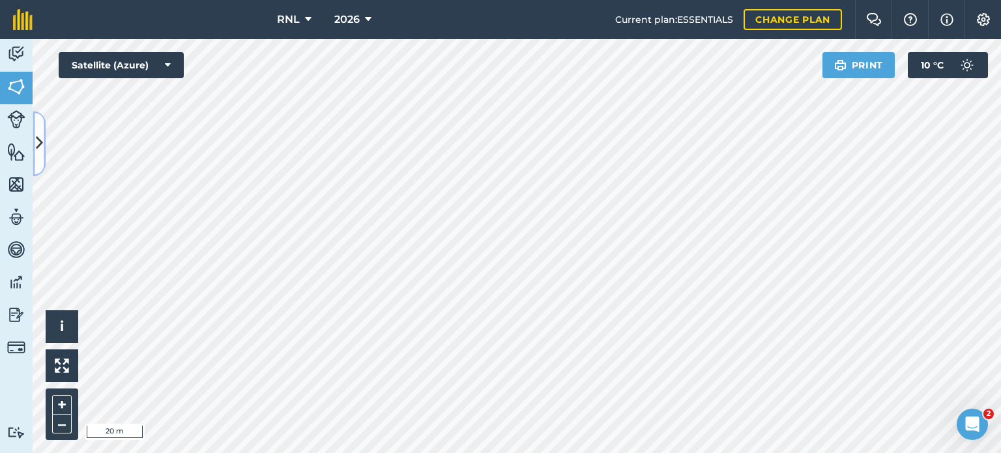
click at [36, 143] on icon at bounding box center [39, 143] width 7 height 23
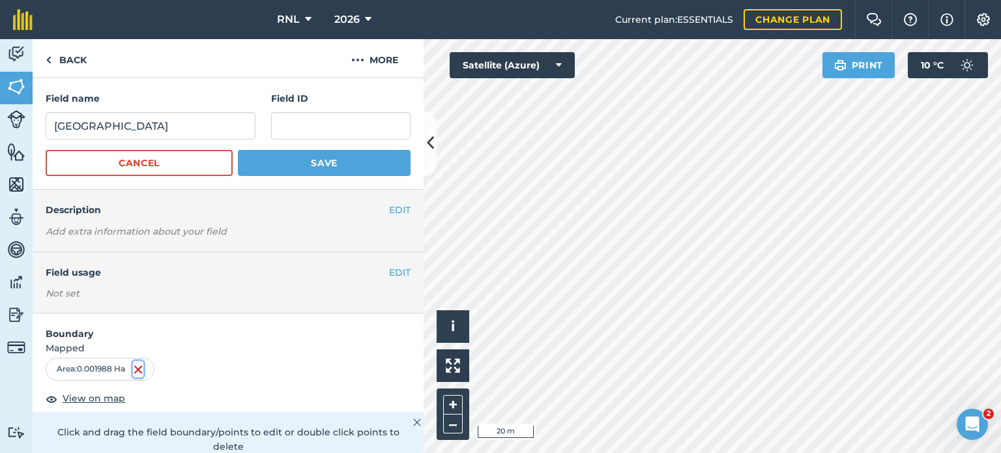
click at [143, 370] on img at bounding box center [138, 370] width 10 height 16
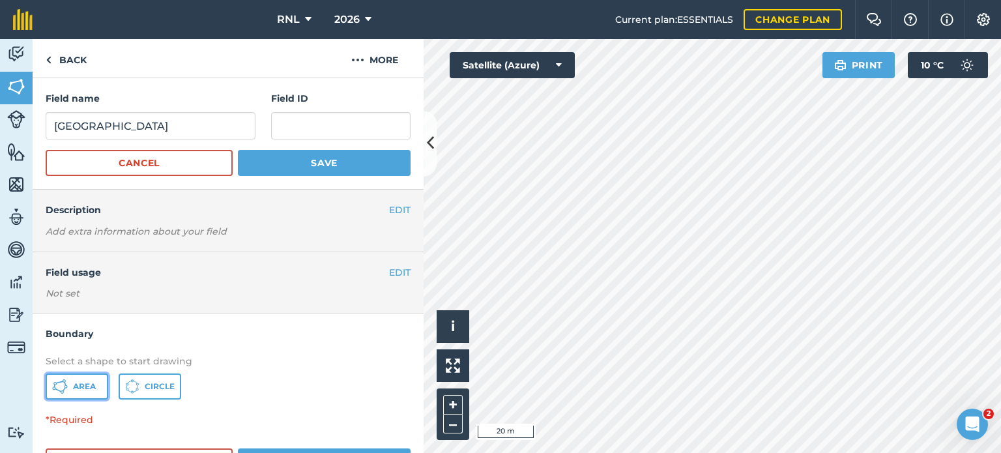
click at [90, 381] on span "Area" at bounding box center [84, 386] width 23 height 10
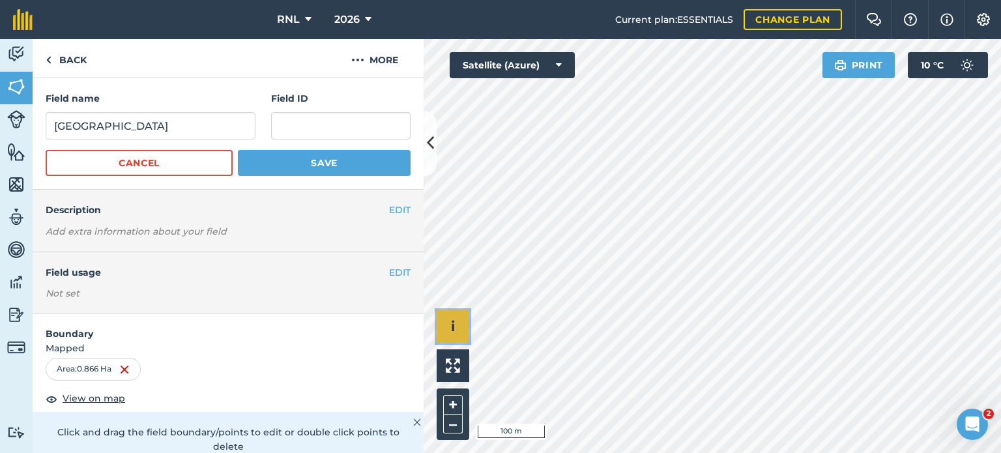
click at [459, 325] on button "i" at bounding box center [453, 326] width 33 height 33
click at [457, 338] on button "›" at bounding box center [453, 326] width 33 height 33
click at [270, 355] on form "Boundary Mapped Area : 0.866 Ha View on map Click and drag the field boundary/p…" at bounding box center [228, 414] width 391 height 203
click at [130, 366] on img at bounding box center [126, 370] width 10 height 16
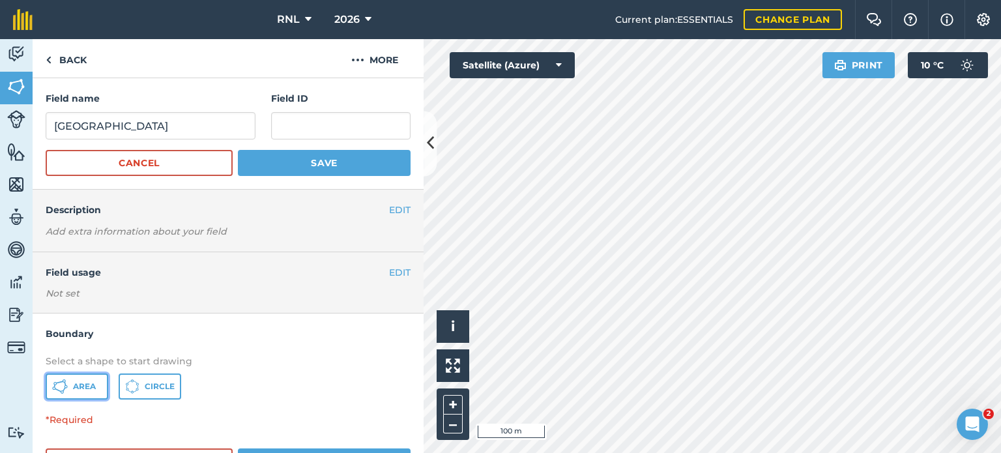
click at [86, 387] on span "Area" at bounding box center [84, 386] width 23 height 10
click at [433, 157] on button at bounding box center [430, 143] width 13 height 65
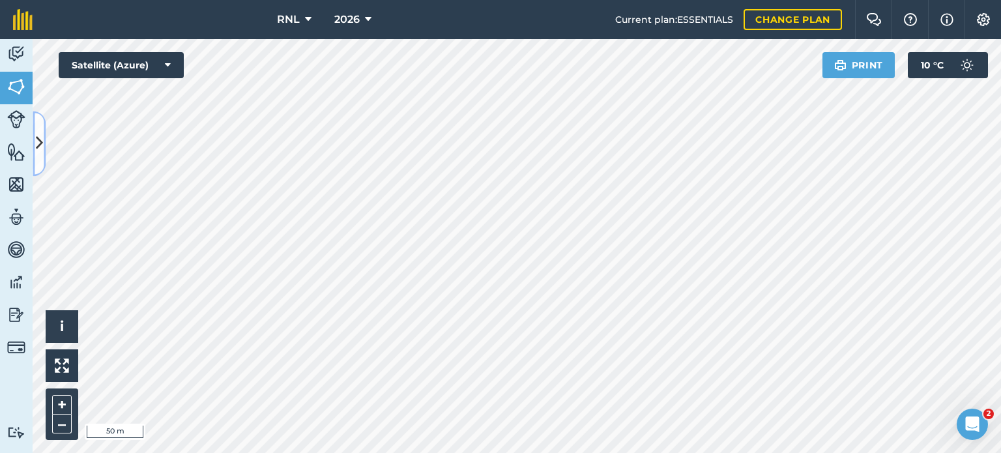
click at [36, 147] on icon at bounding box center [39, 143] width 7 height 23
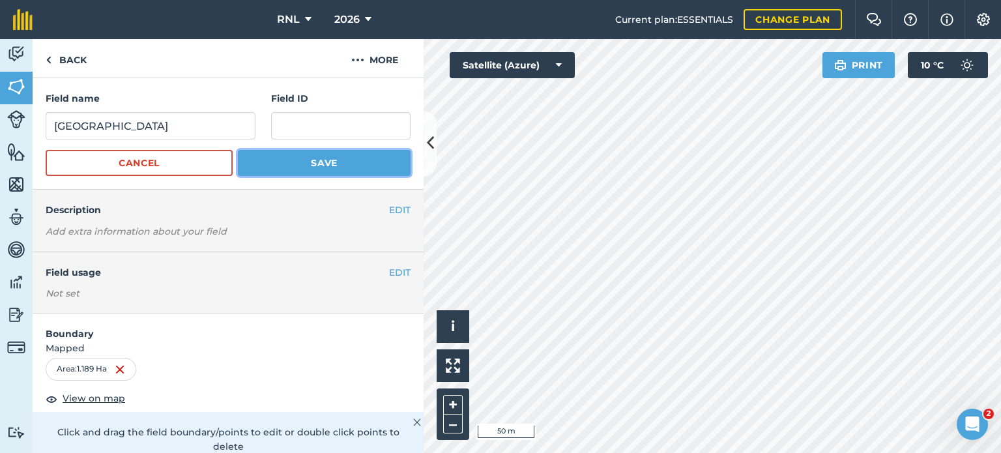
click at [313, 164] on button "Save" at bounding box center [324, 163] width 173 height 26
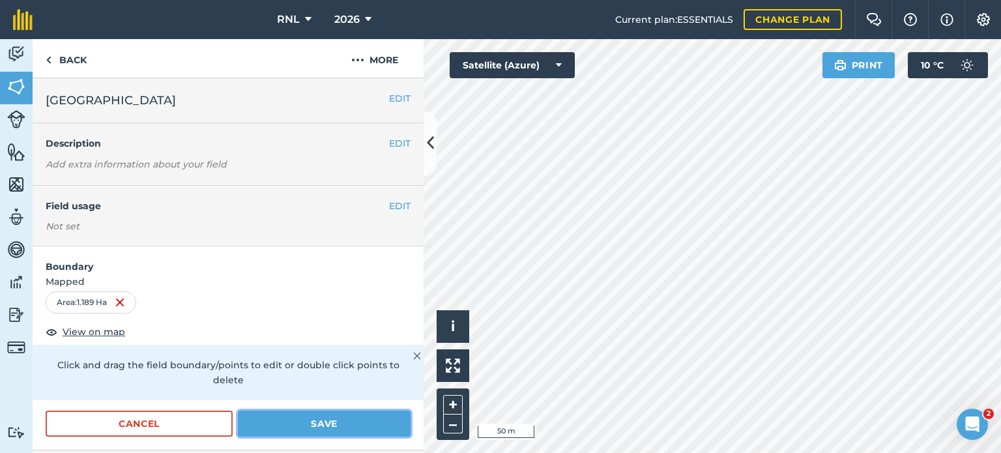
click at [362, 420] on button "Save" at bounding box center [324, 424] width 173 height 26
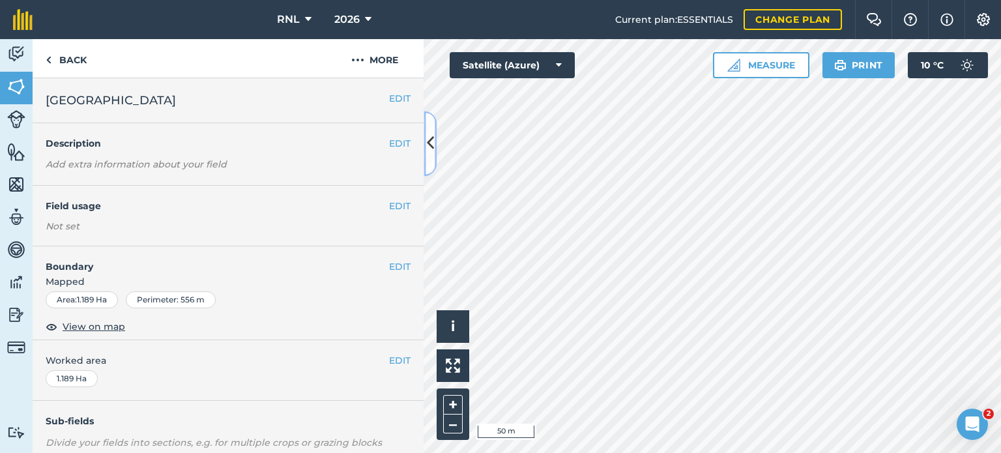
click at [430, 151] on icon at bounding box center [430, 143] width 7 height 23
click at [51, 62] on img at bounding box center [49, 60] width 6 height 16
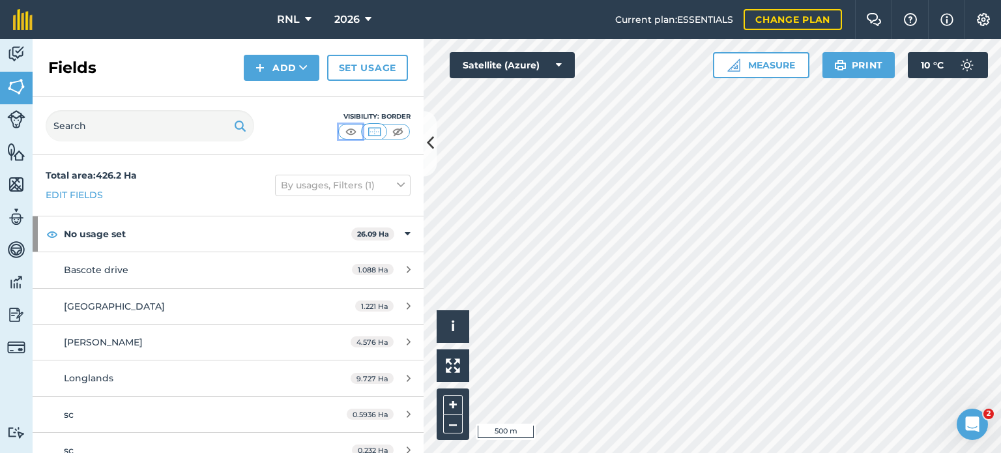
click at [354, 130] on img at bounding box center [351, 131] width 16 height 13
click at [379, 186] on button "By usages, Filters (1)" at bounding box center [343, 185] width 136 height 21
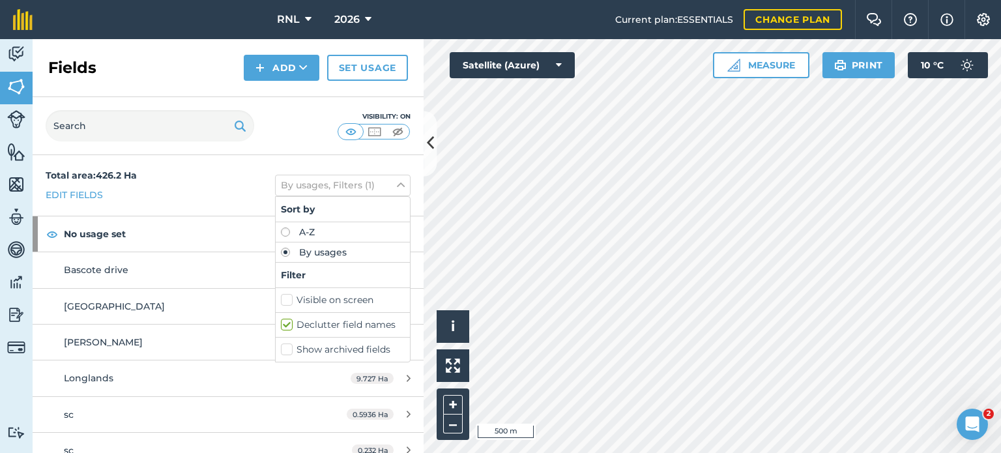
click at [336, 343] on label "Show archived fields" at bounding box center [343, 350] width 124 height 14
click at [289, 343] on input "Show archived fields" at bounding box center [285, 347] width 8 height 8
checkbox input "true"
click at [377, 180] on button "By usages, Filters (2)" at bounding box center [343, 185] width 136 height 21
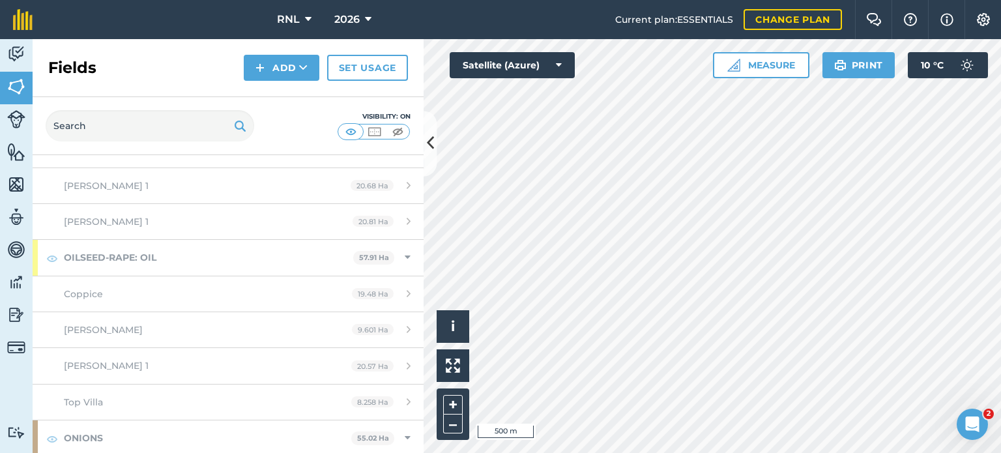
scroll to position [3537, 0]
